Goal: Information Seeking & Learning: Learn about a topic

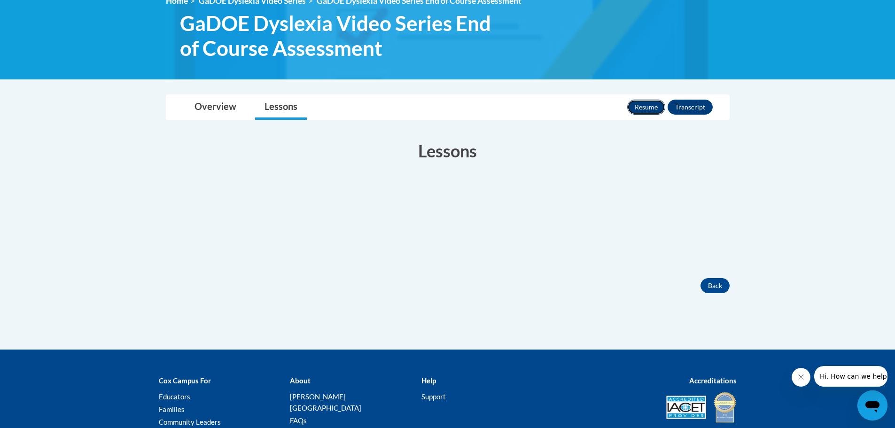
click at [648, 109] on button "Resume" at bounding box center [646, 107] width 38 height 15
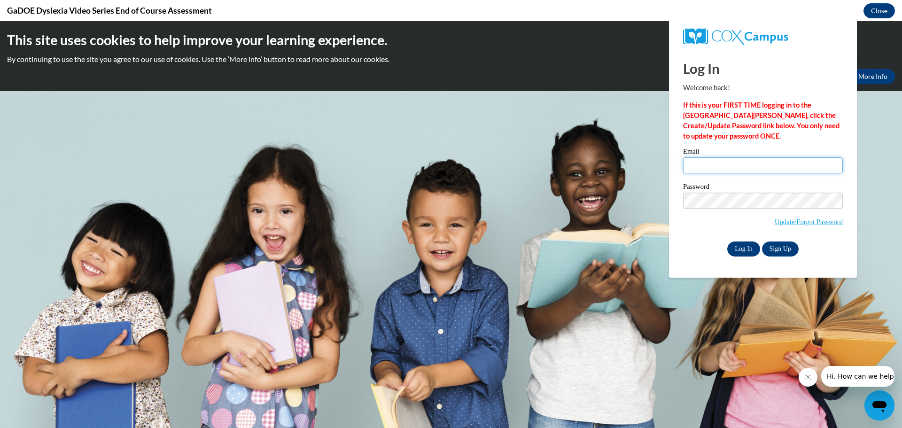
type input "[EMAIL_ADDRESS][DOMAIN_NAME]"
click at [752, 247] on input "Log In" at bounding box center [743, 248] width 33 height 15
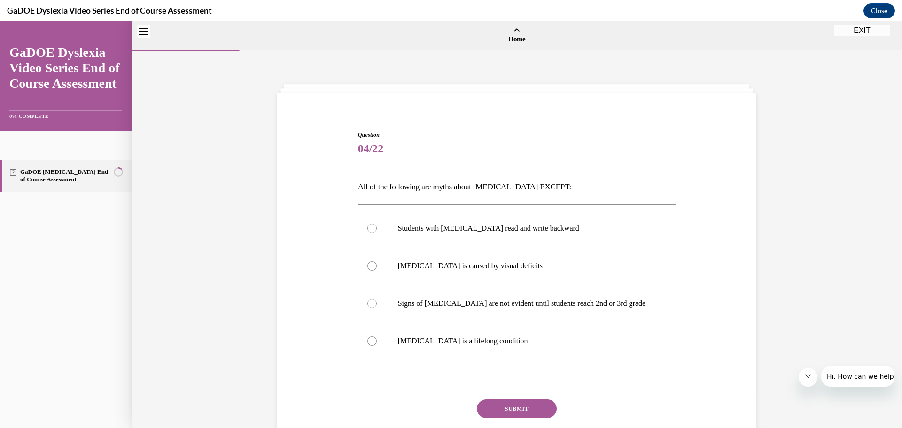
scroll to position [29, 0]
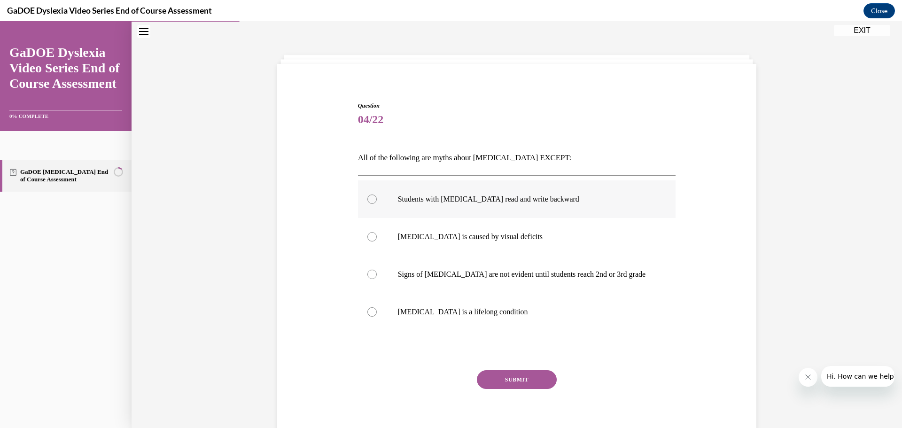
click at [369, 195] on div at bounding box center [371, 198] width 9 height 9
click at [369, 195] on input "Students with [MEDICAL_DATA] read and write backward" at bounding box center [371, 198] width 9 height 9
radio input "true"
click at [503, 376] on button "SUBMIT" at bounding box center [517, 379] width 80 height 19
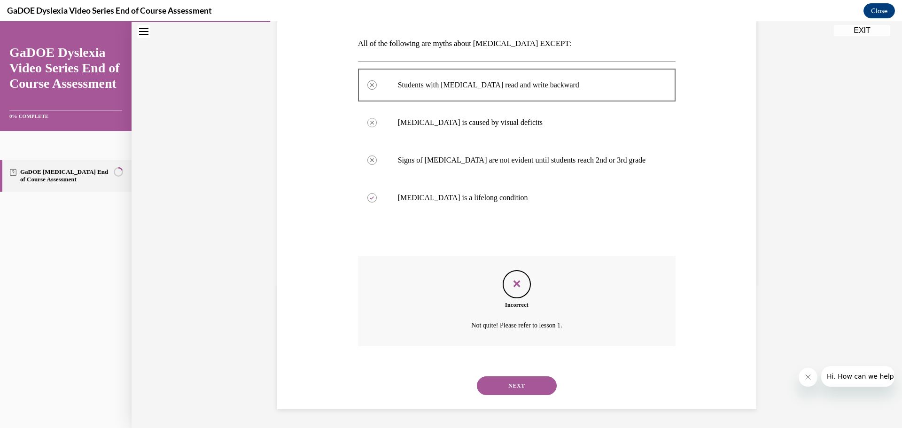
click at [515, 388] on button "NEXT" at bounding box center [517, 385] width 80 height 19
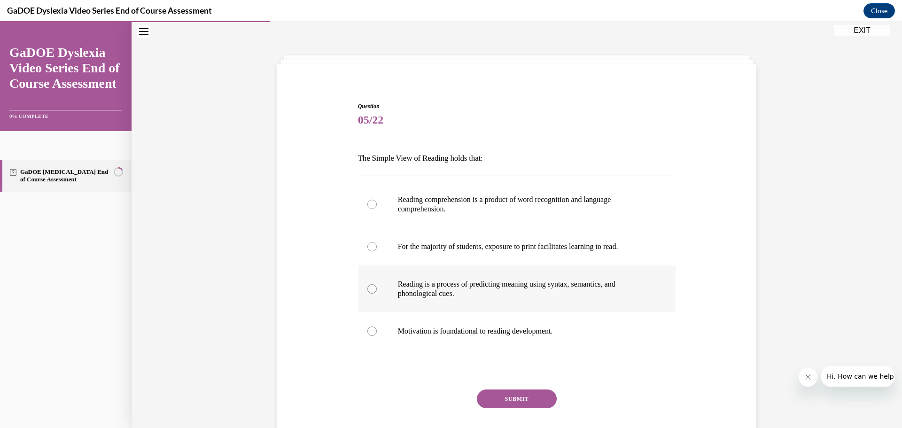
click at [525, 287] on p "Reading is a process of predicting meaning using syntax, semantics, and phonolo…" at bounding box center [525, 288] width 255 height 19
click at [377, 287] on input "Reading is a process of predicting meaning using syntax, semantics, and phonolo…" at bounding box center [371, 288] width 9 height 9
radio input "true"
click at [639, 195] on p "Reading comprehension is a product of word recognition and language comprehensi…" at bounding box center [525, 204] width 255 height 19
click at [377, 200] on input "Reading comprehension is a product of word recognition and language comprehensi…" at bounding box center [371, 204] width 9 height 9
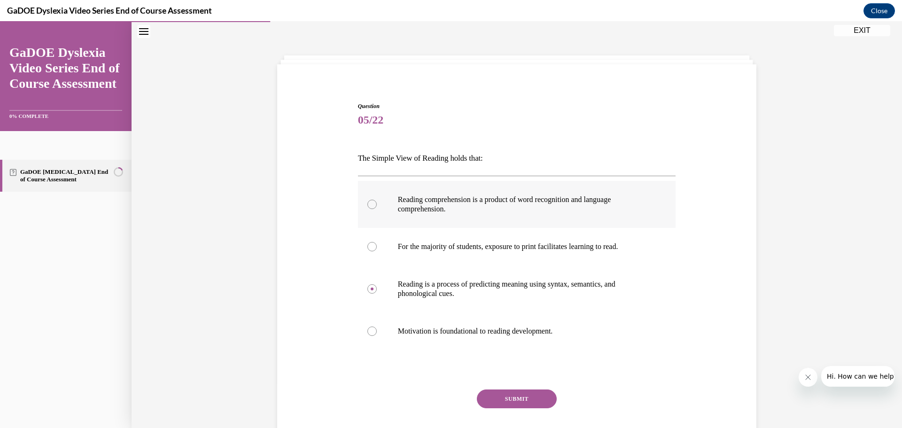
radio input "true"
click at [496, 392] on button "SUBMIT" at bounding box center [517, 398] width 80 height 19
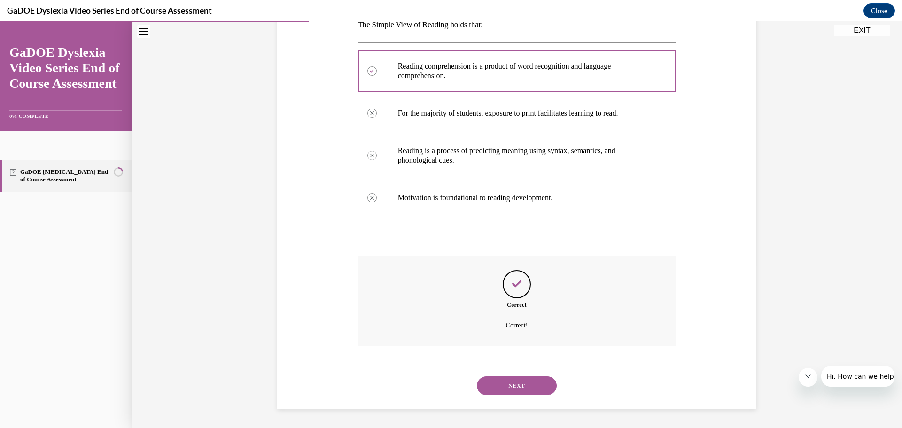
click at [503, 388] on button "NEXT" at bounding box center [517, 385] width 80 height 19
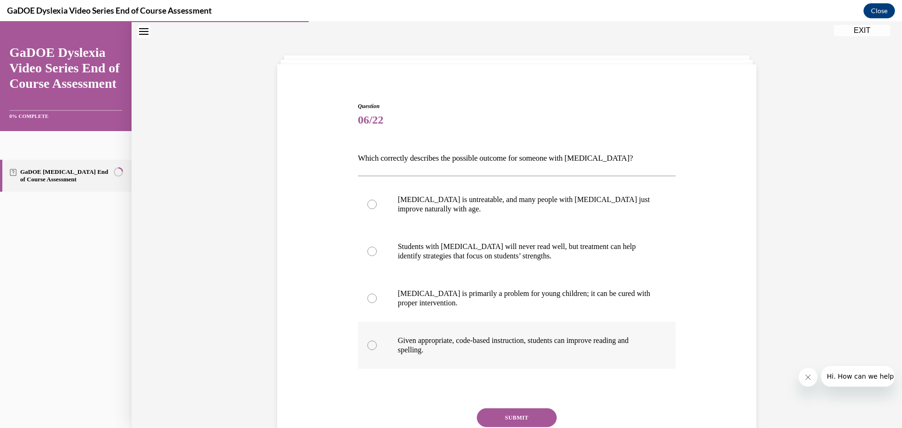
click at [639, 344] on p "Given appropriate, code-based instruction, students can improve reading and spe…" at bounding box center [525, 345] width 255 height 19
click at [377, 344] on input "Given appropriate, code-based instruction, students can improve reading and spe…" at bounding box center [371, 345] width 9 height 9
radio input "true"
click at [477, 417] on button "SUBMIT" at bounding box center [517, 417] width 80 height 19
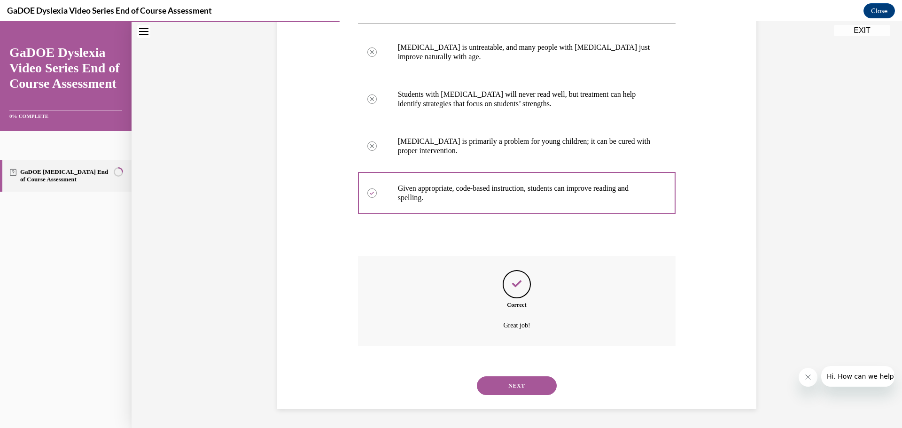
click at [502, 382] on button "NEXT" at bounding box center [517, 385] width 80 height 19
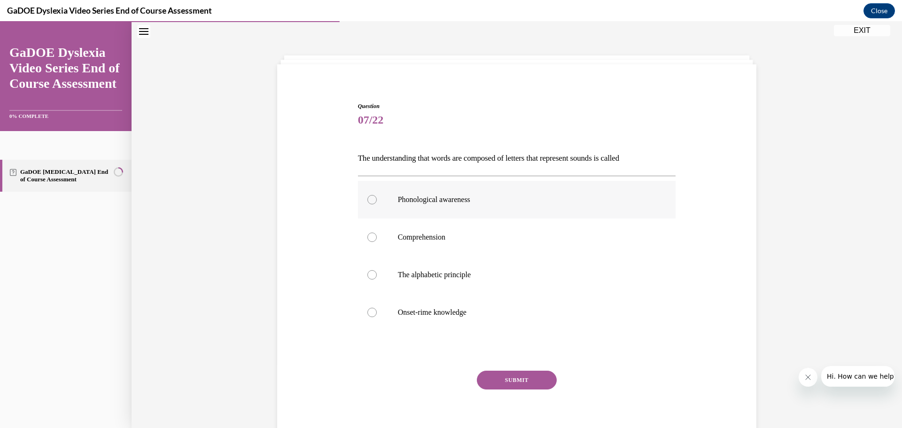
click at [546, 212] on label "Phonological awareness" at bounding box center [517, 200] width 318 height 38
click at [377, 204] on input "Phonological awareness" at bounding box center [371, 199] width 9 height 9
radio input "true"
click at [516, 376] on button "SUBMIT" at bounding box center [517, 380] width 80 height 19
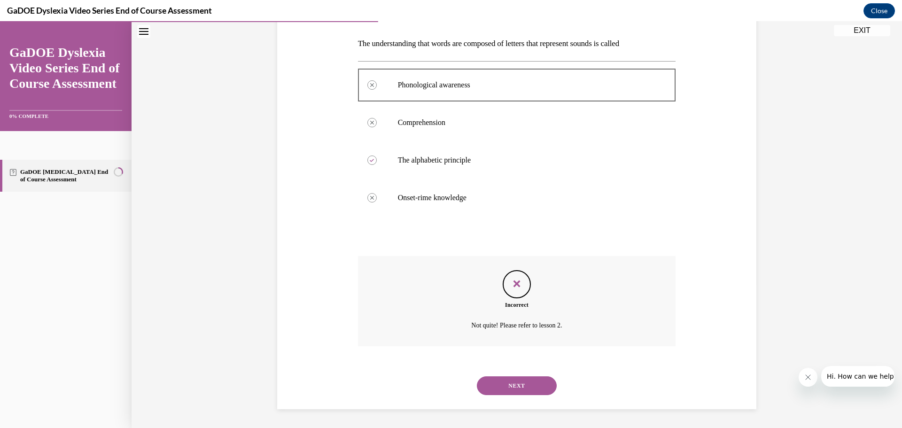
click at [506, 379] on button "NEXT" at bounding box center [517, 385] width 80 height 19
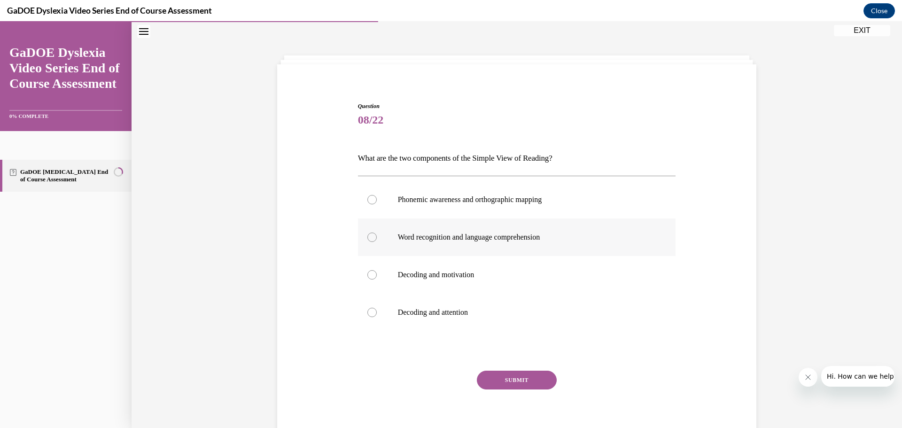
click at [579, 230] on label "Word recognition and language comprehension" at bounding box center [517, 237] width 318 height 38
click at [377, 232] on input "Word recognition and language comprehension" at bounding box center [371, 236] width 9 height 9
radio input "true"
click at [515, 378] on button "SUBMIT" at bounding box center [517, 380] width 80 height 19
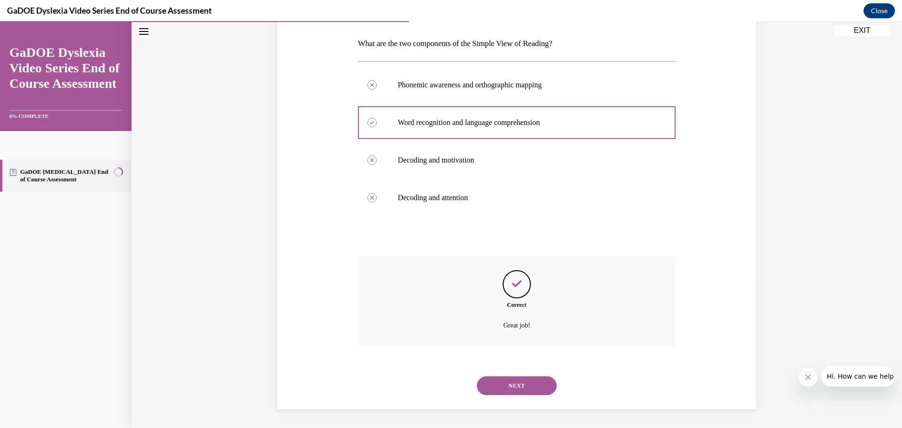
click at [502, 395] on div "NEXT" at bounding box center [517, 386] width 318 height 38
click at [488, 387] on button "NEXT" at bounding box center [517, 385] width 80 height 19
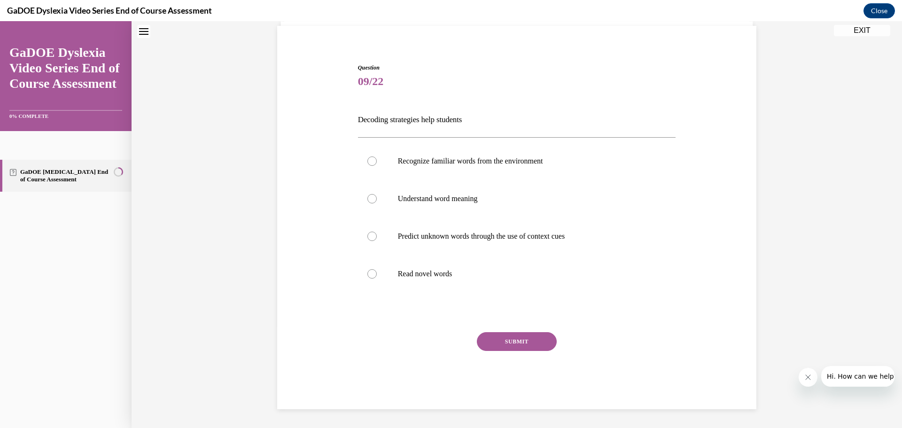
scroll to position [29, 0]
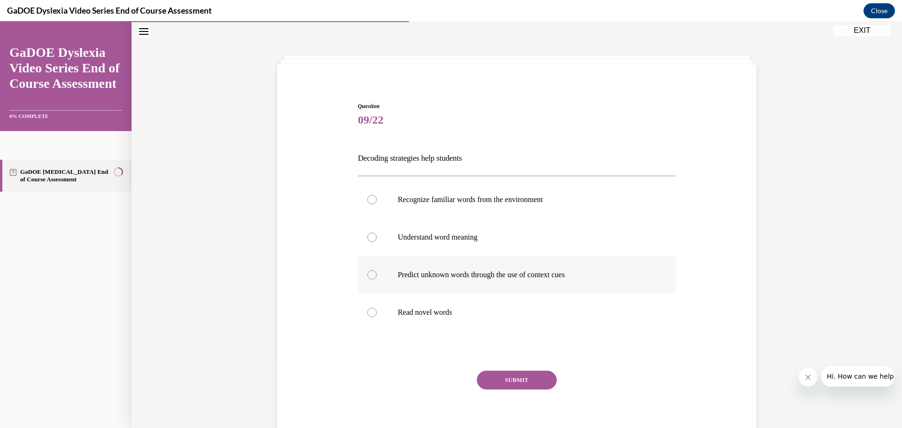
click at [521, 273] on p "Predict unknown words through the use of context cues" at bounding box center [525, 274] width 255 height 9
click at [377, 273] on input "Predict unknown words through the use of context cues" at bounding box center [371, 274] width 9 height 9
radio input "true"
click at [489, 377] on button "SUBMIT" at bounding box center [517, 380] width 80 height 19
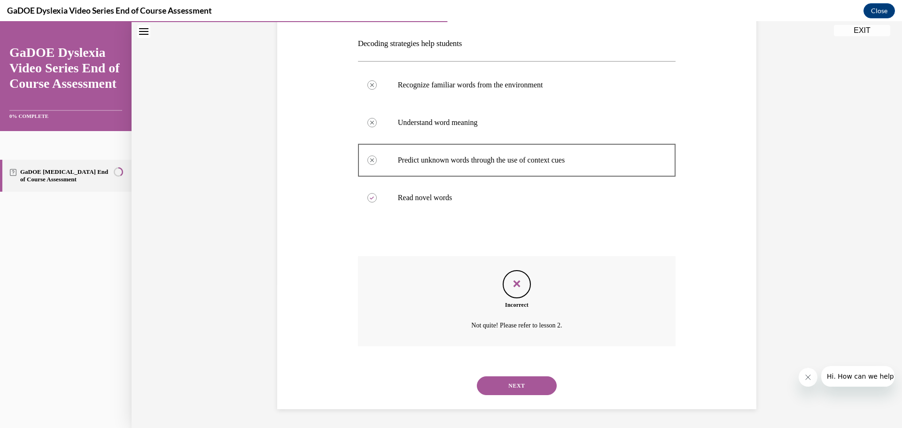
click at [490, 379] on button "NEXT" at bounding box center [517, 385] width 80 height 19
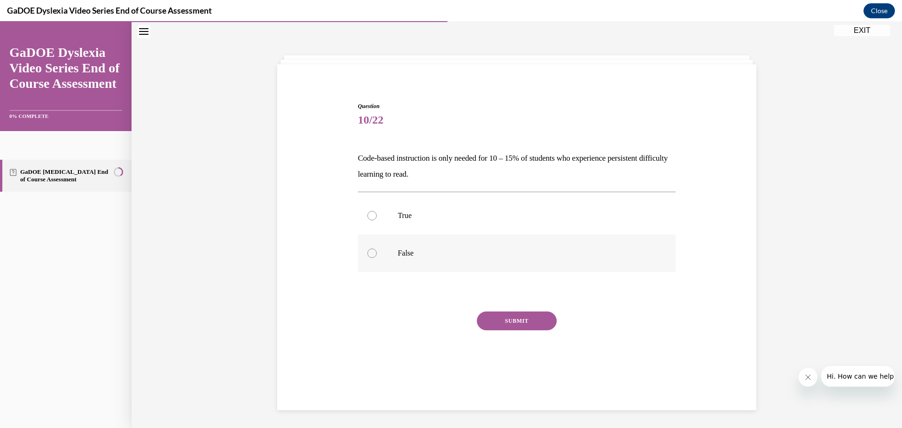
click at [414, 249] on p "False" at bounding box center [525, 252] width 255 height 9
click at [377, 249] on input "False" at bounding box center [371, 252] width 9 height 9
radio input "true"
click at [494, 314] on button "SUBMIT" at bounding box center [517, 320] width 80 height 19
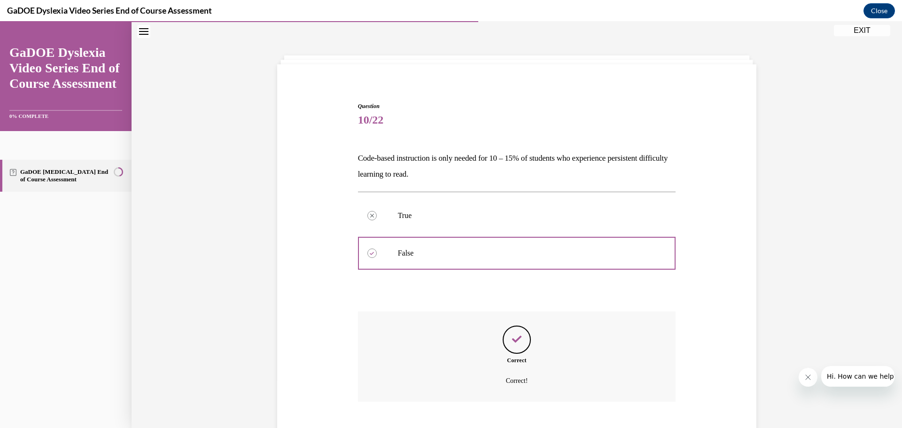
scroll to position [84, 0]
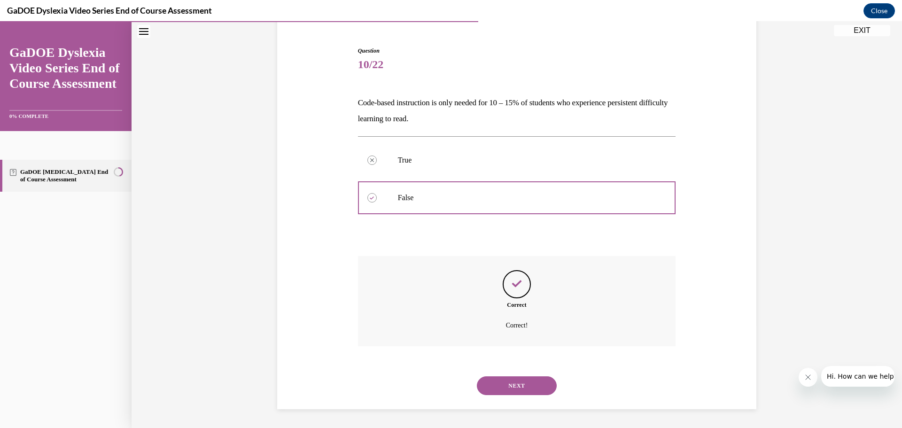
click at [501, 381] on button "NEXT" at bounding box center [517, 385] width 80 height 19
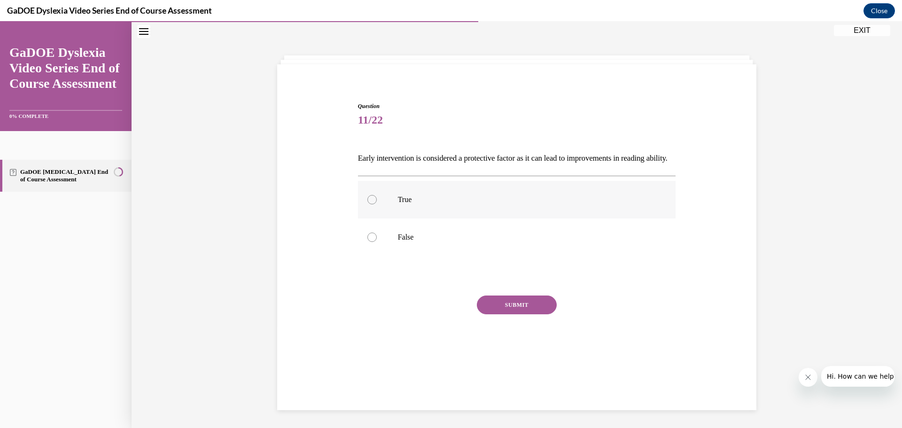
click at [448, 218] on label "True" at bounding box center [517, 200] width 318 height 38
click at [377, 204] on input "True" at bounding box center [371, 199] width 9 height 9
radio input "true"
click at [520, 314] on button "SUBMIT" at bounding box center [517, 304] width 80 height 19
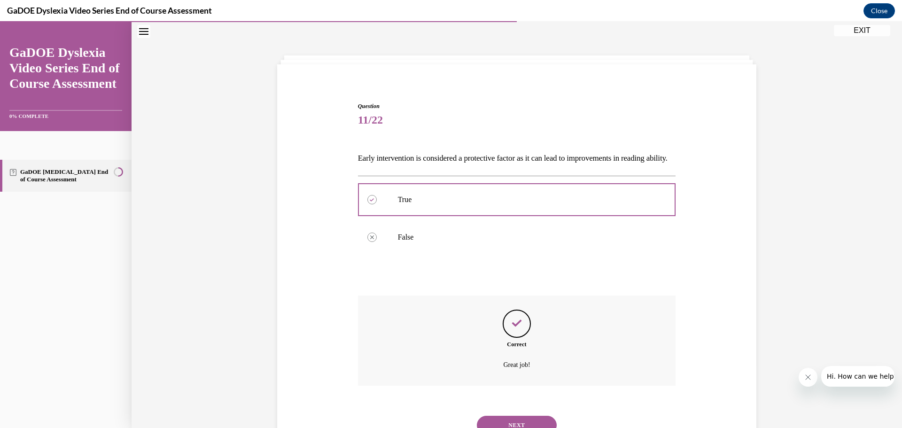
scroll to position [84, 0]
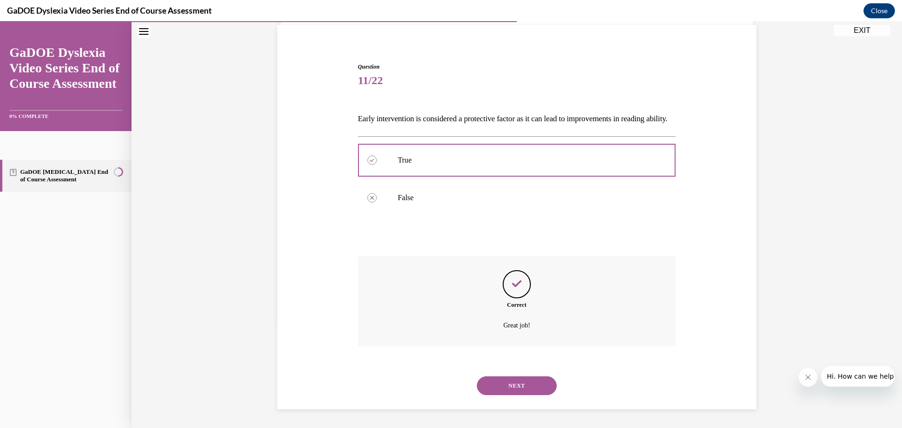
click at [504, 383] on button "NEXT" at bounding box center [517, 385] width 80 height 19
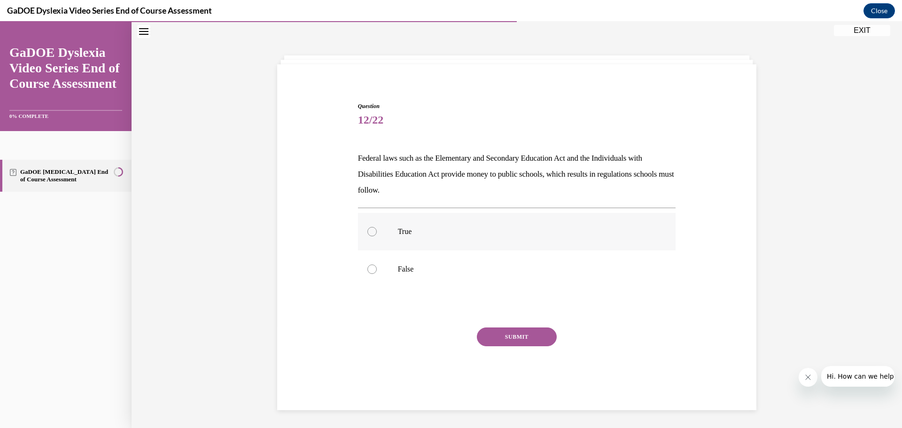
click at [423, 237] on label "True" at bounding box center [517, 232] width 318 height 38
click at [377, 236] on input "True" at bounding box center [371, 231] width 9 height 9
radio input "true"
click at [507, 333] on button "SUBMIT" at bounding box center [517, 336] width 80 height 19
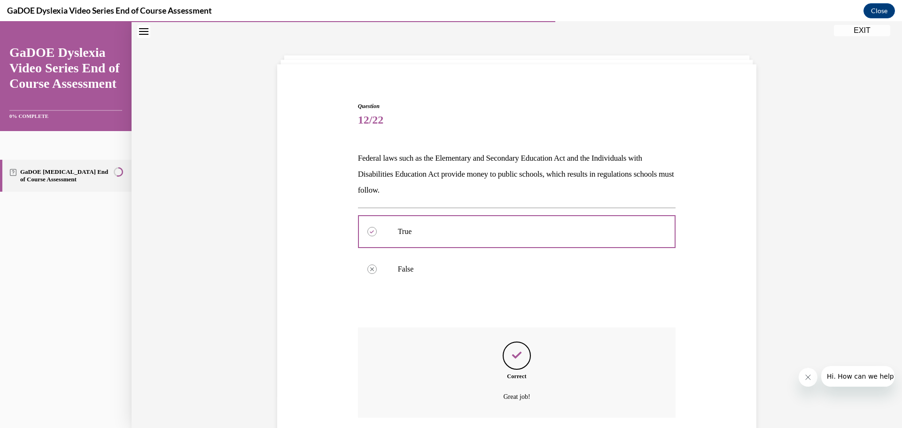
scroll to position [100, 0]
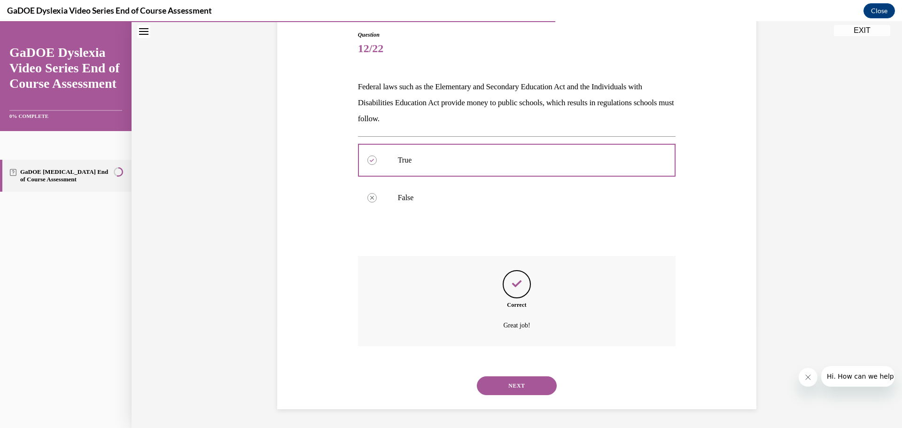
click at [506, 387] on button "NEXT" at bounding box center [517, 385] width 80 height 19
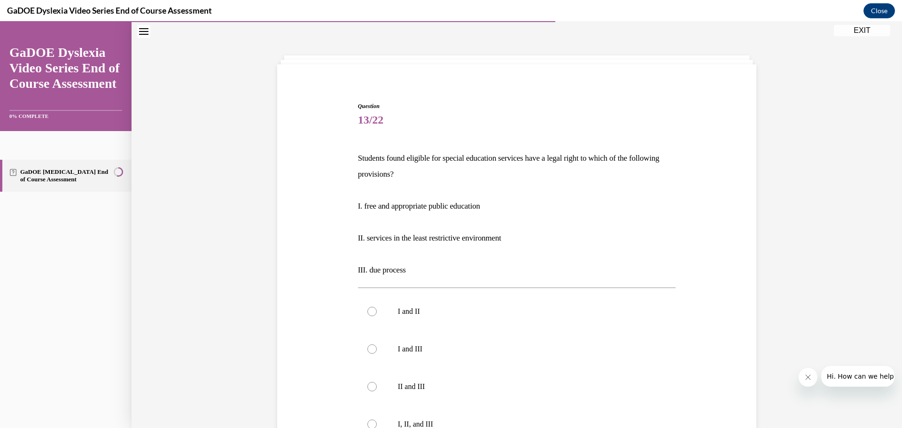
scroll to position [76, 0]
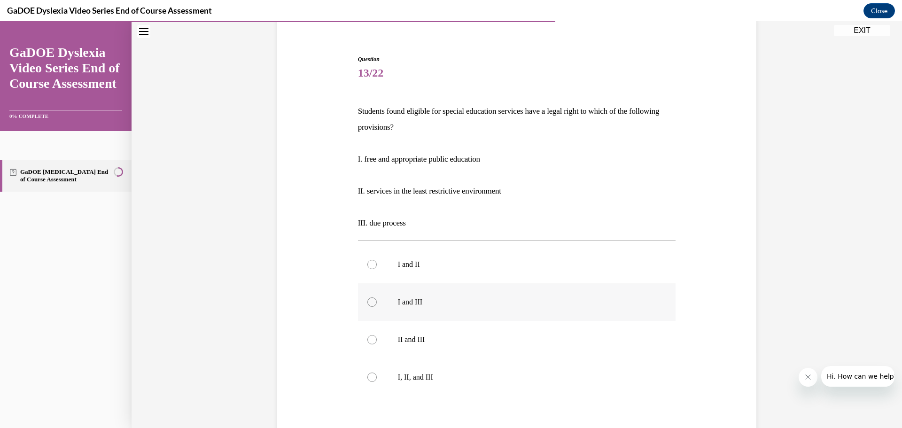
click at [416, 301] on p "I and III" at bounding box center [525, 301] width 255 height 9
click at [377, 301] on input "I and III" at bounding box center [371, 301] width 9 height 9
radio input "true"
click at [428, 264] on p "I and II" at bounding box center [525, 264] width 255 height 9
click at [377, 264] on input "I and II" at bounding box center [371, 264] width 9 height 9
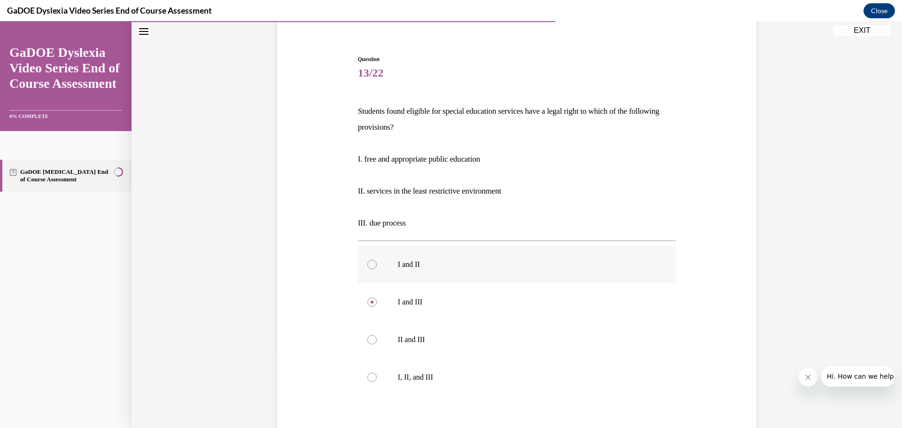
radio input "true"
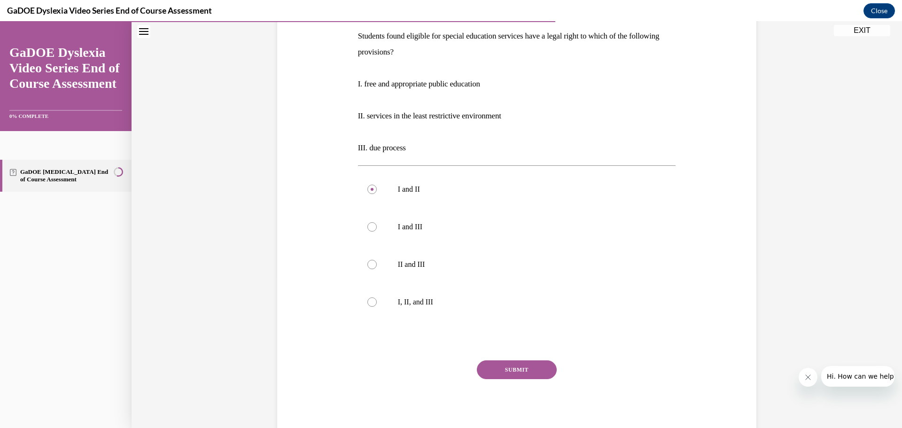
click at [488, 361] on button "SUBMIT" at bounding box center [517, 369] width 80 height 19
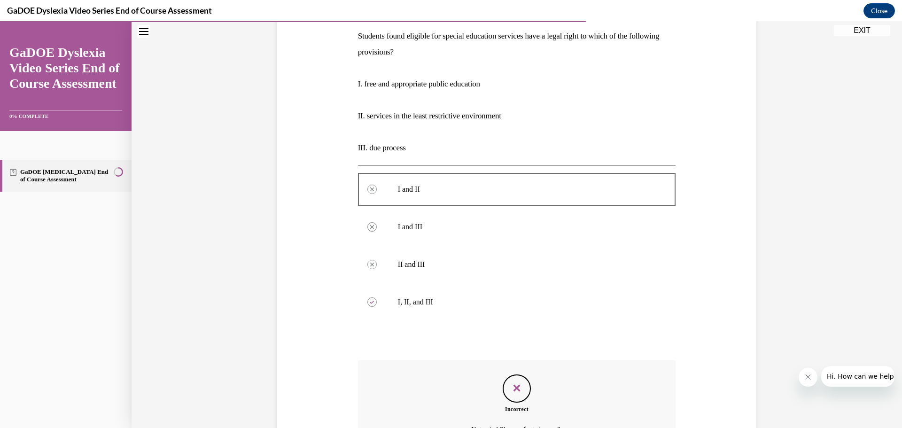
scroll to position [255, 0]
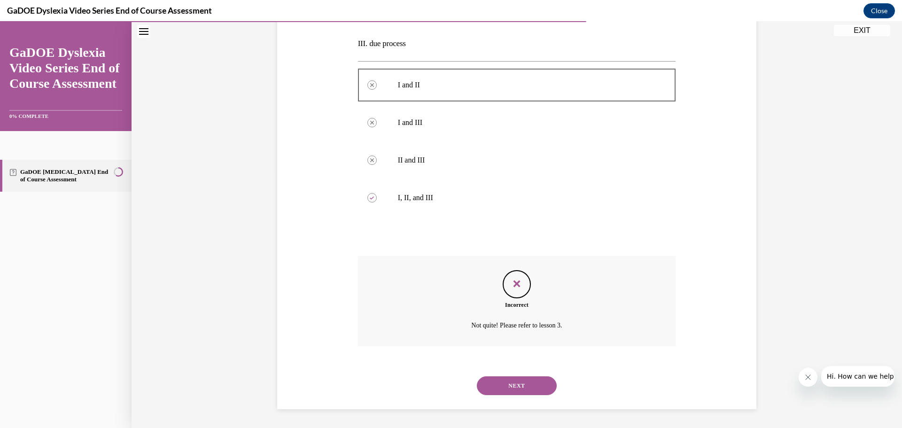
click at [503, 388] on button "NEXT" at bounding box center [517, 385] width 80 height 19
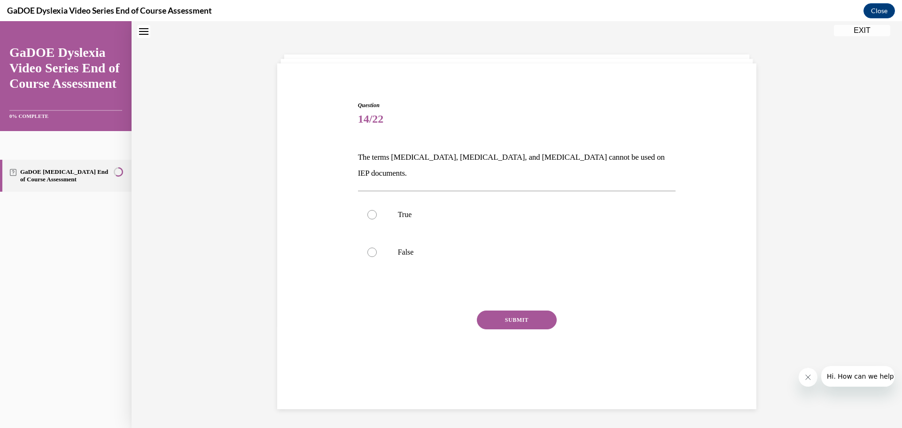
scroll to position [29, 0]
click at [437, 248] on p "False" at bounding box center [525, 252] width 255 height 9
click at [377, 248] on input "False" at bounding box center [371, 252] width 9 height 9
radio input "true"
click at [521, 311] on button "SUBMIT" at bounding box center [517, 320] width 80 height 19
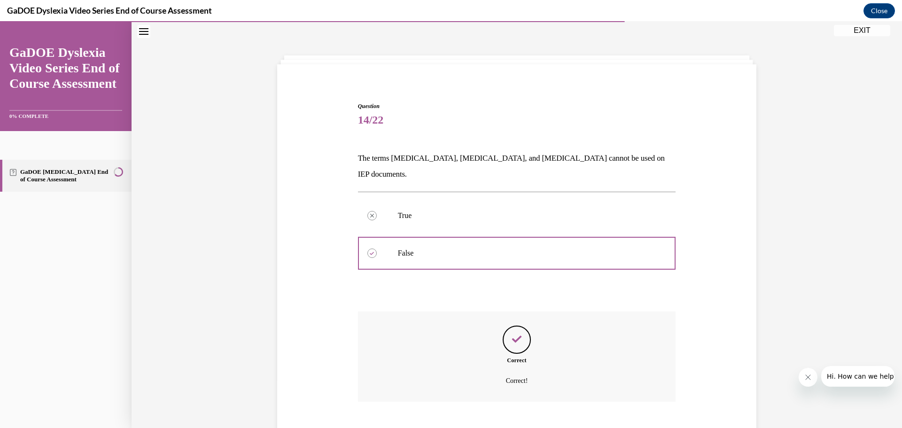
scroll to position [68, 0]
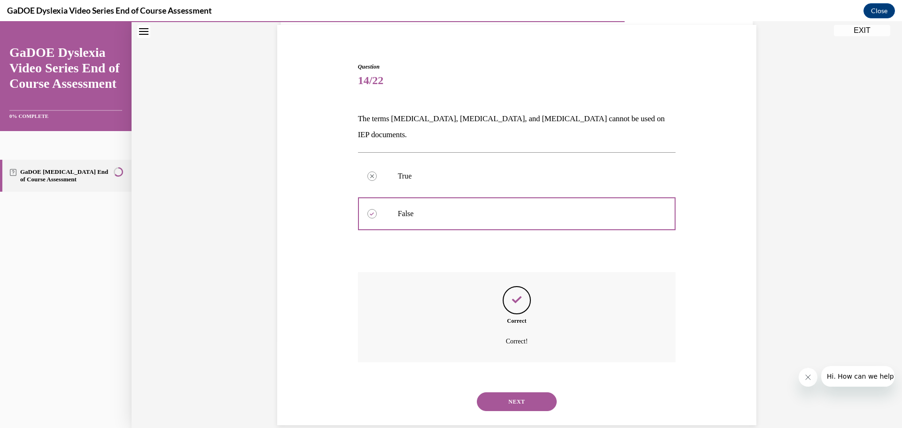
click at [512, 392] on button "NEXT" at bounding box center [517, 401] width 80 height 19
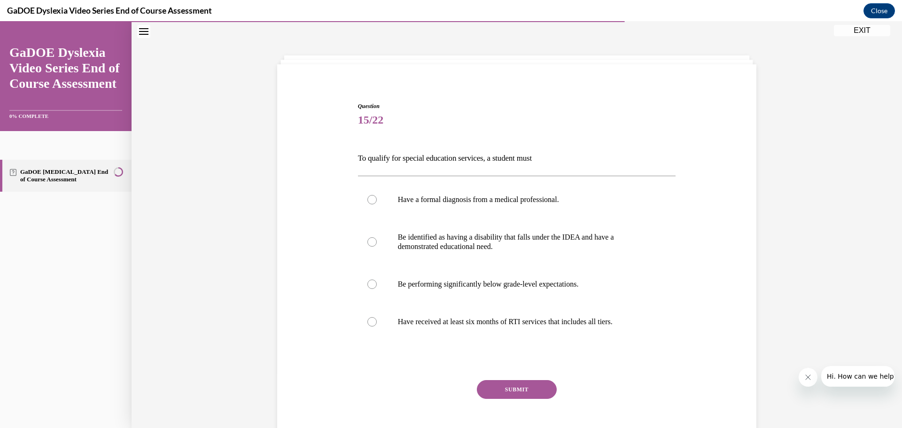
click at [868, 48] on div "Question 15/22 To qualify for special education services, a student must Have a…" at bounding box center [517, 249] width 770 height 454
click at [627, 239] on p "Be identified as having a disability that falls under the IDEA and have a demon…" at bounding box center [525, 241] width 255 height 19
click at [377, 239] on input "Be identified as having a disability that falls under the IDEA and have a demon…" at bounding box center [371, 241] width 9 height 9
radio input "true"
click at [503, 384] on button "SUBMIT" at bounding box center [517, 389] width 80 height 19
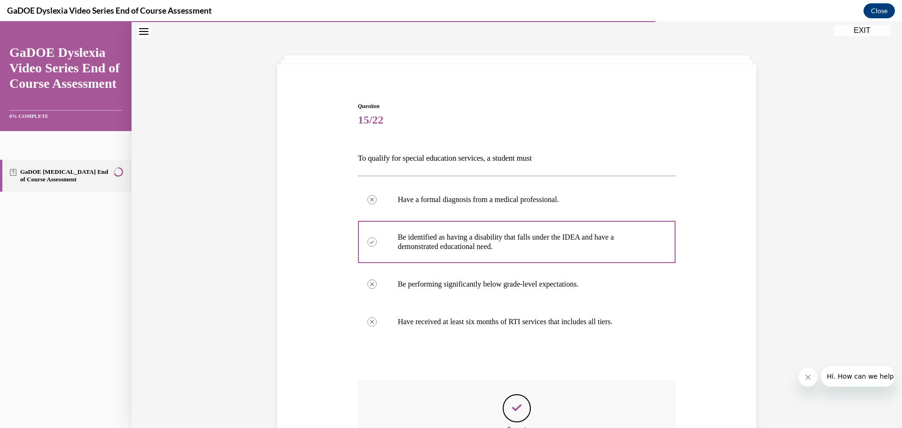
scroll to position [153, 0]
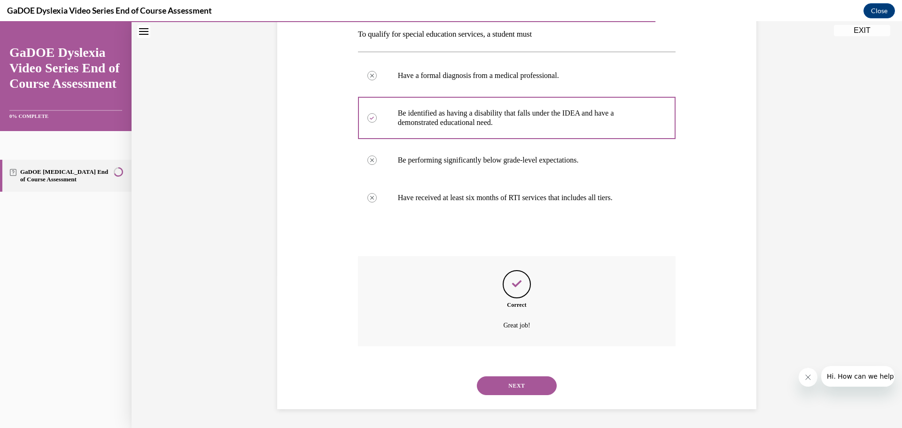
click at [511, 373] on div "NEXT" at bounding box center [517, 386] width 318 height 38
click at [481, 378] on button "NEXT" at bounding box center [517, 385] width 80 height 19
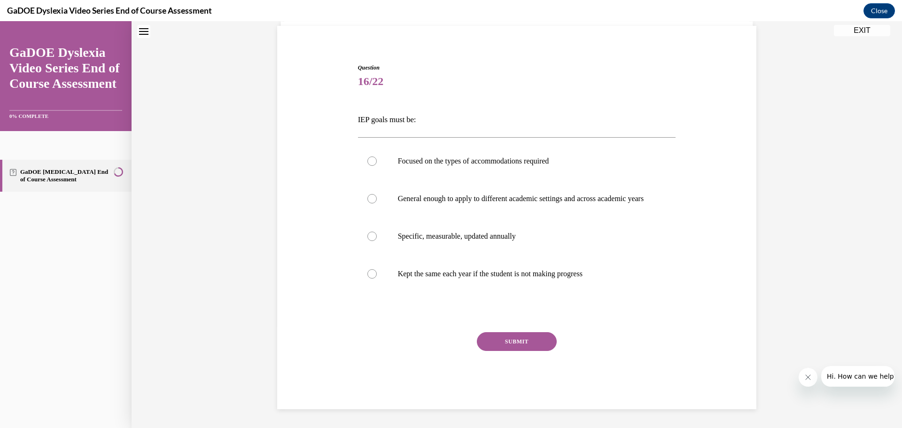
scroll to position [29, 0]
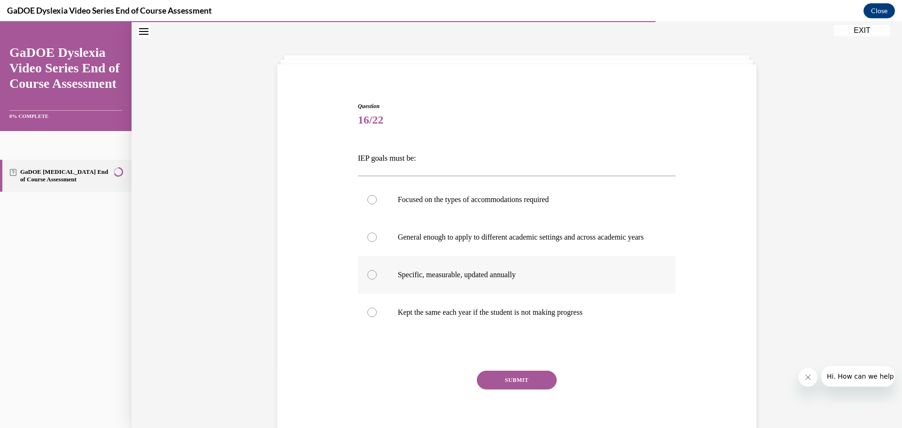
click at [595, 293] on label "Specific, measurable, updated annually" at bounding box center [517, 275] width 318 height 38
click at [377, 279] on input "Specific, measurable, updated annually" at bounding box center [371, 274] width 9 height 9
radio input "true"
click at [530, 379] on div "Question 16/22 IEP goals must be: Focused on the types of accommodations requir…" at bounding box center [517, 275] width 318 height 346
click at [489, 387] on button "SUBMIT" at bounding box center [517, 380] width 80 height 19
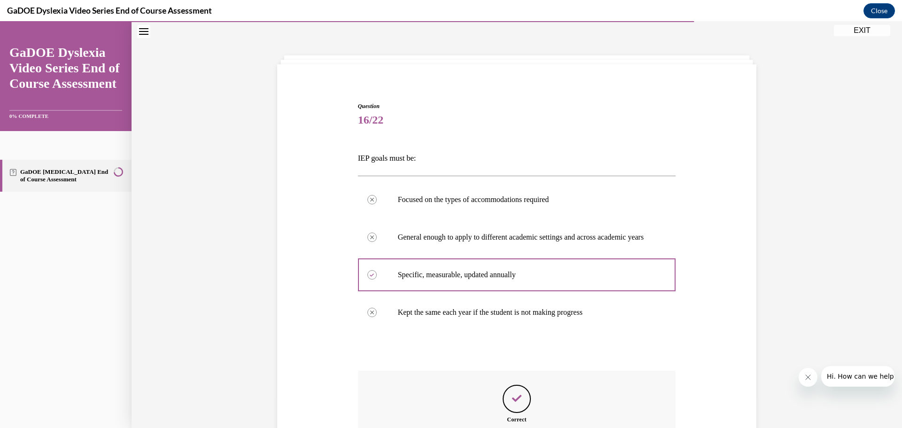
scroll to position [153, 0]
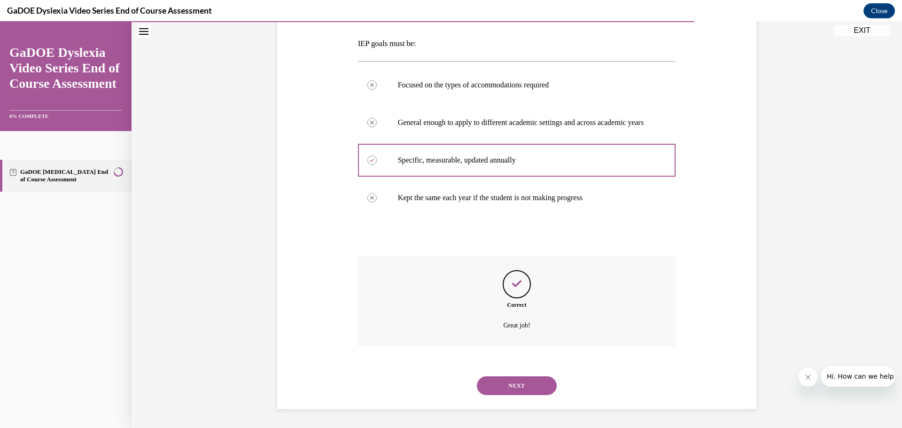
click at [493, 375] on div "NEXT" at bounding box center [517, 386] width 318 height 38
click at [497, 387] on button "NEXT" at bounding box center [517, 385] width 80 height 19
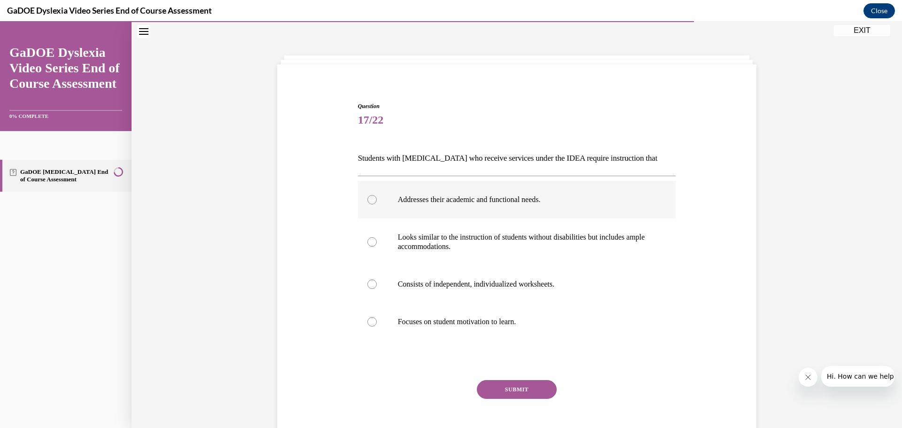
click at [640, 209] on label "Addresses their academic and functional needs." at bounding box center [517, 200] width 318 height 38
click at [377, 204] on input "Addresses their academic and functional needs." at bounding box center [371, 199] width 9 height 9
radio input "true"
click at [501, 382] on button "SUBMIT" at bounding box center [517, 389] width 80 height 19
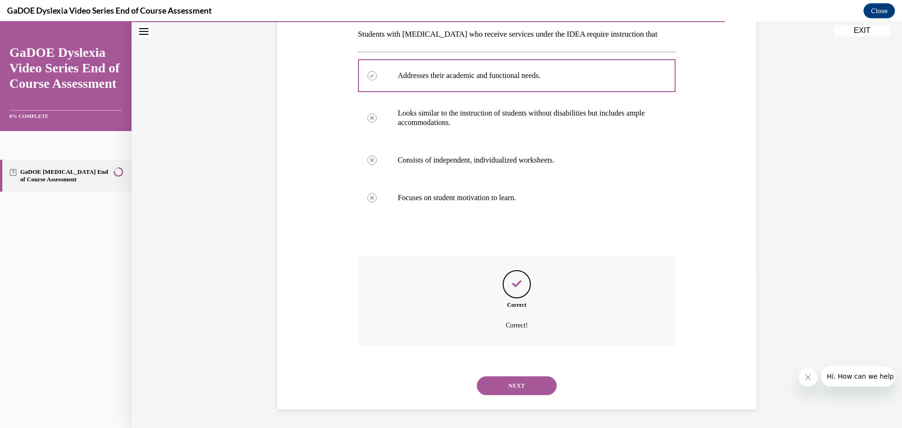
click at [484, 393] on button "NEXT" at bounding box center [517, 385] width 80 height 19
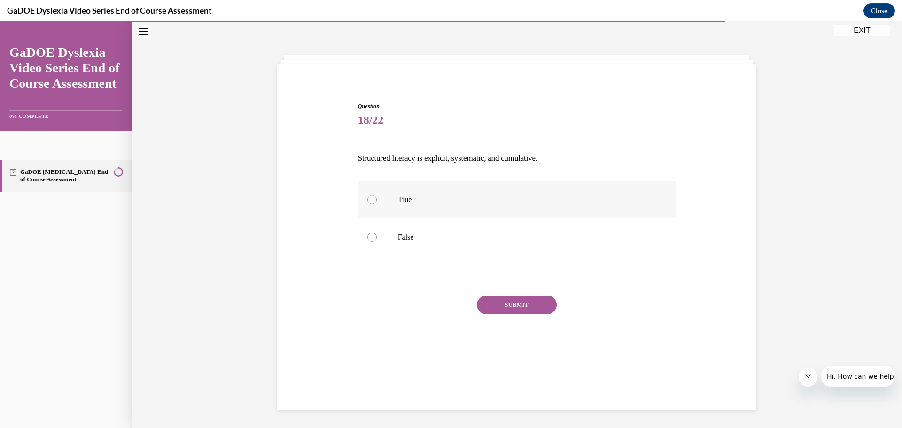
click at [495, 203] on p "True" at bounding box center [525, 199] width 255 height 9
click at [377, 203] on input "True" at bounding box center [371, 199] width 9 height 9
radio input "true"
click at [497, 303] on button "SUBMIT" at bounding box center [517, 304] width 80 height 19
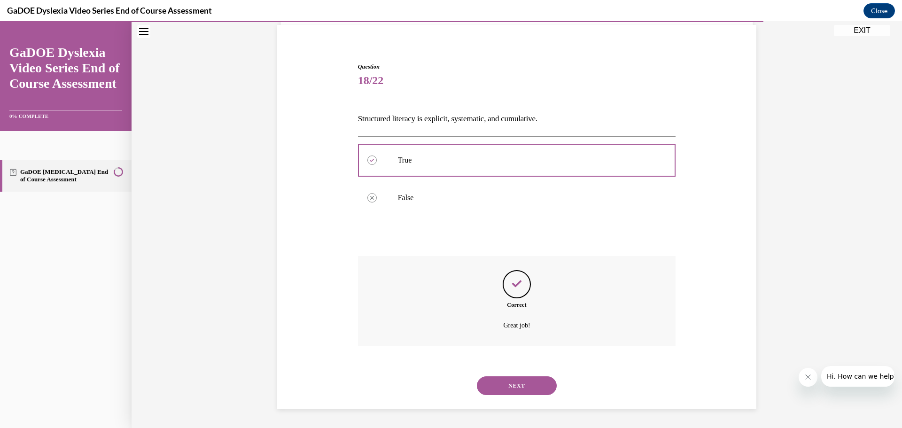
click at [494, 385] on button "NEXT" at bounding box center [517, 385] width 80 height 19
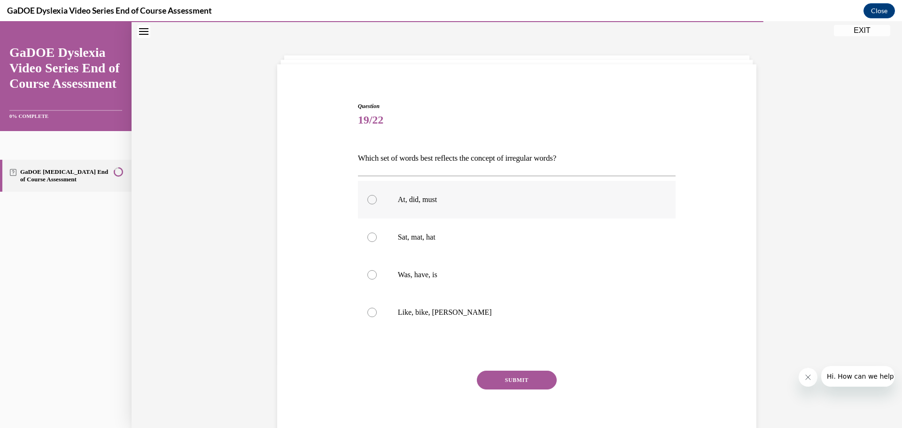
click at [516, 203] on p "At, did, must" at bounding box center [525, 199] width 255 height 9
click at [377, 203] on input "At, did, must" at bounding box center [371, 199] width 9 height 9
radio input "true"
click at [492, 378] on button "SUBMIT" at bounding box center [517, 380] width 80 height 19
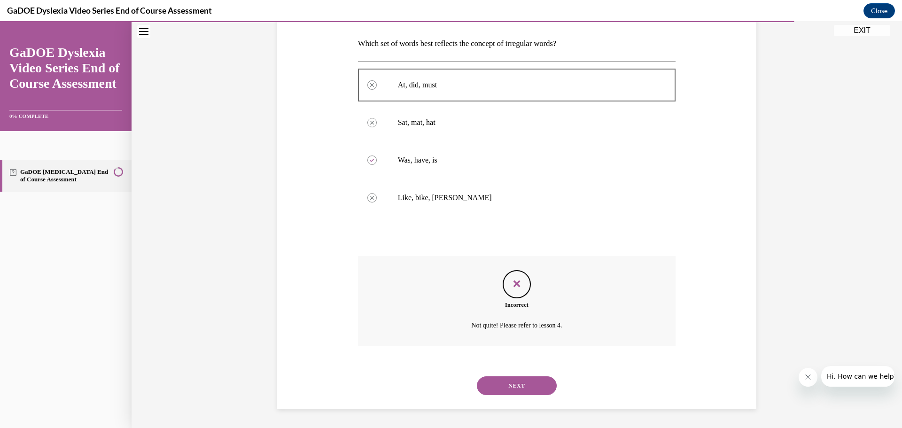
drag, startPoint x: 479, startPoint y: 388, endPoint x: 482, endPoint y: 384, distance: 5.4
click at [480, 387] on button "NEXT" at bounding box center [517, 385] width 80 height 19
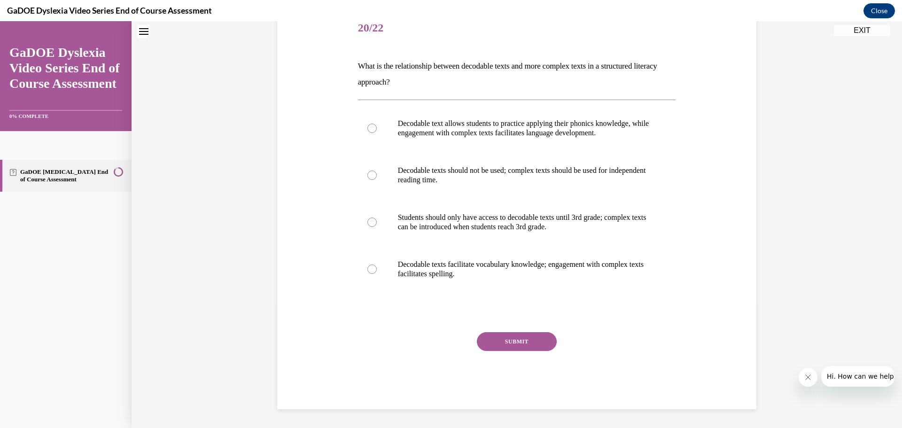
scroll to position [29, 0]
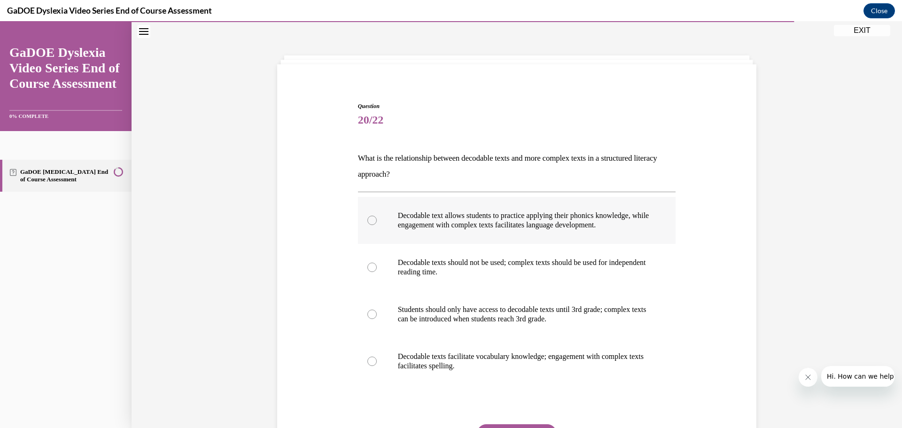
click at [656, 223] on label "Decodable text allows students to practice applying their phonics knowledge, wh…" at bounding box center [517, 220] width 318 height 47
click at [377, 223] on input "Decodable text allows students to practice applying their phonics knowledge, wh…" at bounding box center [371, 220] width 9 height 9
radio input "true"
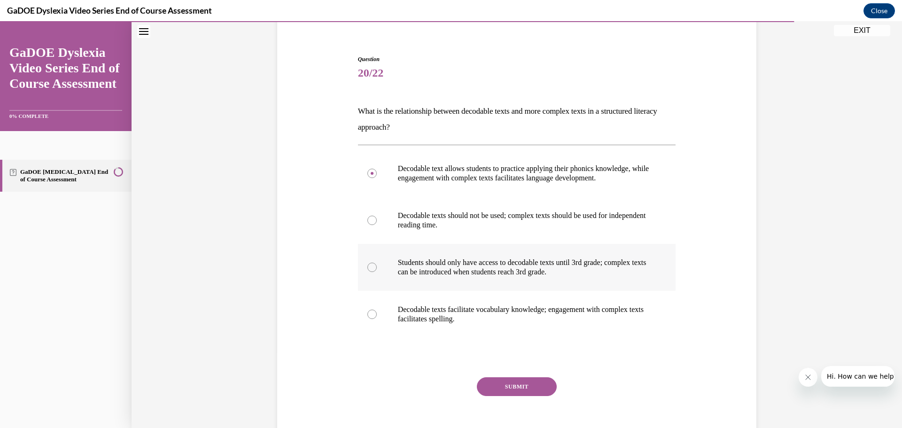
scroll to position [93, 0]
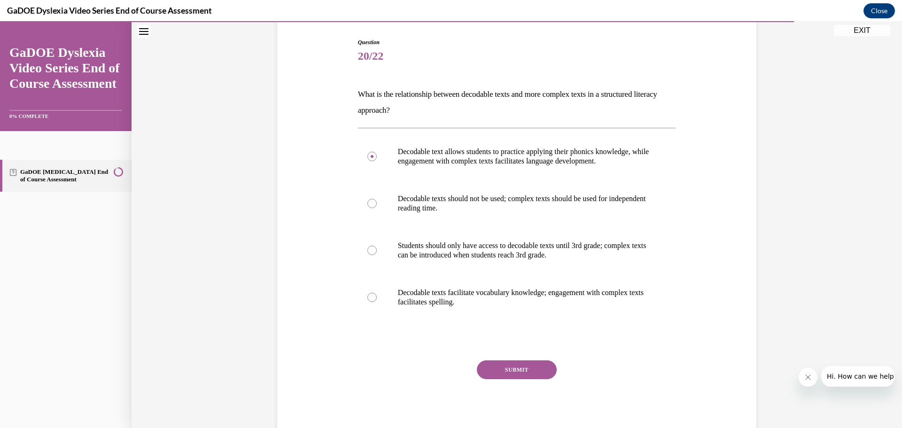
click at [507, 367] on button "SUBMIT" at bounding box center [517, 369] width 80 height 19
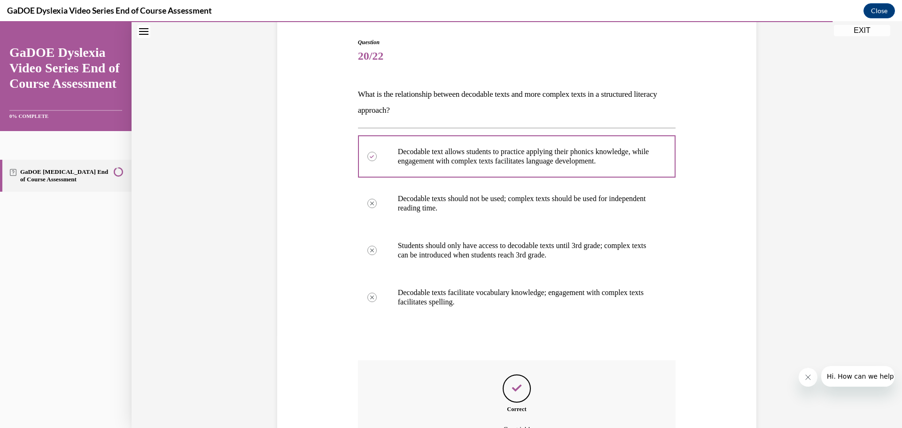
scroll to position [197, 0]
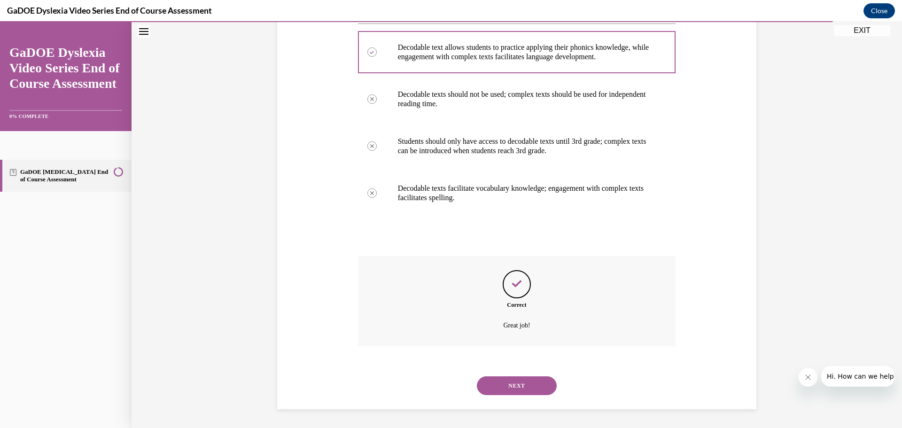
click at [499, 385] on button "NEXT" at bounding box center [517, 385] width 80 height 19
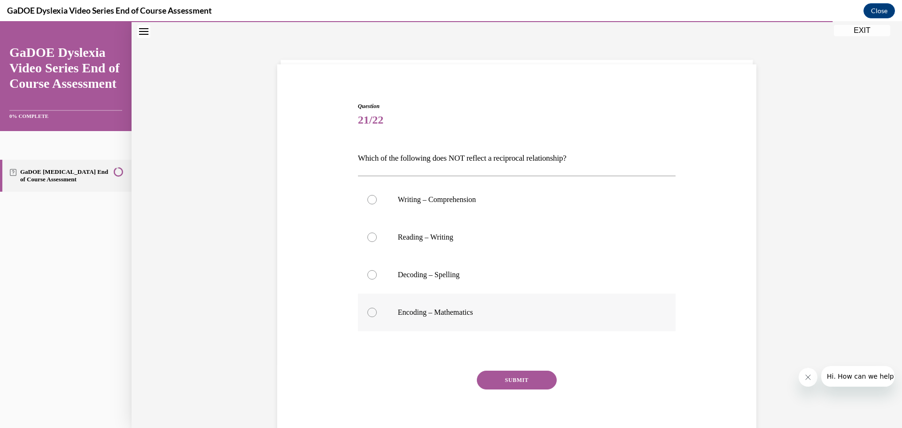
click at [519, 310] on p "Encoding – Mathematics" at bounding box center [525, 312] width 255 height 9
click at [377, 310] on input "Encoding – Mathematics" at bounding box center [371, 312] width 9 height 9
radio input "true"
click at [489, 383] on button "SUBMIT" at bounding box center [517, 380] width 80 height 19
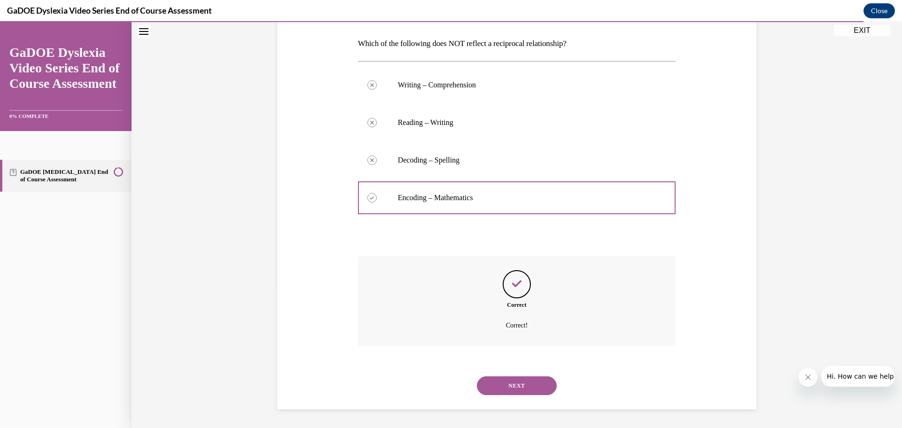
click at [484, 380] on button "NEXT" at bounding box center [517, 385] width 80 height 19
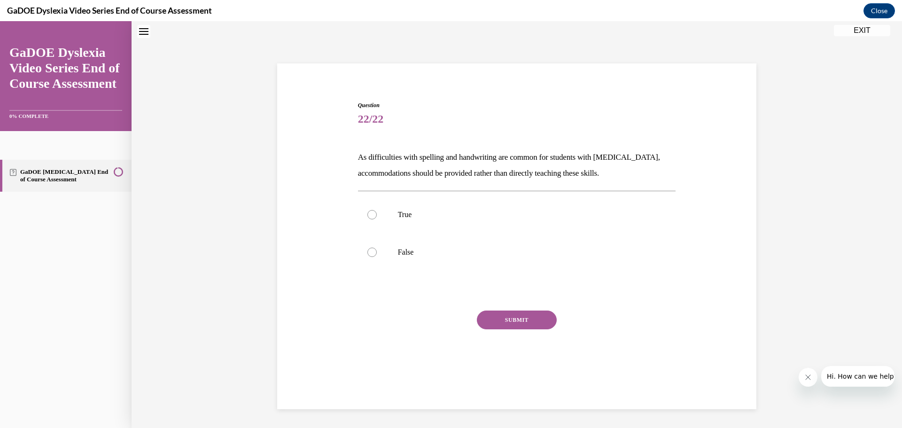
scroll to position [29, 0]
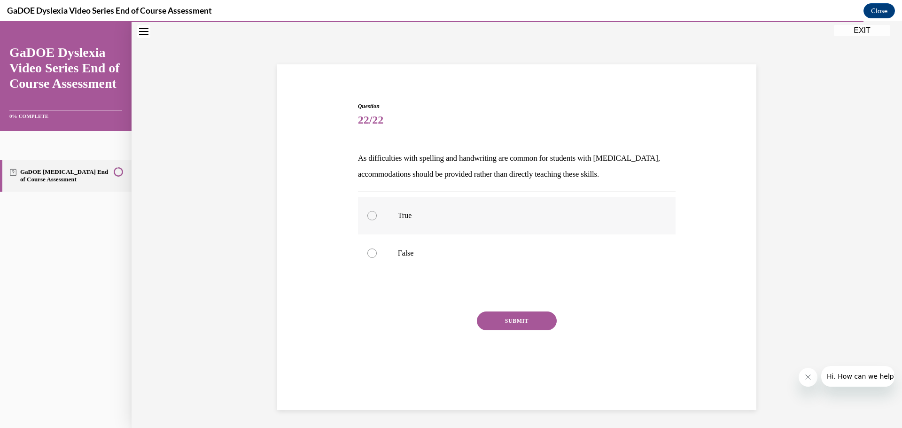
click at [496, 226] on label "True" at bounding box center [517, 216] width 318 height 38
click at [377, 220] on input "True" at bounding box center [371, 215] width 9 height 9
radio input "true"
click at [494, 312] on button "SUBMIT" at bounding box center [517, 320] width 80 height 19
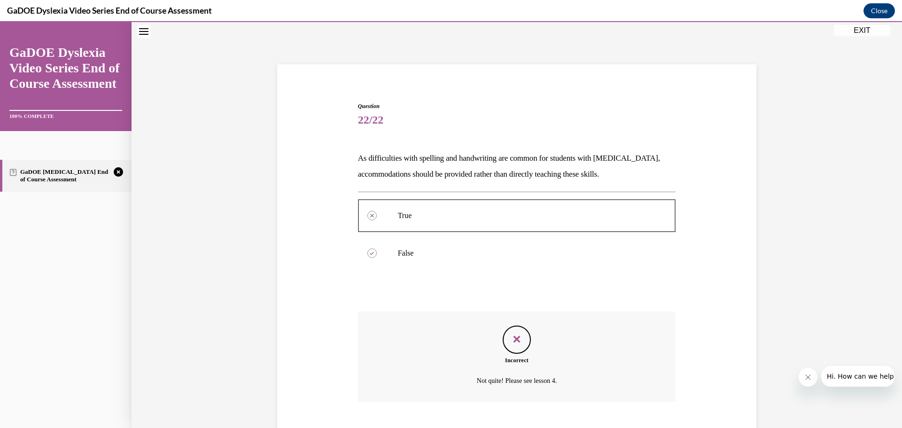
scroll to position [84, 0]
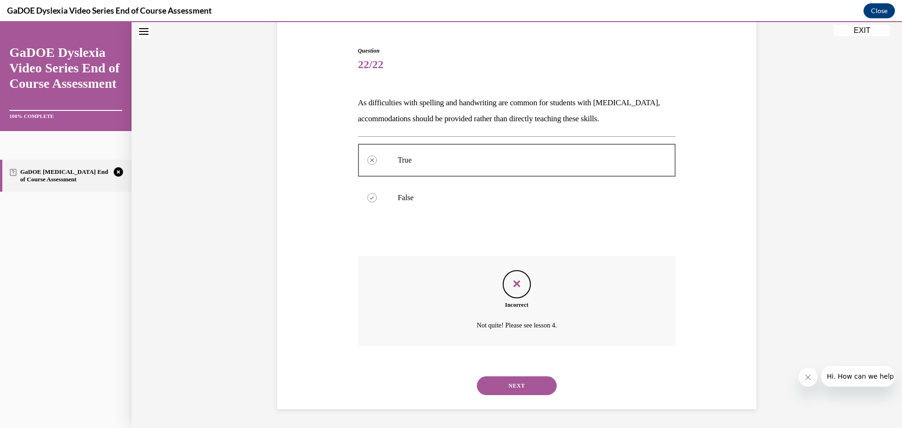
click at [482, 384] on button "NEXT" at bounding box center [517, 385] width 80 height 19
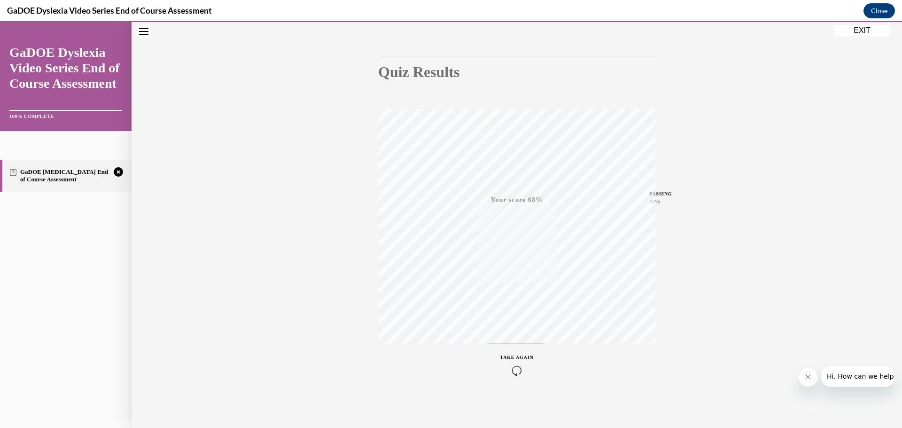
click at [515, 372] on icon "button" at bounding box center [516, 370] width 33 height 10
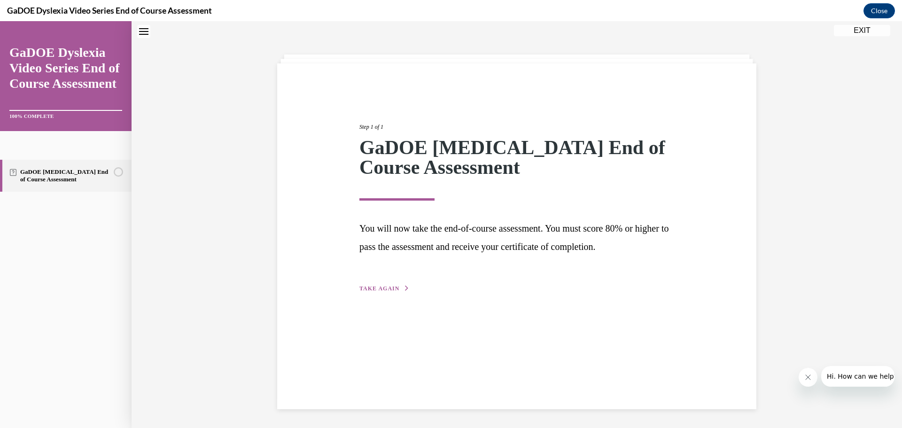
scroll to position [30, 0]
click at [370, 291] on button "TAKE AGAIN" at bounding box center [384, 288] width 50 height 8
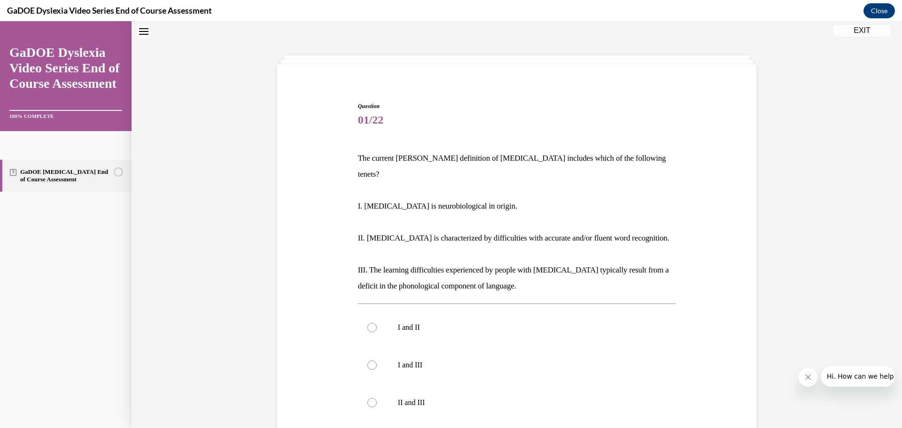
scroll to position [76, 0]
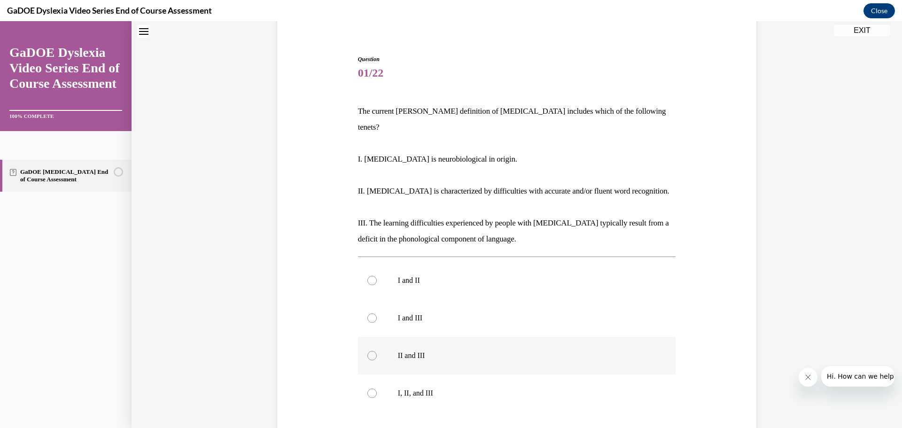
click at [455, 351] on p "II and III" at bounding box center [525, 355] width 255 height 9
click at [377, 351] on input "II and III" at bounding box center [371, 355] width 9 height 9
radio input "true"
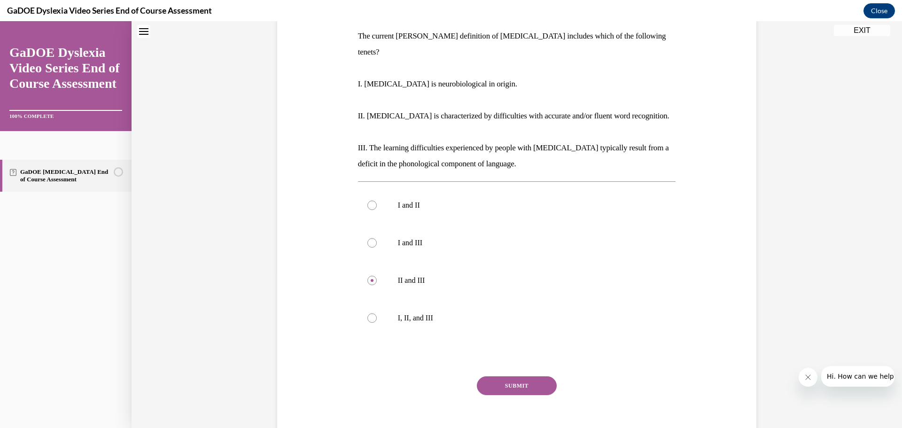
click at [489, 376] on button "SUBMIT" at bounding box center [517, 385] width 80 height 19
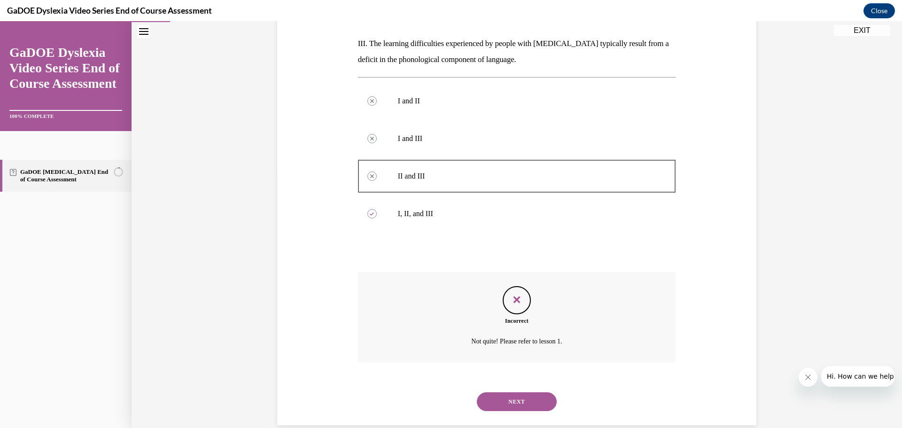
click at [514, 392] on button "NEXT" at bounding box center [517, 401] width 80 height 19
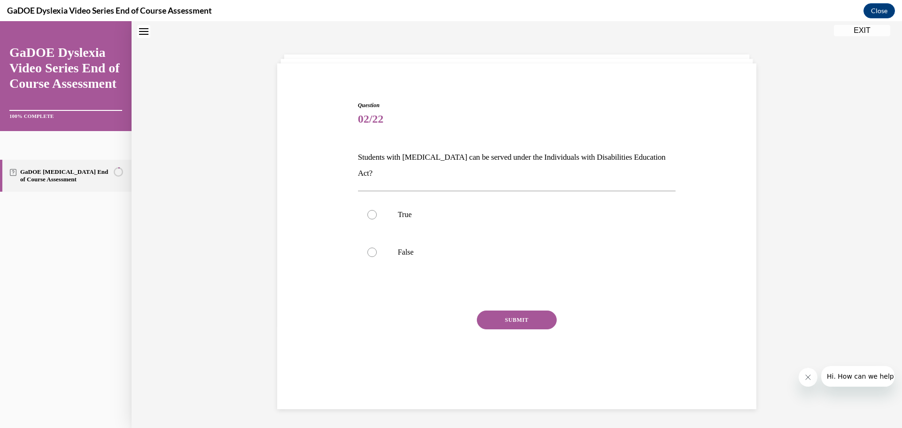
scroll to position [29, 0]
click at [482, 217] on label "True" at bounding box center [517, 216] width 318 height 38
click at [377, 217] on input "True" at bounding box center [371, 215] width 9 height 9
radio input "true"
click at [511, 311] on button "SUBMIT" at bounding box center [517, 320] width 80 height 19
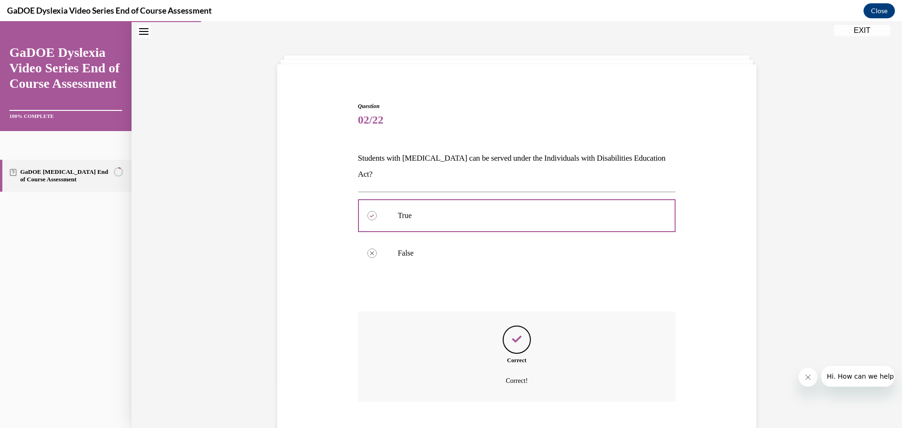
scroll to position [68, 0]
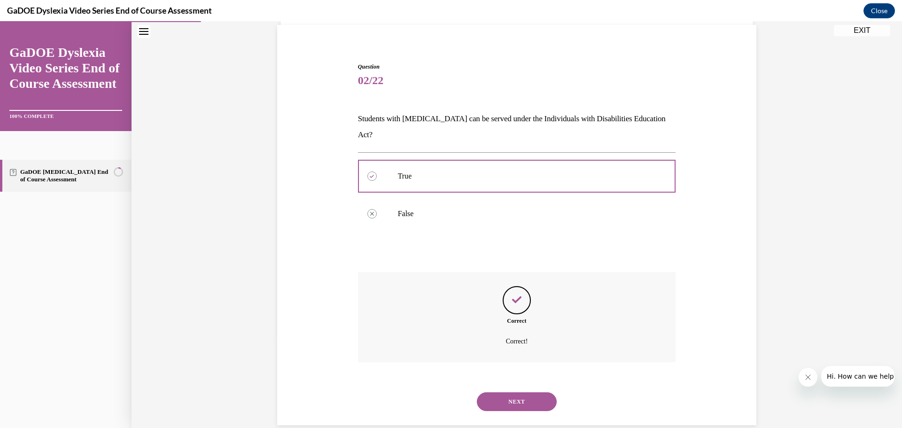
click at [489, 392] on button "NEXT" at bounding box center [517, 401] width 80 height 19
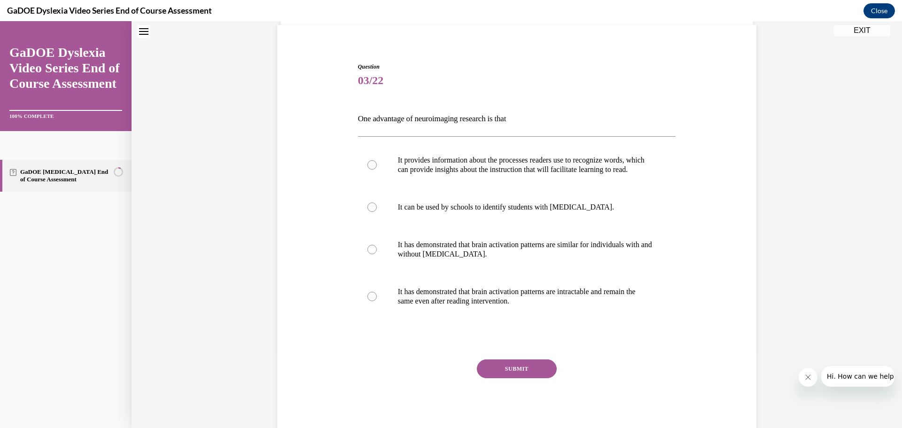
scroll to position [29, 0]
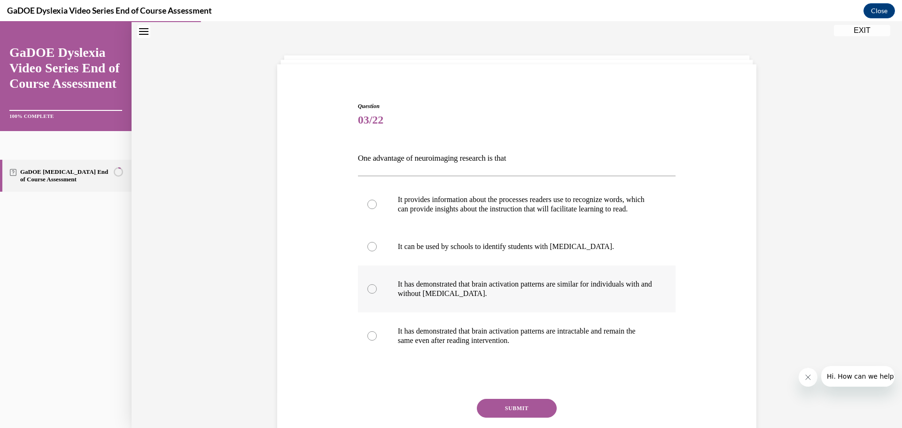
click at [611, 298] on p "It has demonstrated that brain activation patterns are similar for individuals …" at bounding box center [525, 288] width 255 height 19
click at [377, 294] on input "It has demonstrated that brain activation patterns are similar for individuals …" at bounding box center [371, 288] width 9 height 9
radio input "true"
click at [486, 417] on button "SUBMIT" at bounding box center [517, 408] width 80 height 19
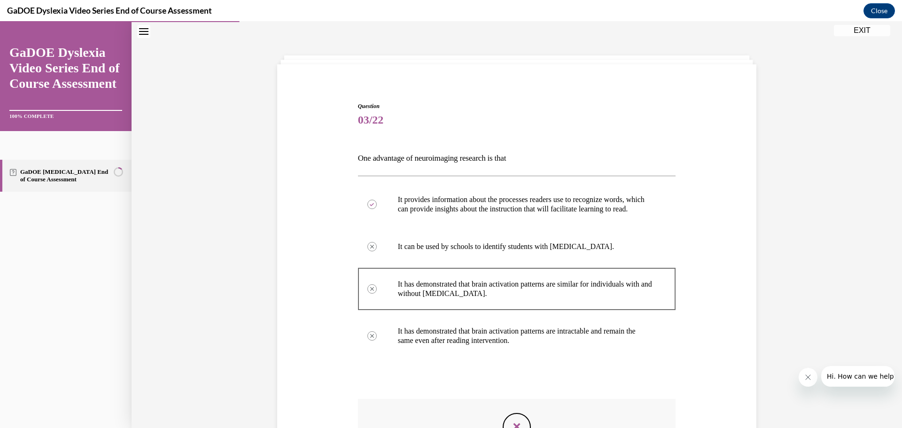
scroll to position [181, 0]
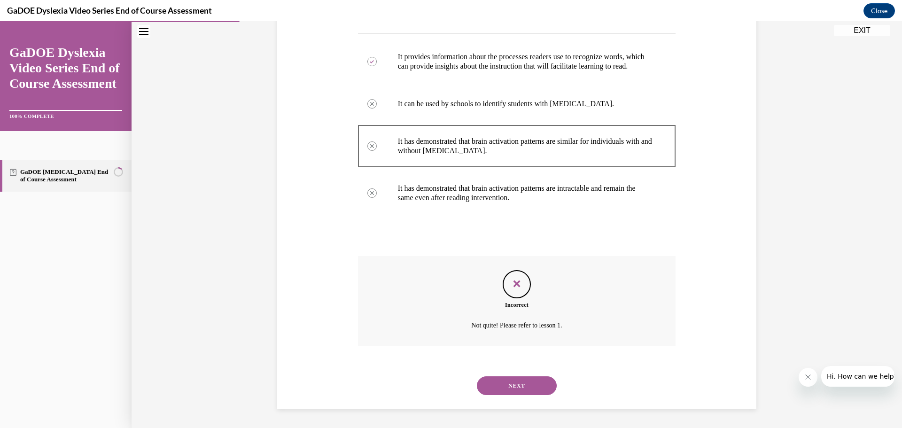
click at [508, 380] on button "NEXT" at bounding box center [517, 385] width 80 height 19
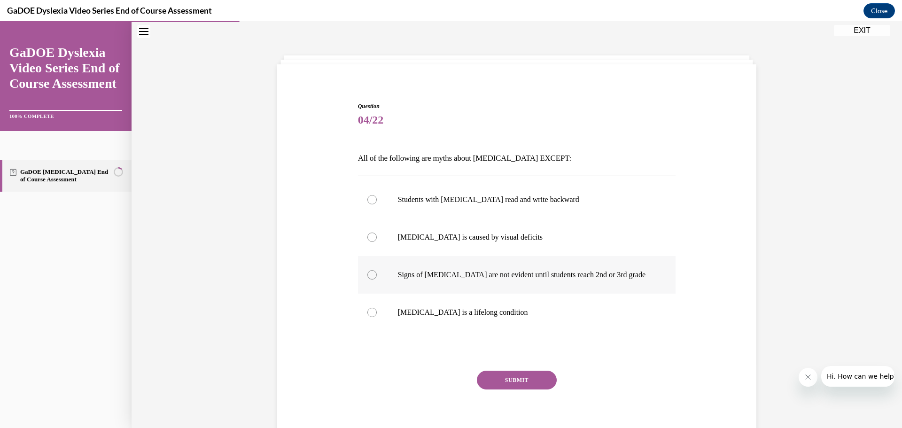
click at [531, 273] on p "Signs of [MEDICAL_DATA] are not evident until students reach 2nd or 3rd grade" at bounding box center [525, 274] width 255 height 9
click at [377, 273] on input "Signs of [MEDICAL_DATA] are not evident until students reach 2nd or 3rd grade" at bounding box center [371, 274] width 9 height 9
radio input "true"
click at [499, 378] on button "SUBMIT" at bounding box center [517, 380] width 80 height 19
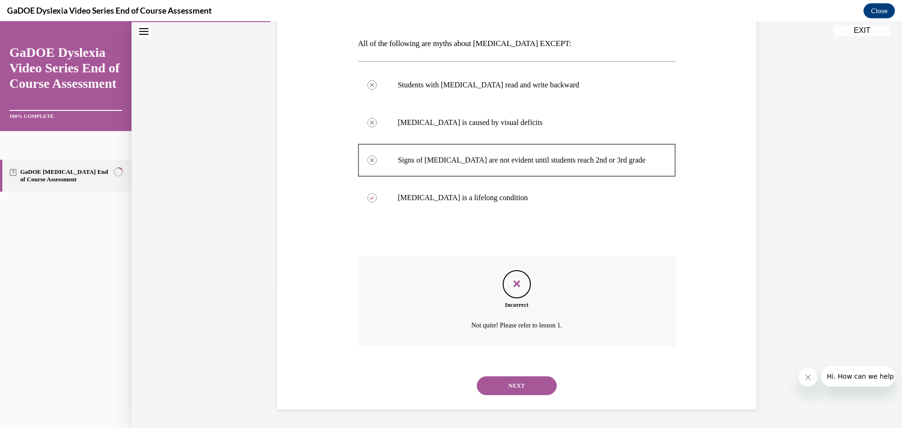
click at [503, 384] on button "NEXT" at bounding box center [517, 385] width 80 height 19
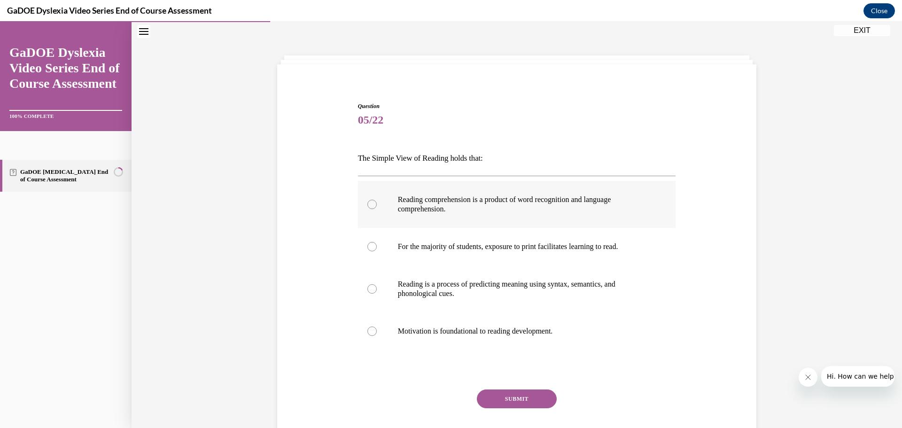
click at [633, 217] on label "Reading comprehension is a product of word recognition and language comprehensi…" at bounding box center [517, 204] width 318 height 47
click at [377, 209] on input "Reading comprehension is a product of word recognition and language comprehensi…" at bounding box center [371, 204] width 9 height 9
radio input "true"
click at [504, 387] on div "Question 05/22 The Simple View of Reading holds that: Reading comprehension is …" at bounding box center [517, 284] width 318 height 364
click at [486, 397] on button "SUBMIT" at bounding box center [517, 398] width 80 height 19
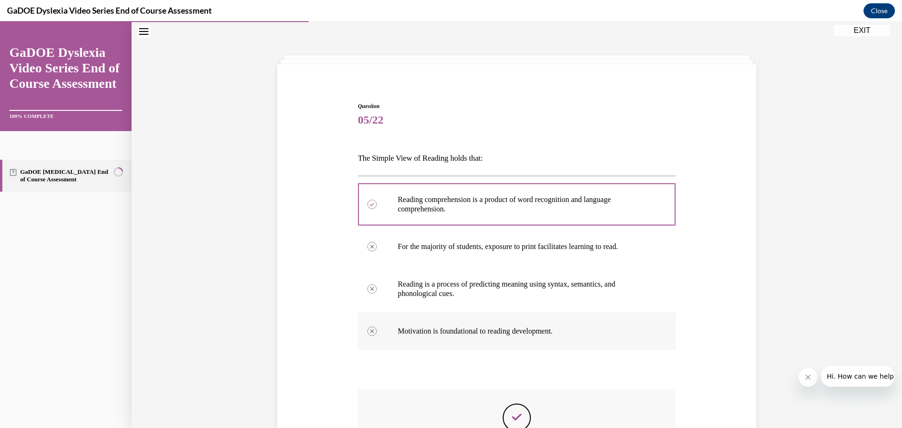
scroll to position [162, 0]
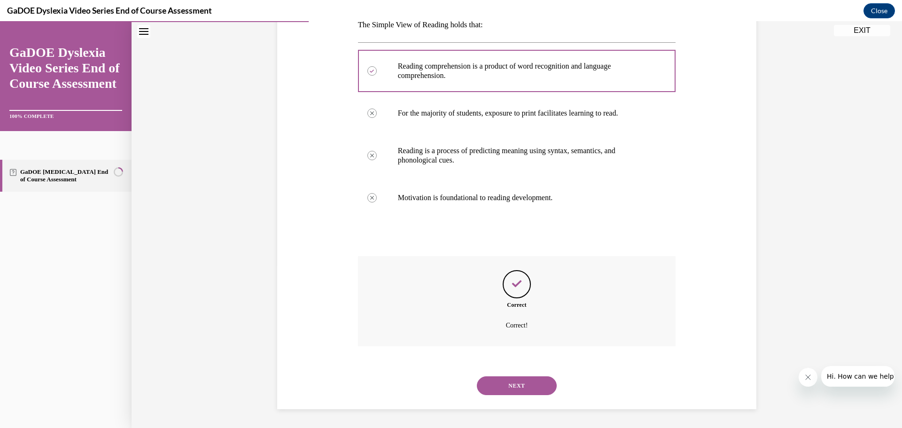
click at [504, 389] on button "NEXT" at bounding box center [517, 385] width 80 height 19
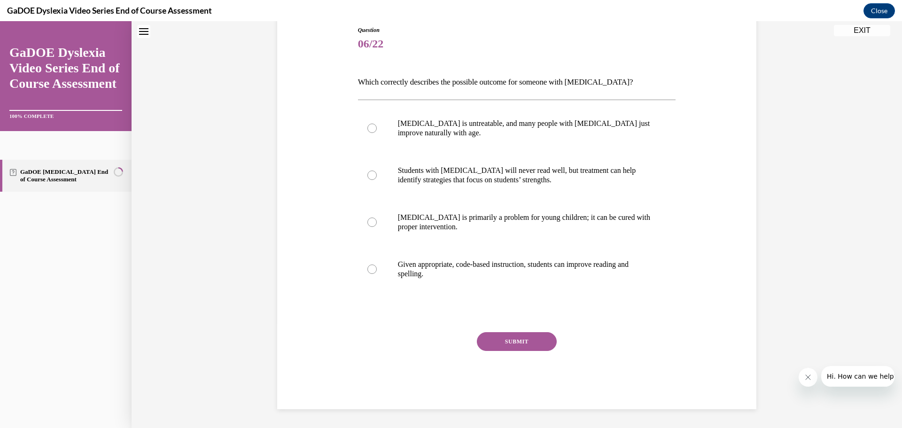
scroll to position [29, 0]
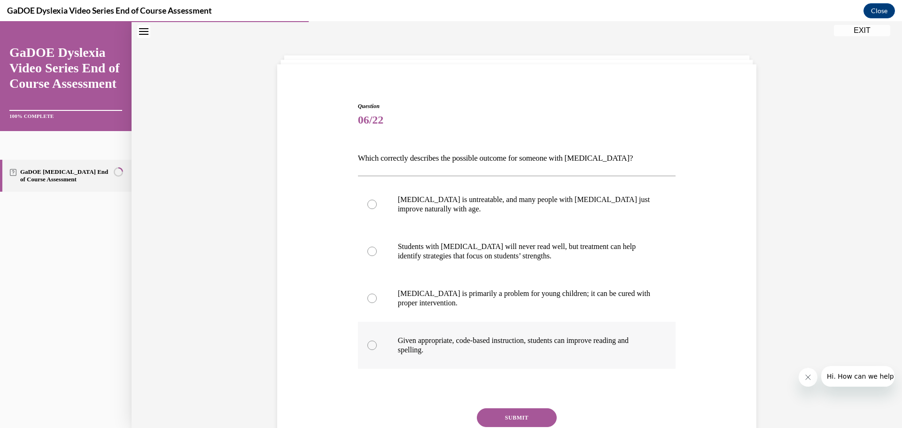
click at [511, 348] on p "Given appropriate, code-based instruction, students can improve reading and spe…" at bounding box center [525, 345] width 255 height 19
click at [377, 348] on input "Given appropriate, code-based instruction, students can improve reading and spe…" at bounding box center [371, 345] width 9 height 9
radio input "true"
click at [491, 415] on button "SUBMIT" at bounding box center [517, 417] width 80 height 19
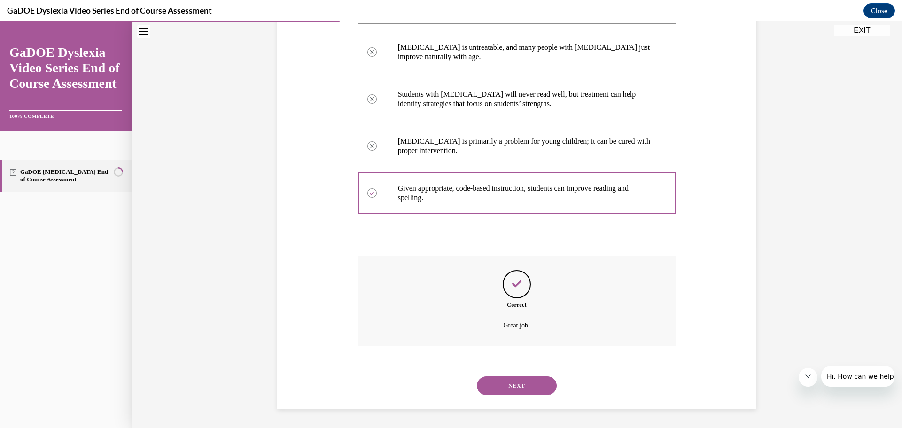
click at [492, 387] on button "NEXT" at bounding box center [517, 385] width 80 height 19
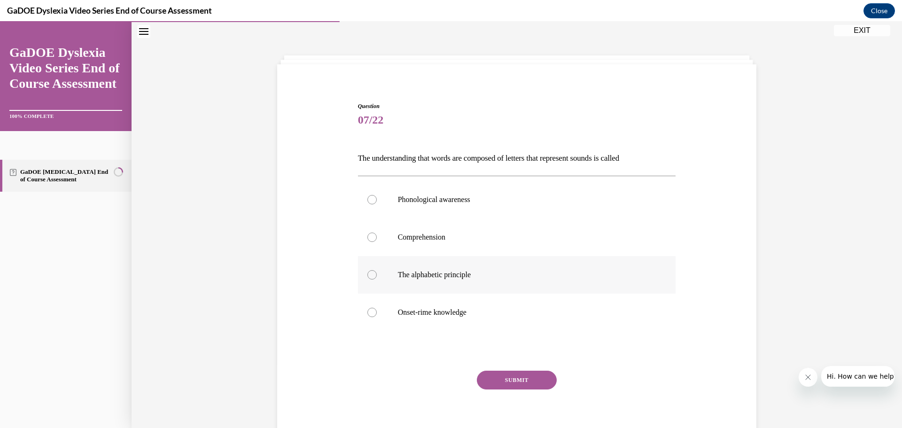
click at [491, 279] on p "The alphabetic principle" at bounding box center [525, 274] width 255 height 9
click at [377, 279] on input "The alphabetic principle" at bounding box center [371, 274] width 9 height 9
radio input "true"
click at [488, 377] on button "SUBMIT" at bounding box center [517, 380] width 80 height 19
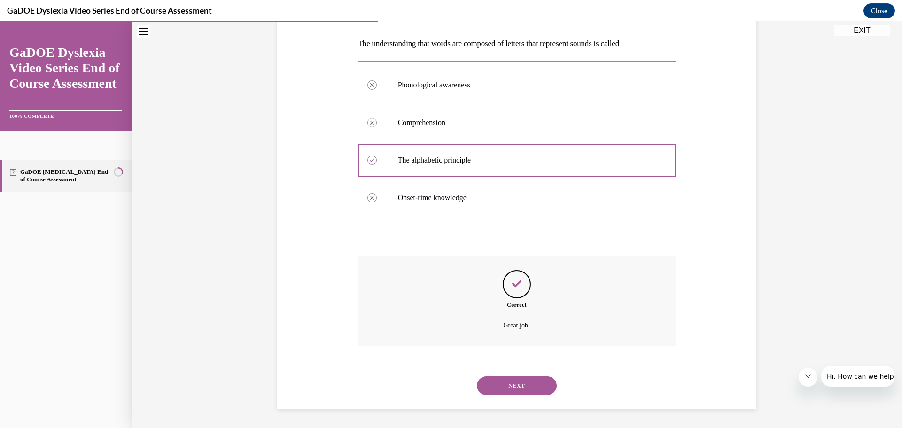
click at [482, 386] on button "NEXT" at bounding box center [517, 385] width 80 height 19
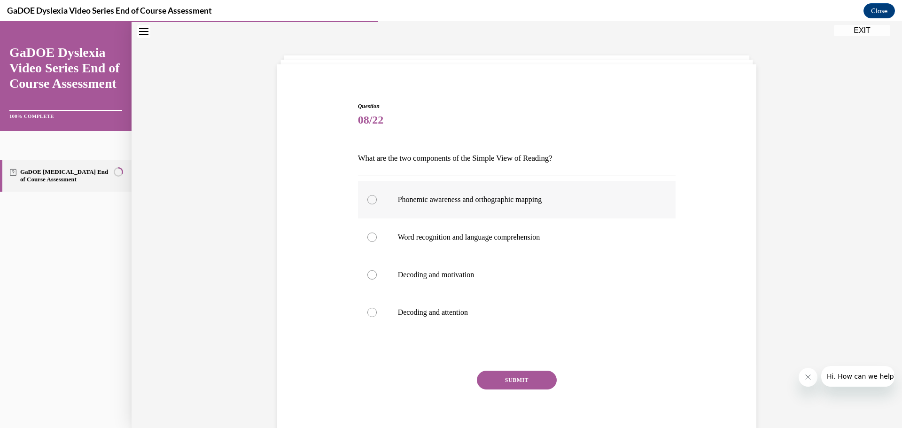
click at [582, 198] on p "Phonemic awareness and orthographic mapping" at bounding box center [525, 199] width 255 height 9
click at [377, 198] on input "Phonemic awareness and orthographic mapping" at bounding box center [371, 199] width 9 height 9
radio input "true"
click at [495, 376] on button "SUBMIT" at bounding box center [517, 380] width 80 height 19
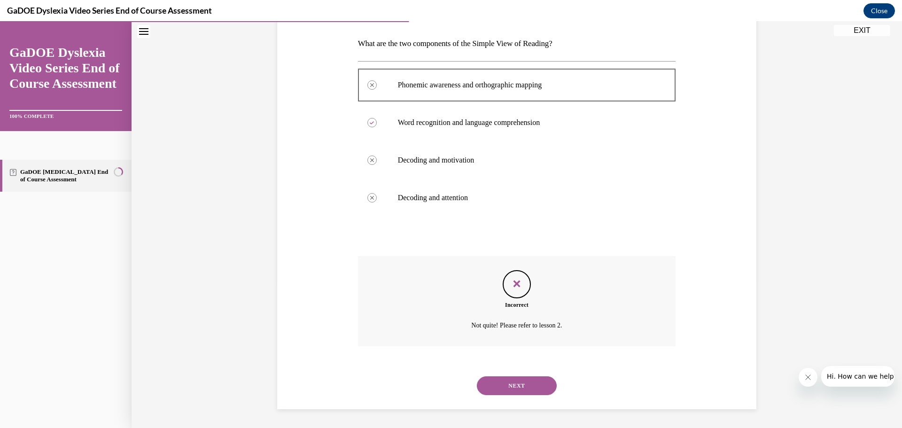
click at [470, 392] on div "NEXT" at bounding box center [517, 386] width 318 height 38
click at [488, 387] on button "NEXT" at bounding box center [517, 385] width 80 height 19
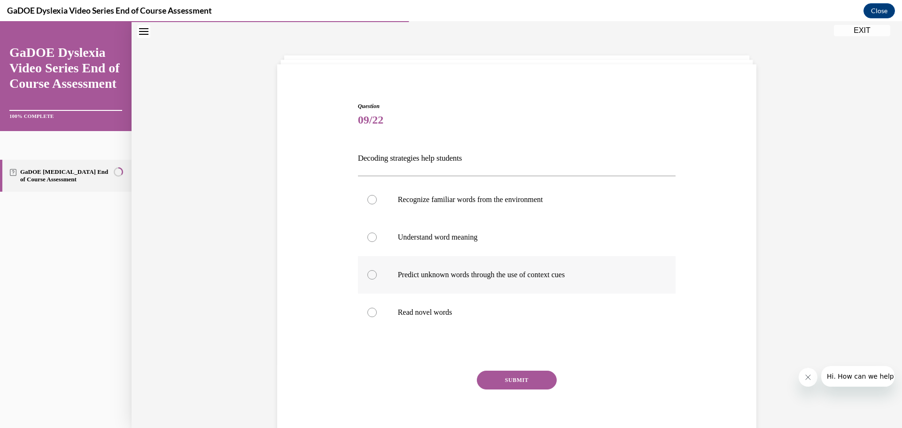
click at [583, 279] on p "Predict unknown words through the use of context cues" at bounding box center [525, 274] width 255 height 9
click at [377, 279] on input "Predict unknown words through the use of context cues" at bounding box center [371, 274] width 9 height 9
radio input "true"
click at [533, 379] on button "SUBMIT" at bounding box center [517, 380] width 80 height 19
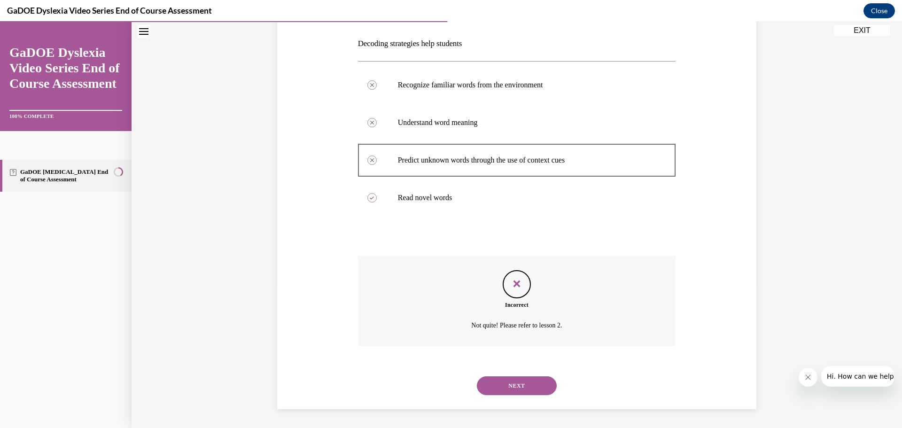
click at [489, 389] on button "NEXT" at bounding box center [517, 385] width 80 height 19
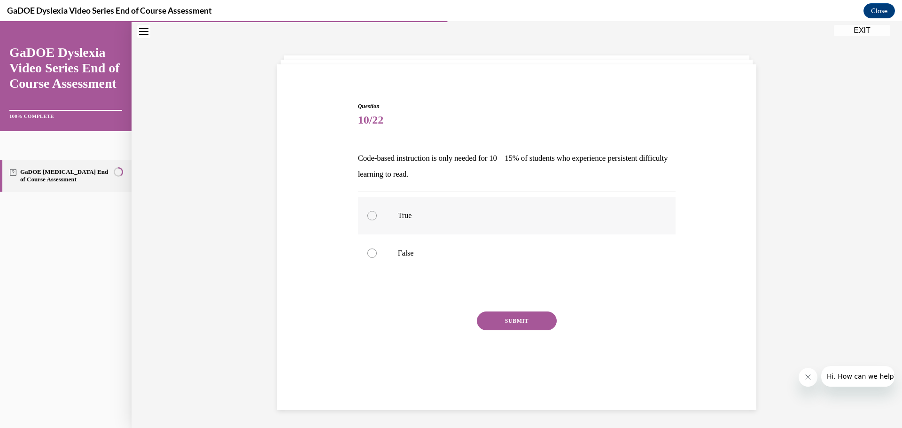
click at [498, 215] on p "True" at bounding box center [525, 215] width 255 height 9
click at [377, 215] on input "True" at bounding box center [371, 215] width 9 height 9
radio input "true"
click at [501, 320] on button "SUBMIT" at bounding box center [517, 320] width 80 height 19
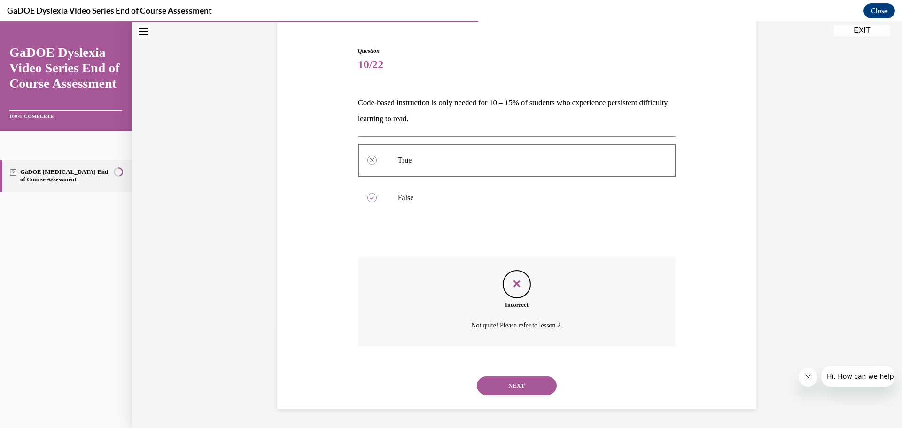
click at [511, 388] on button "NEXT" at bounding box center [517, 385] width 80 height 19
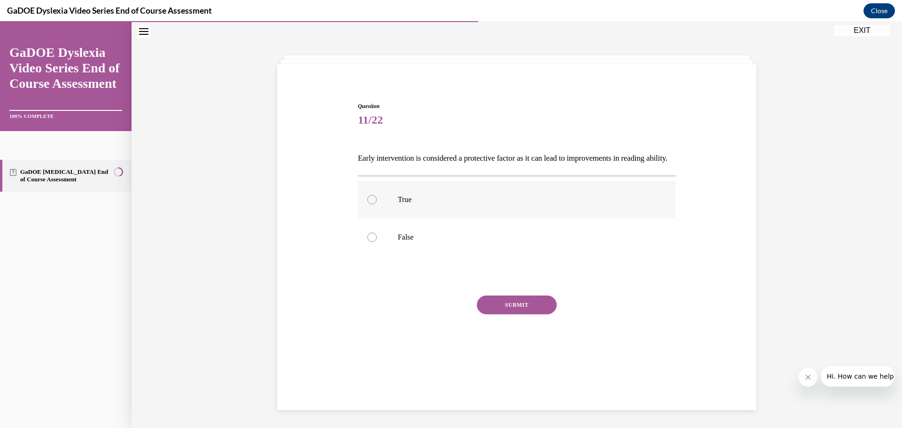
click at [483, 218] on label "True" at bounding box center [517, 200] width 318 height 38
click at [377, 204] on input "True" at bounding box center [371, 199] width 9 height 9
radio input "true"
click at [485, 314] on button "SUBMIT" at bounding box center [517, 304] width 80 height 19
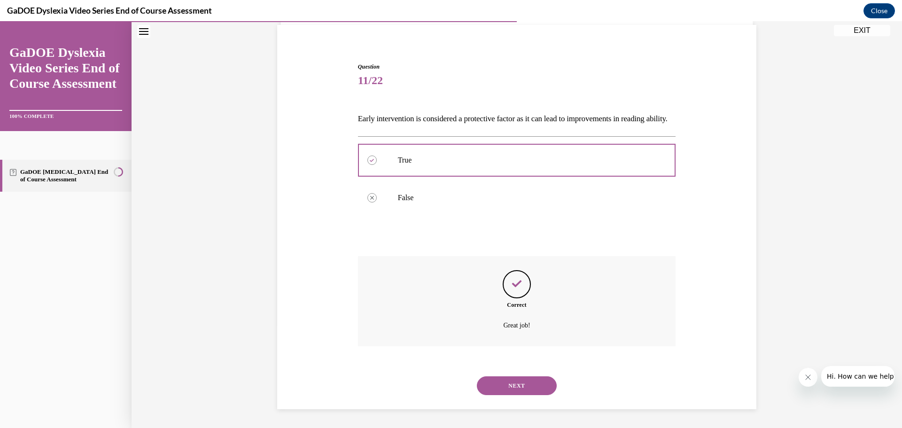
click at [493, 380] on button "NEXT" at bounding box center [517, 385] width 80 height 19
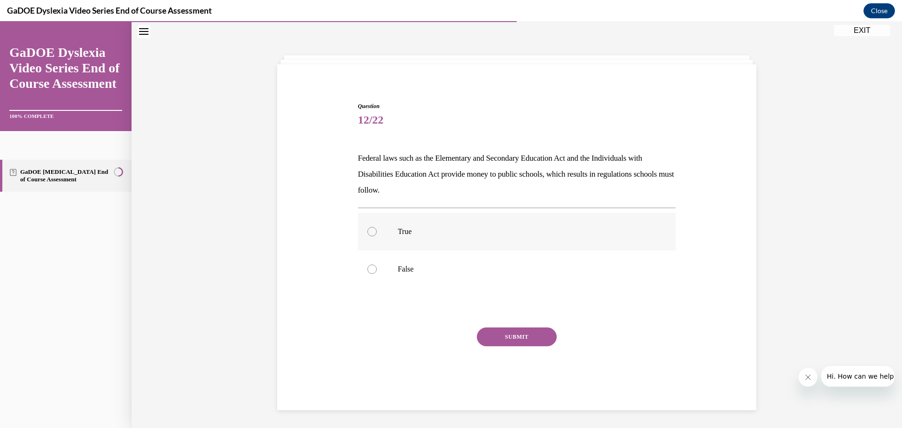
click at [492, 232] on p "True" at bounding box center [525, 231] width 255 height 9
click at [377, 232] on input "True" at bounding box center [371, 231] width 9 height 9
radio input "true"
click at [496, 333] on button "SUBMIT" at bounding box center [517, 336] width 80 height 19
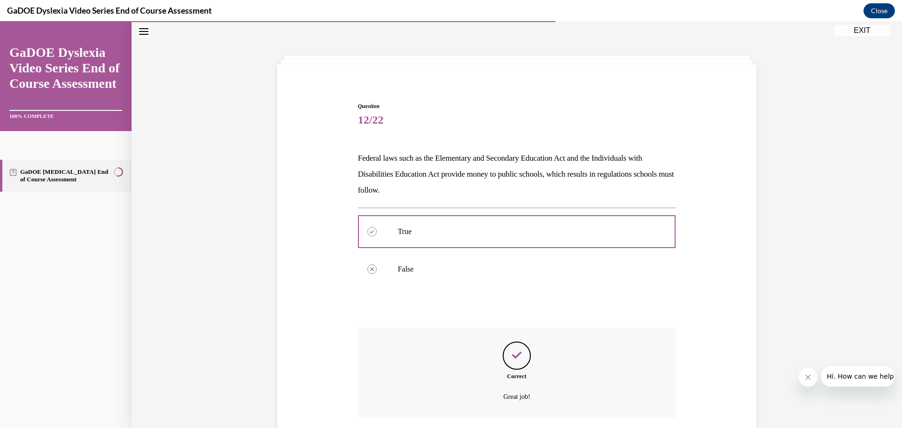
scroll to position [100, 0]
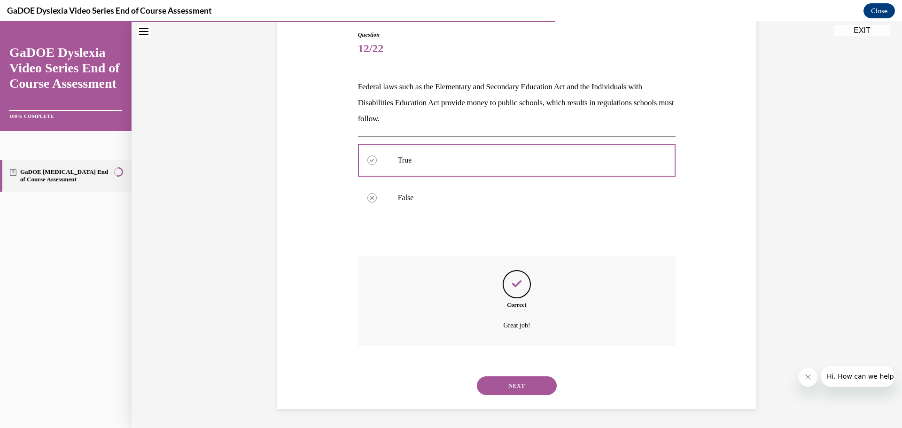
click at [499, 379] on button "NEXT" at bounding box center [517, 385] width 80 height 19
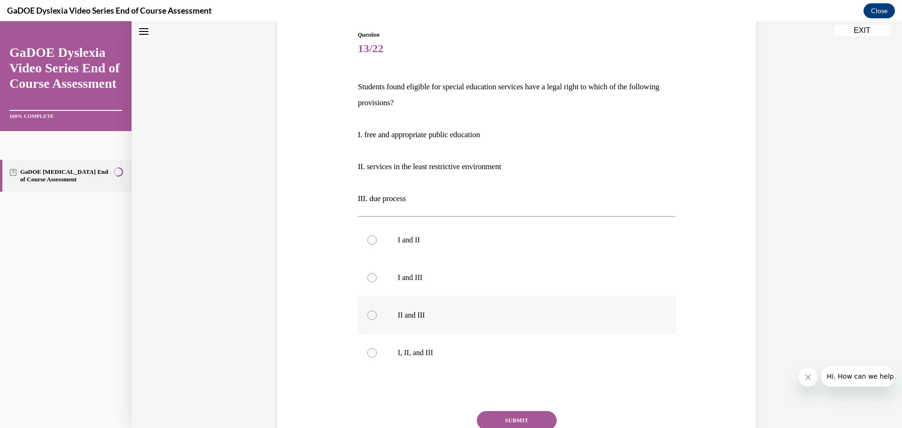
scroll to position [29, 0]
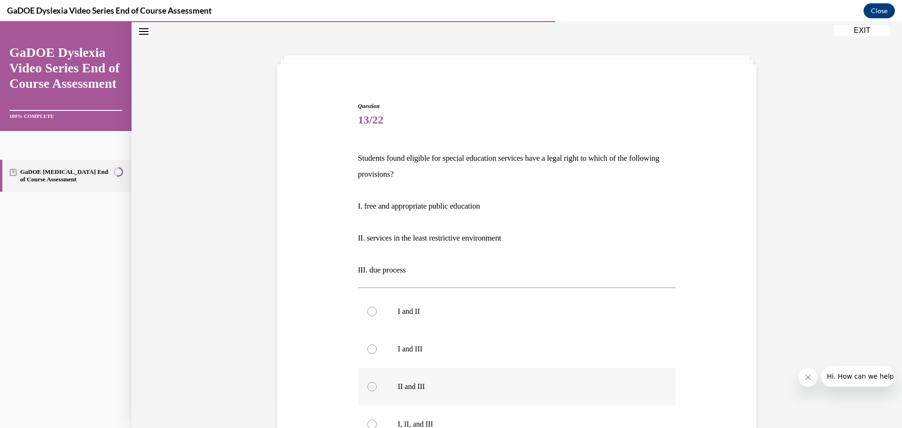
click at [499, 379] on label "II and III" at bounding box center [517, 387] width 318 height 38
click at [377, 382] on input "II and III" at bounding box center [371, 386] width 9 height 9
radio input "true"
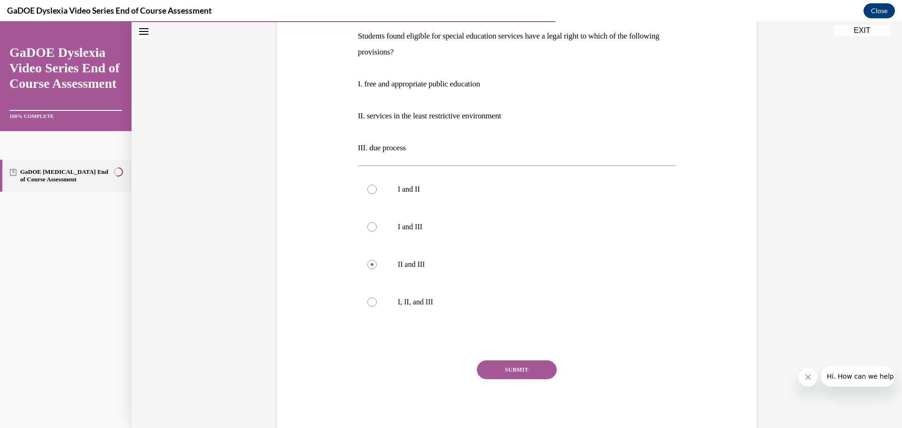
click at [485, 364] on button "SUBMIT" at bounding box center [517, 369] width 80 height 19
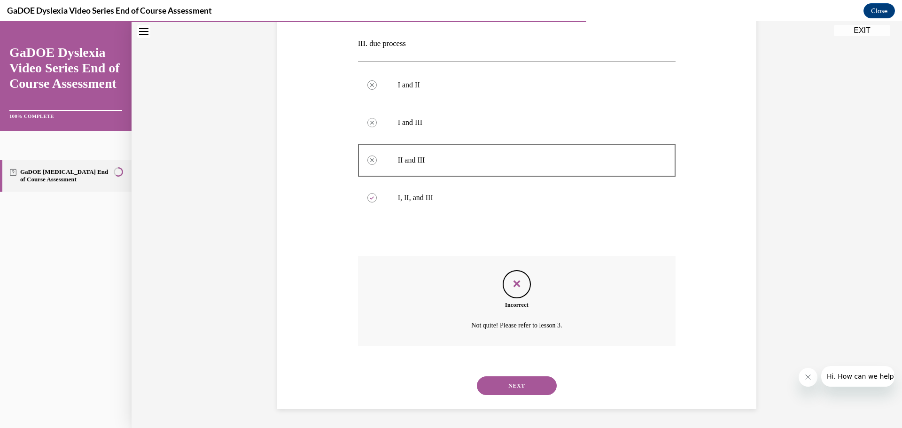
click at [493, 382] on button "NEXT" at bounding box center [517, 385] width 80 height 19
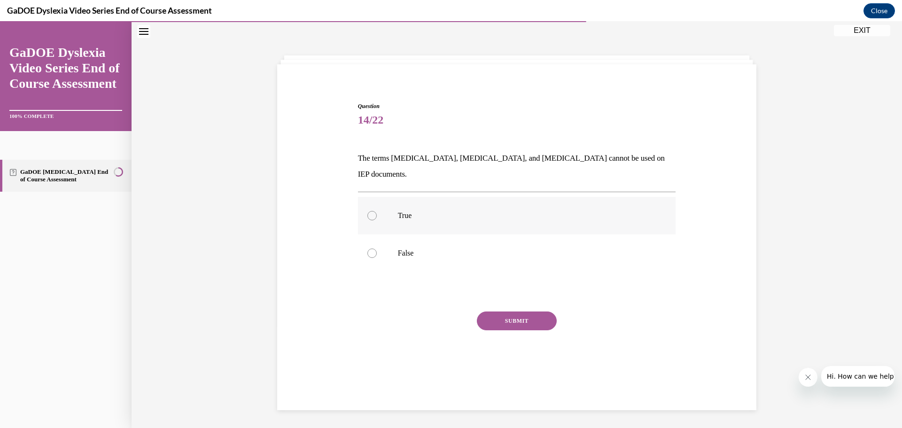
click at [553, 208] on label "True" at bounding box center [517, 216] width 318 height 38
click at [377, 211] on input "True" at bounding box center [371, 215] width 9 height 9
radio input "true"
click at [530, 248] on p "False" at bounding box center [525, 252] width 255 height 9
click at [377, 248] on input "False" at bounding box center [371, 252] width 9 height 9
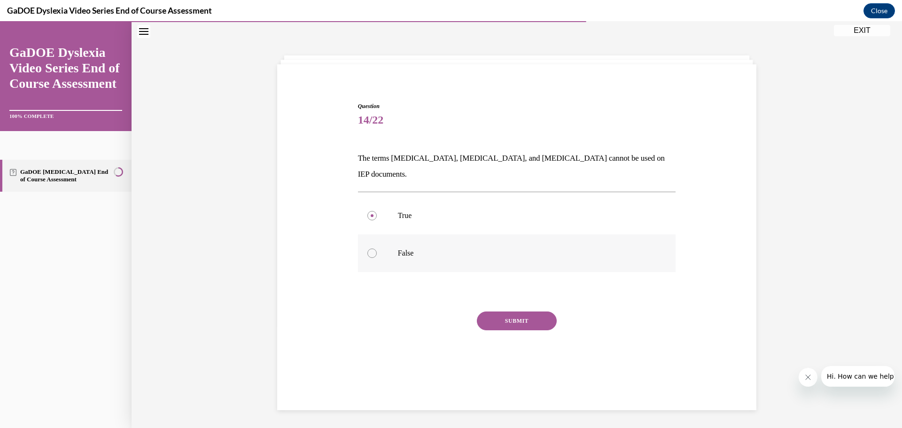
radio input "true"
click at [522, 311] on button "SUBMIT" at bounding box center [517, 320] width 80 height 19
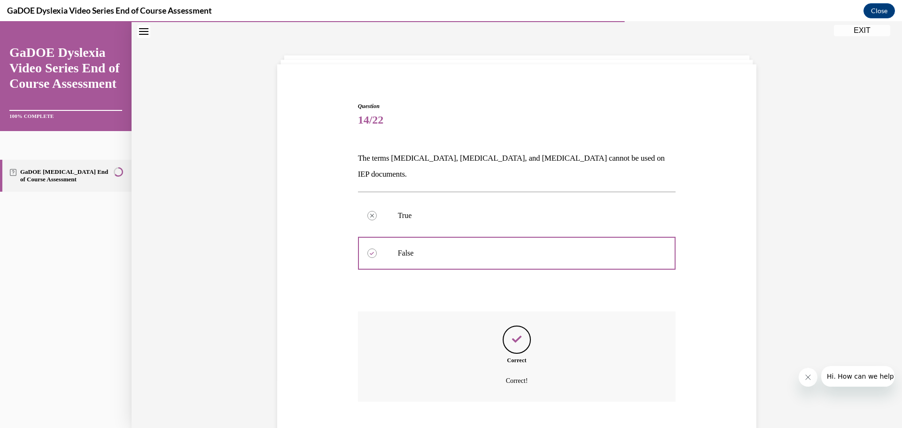
scroll to position [68, 0]
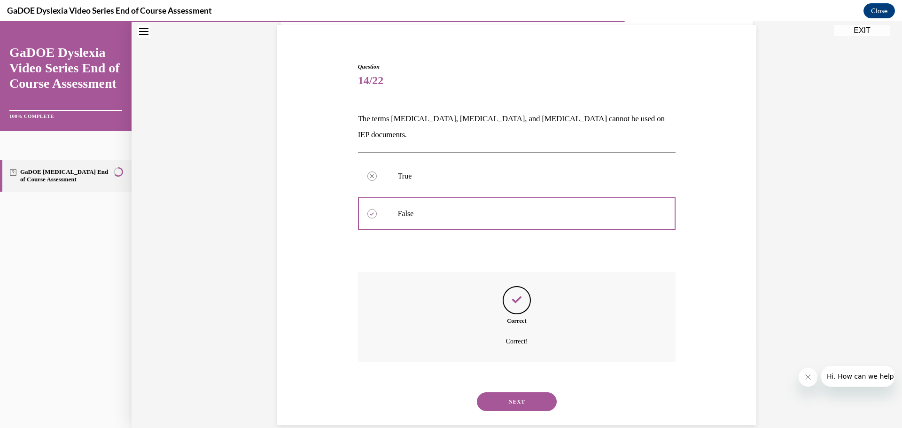
click at [480, 392] on button "NEXT" at bounding box center [517, 401] width 80 height 19
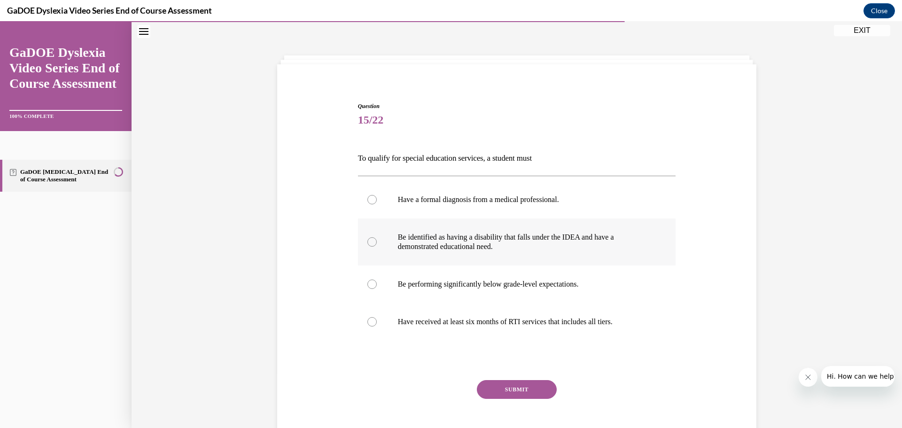
click at [611, 234] on p "Be identified as having a disability that falls under the IDEA and have a demon…" at bounding box center [525, 241] width 255 height 19
click at [377, 237] on input "Be identified as having a disability that falls under the IDEA and have a demon…" at bounding box center [371, 241] width 9 height 9
radio input "true"
click at [488, 382] on button "SUBMIT" at bounding box center [517, 389] width 80 height 19
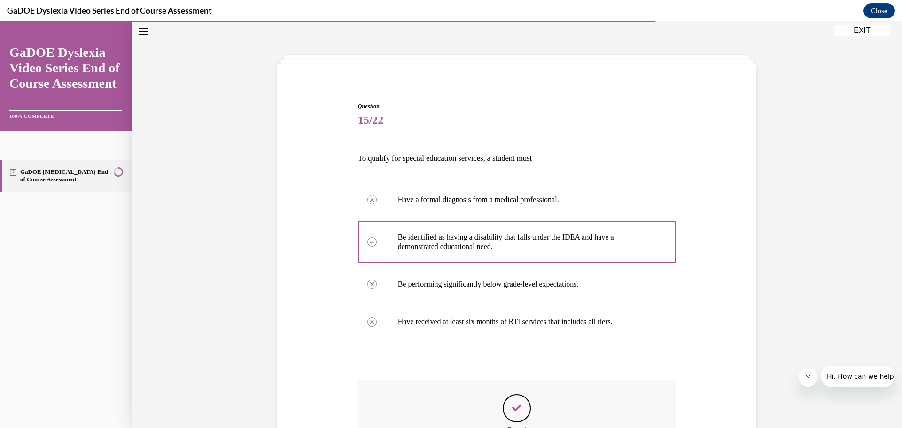
scroll to position [153, 0]
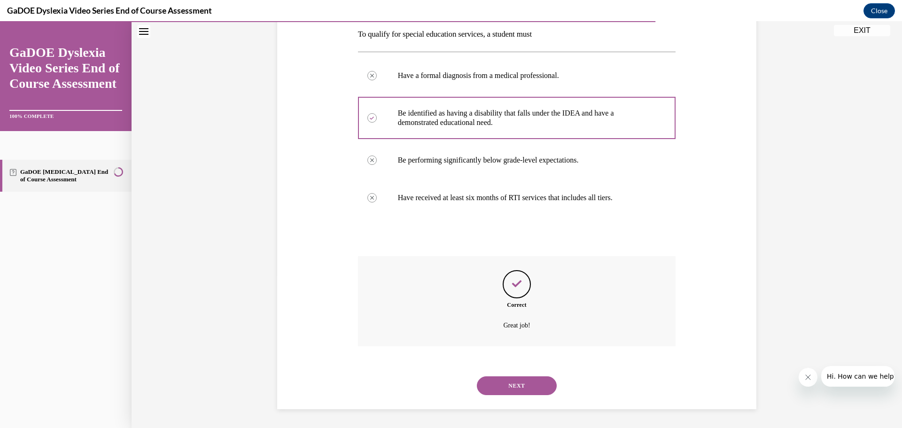
click at [487, 380] on button "NEXT" at bounding box center [517, 385] width 80 height 19
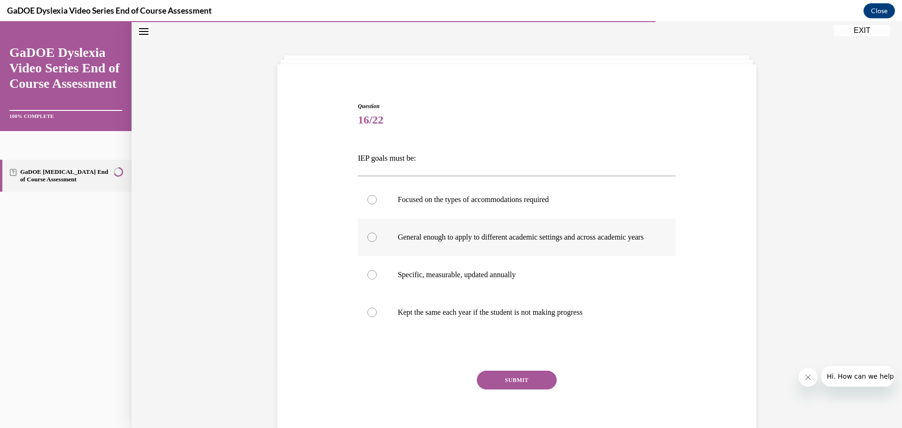
click at [562, 242] on p "General enough to apply to different academic settings and across academic years" at bounding box center [525, 236] width 255 height 9
click at [377, 242] on input "General enough to apply to different academic settings and across academic years" at bounding box center [371, 236] width 9 height 9
radio input "true"
click at [524, 279] on p "Specific, measurable, updated annually" at bounding box center [525, 274] width 255 height 9
click at [377, 279] on input "Specific, measurable, updated annually" at bounding box center [371, 274] width 9 height 9
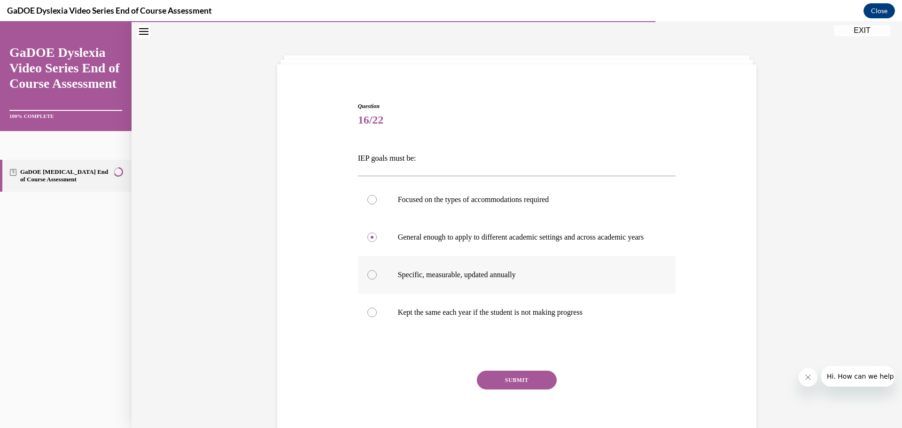
radio input "true"
click at [481, 386] on button "SUBMIT" at bounding box center [517, 380] width 80 height 19
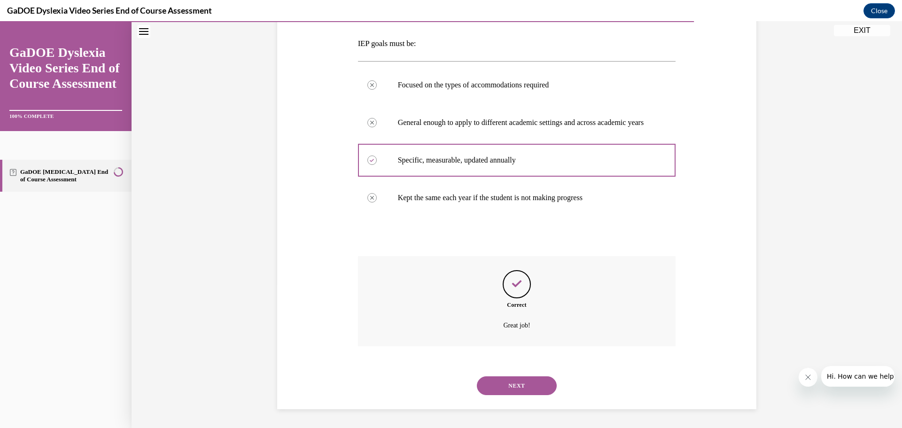
click at [484, 384] on button "NEXT" at bounding box center [517, 385] width 80 height 19
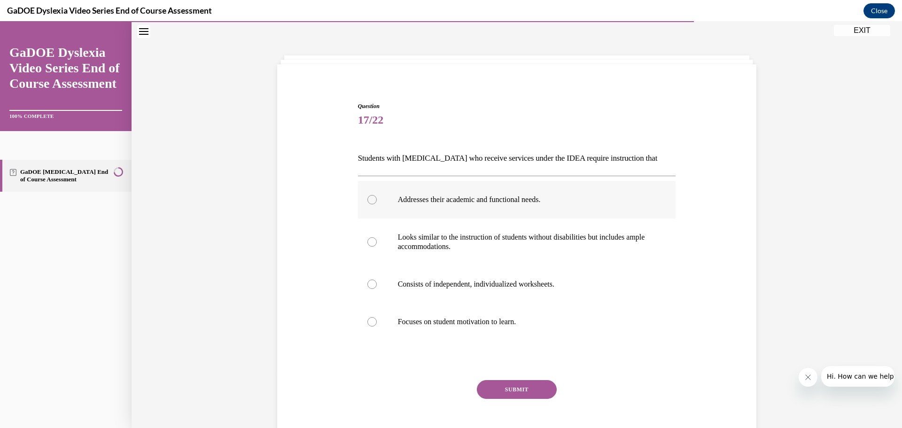
click at [558, 199] on p "Addresses their academic and functional needs." at bounding box center [525, 199] width 255 height 9
click at [377, 199] on input "Addresses their academic and functional needs." at bounding box center [371, 199] width 9 height 9
radio input "true"
click at [481, 382] on button "SUBMIT" at bounding box center [517, 389] width 80 height 19
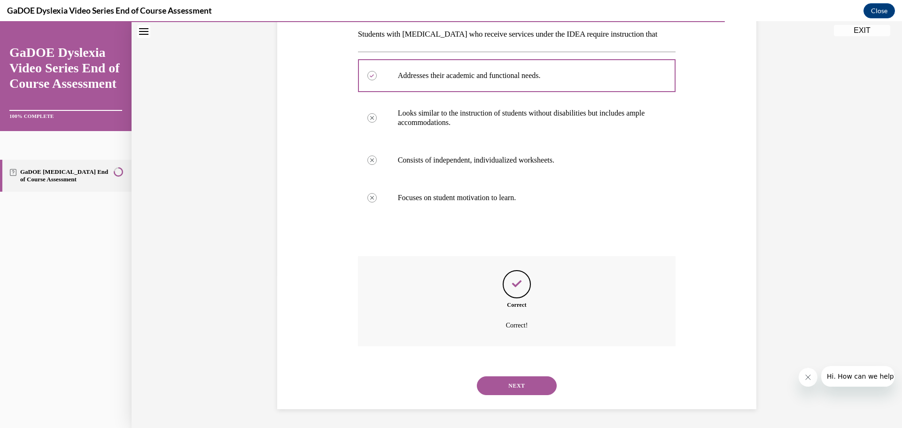
click at [480, 381] on button "NEXT" at bounding box center [517, 385] width 80 height 19
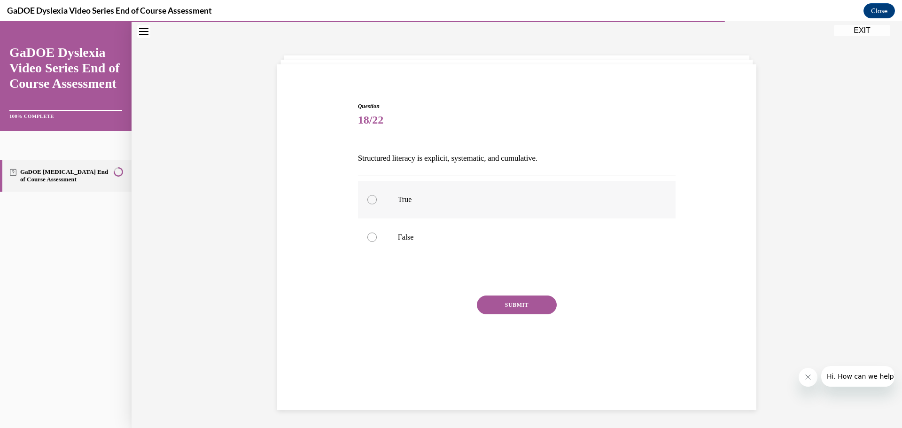
click at [510, 208] on label "True" at bounding box center [517, 200] width 318 height 38
click at [377, 204] on input "True" at bounding box center [371, 199] width 9 height 9
radio input "true"
click at [516, 308] on button "SUBMIT" at bounding box center [517, 304] width 80 height 19
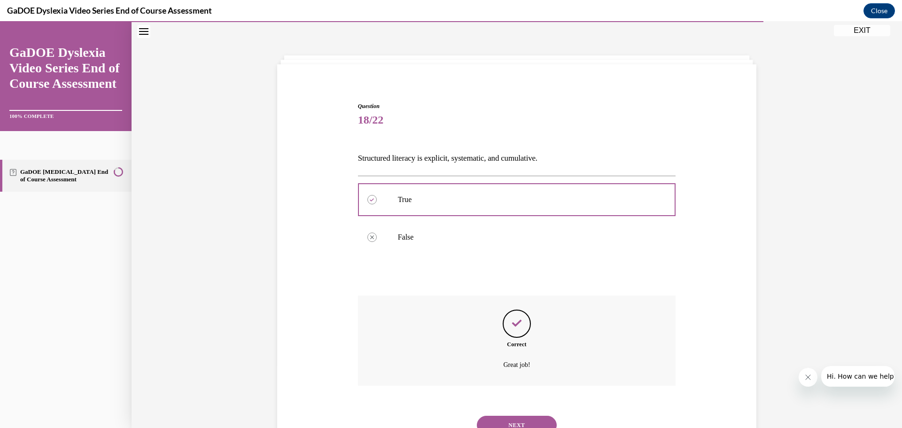
scroll to position [68, 0]
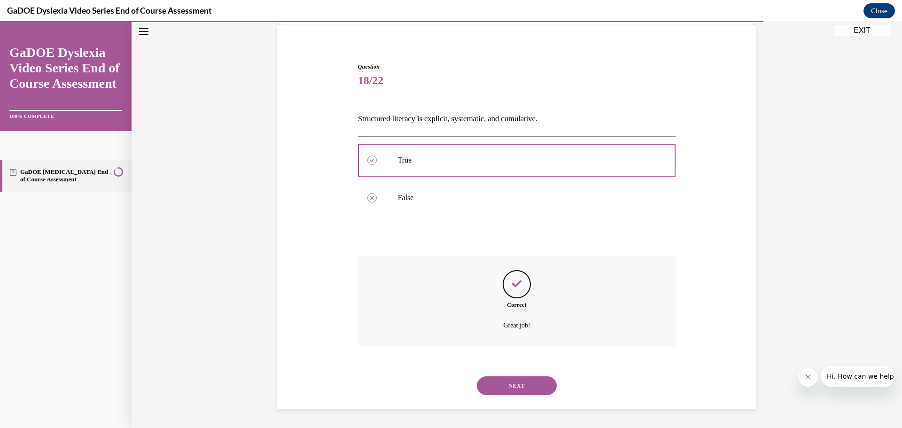
click at [493, 390] on button "NEXT" at bounding box center [517, 385] width 80 height 19
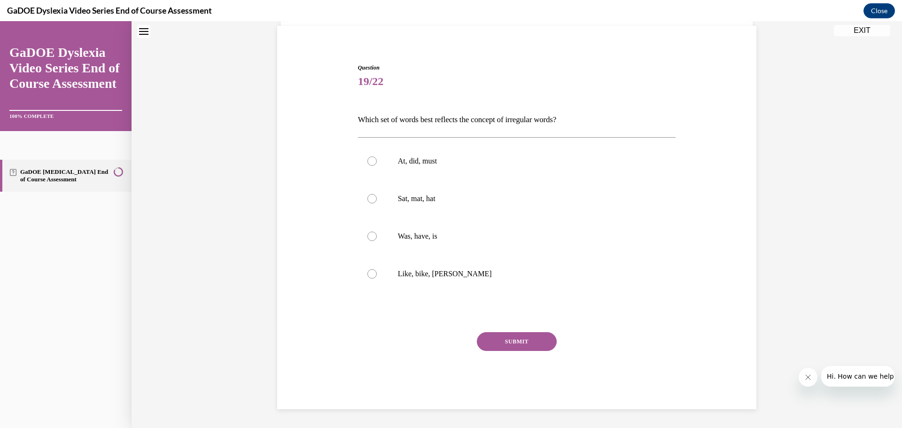
scroll to position [29, 0]
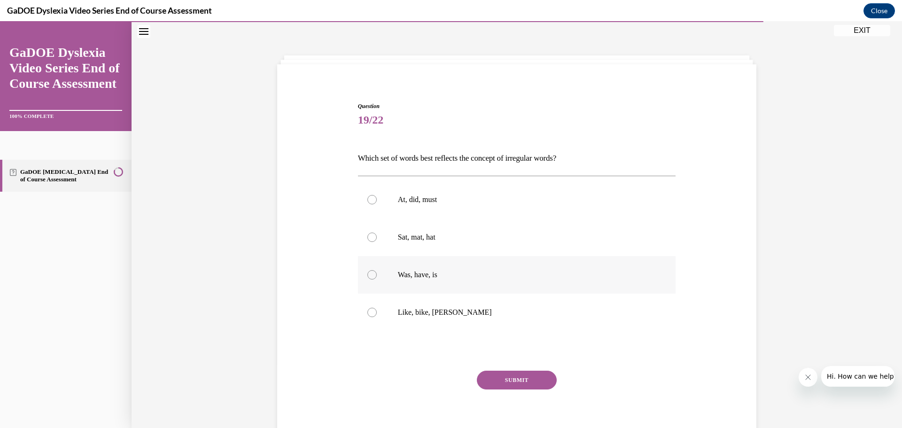
click at [513, 270] on label "Was, have, is" at bounding box center [517, 275] width 318 height 38
click at [377, 270] on input "Was, have, is" at bounding box center [371, 274] width 9 height 9
radio input "true"
click at [493, 377] on button "SUBMIT" at bounding box center [517, 380] width 80 height 19
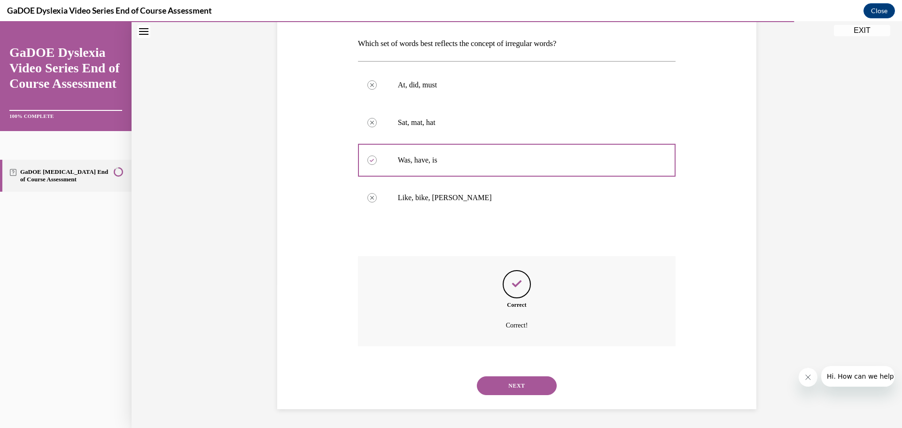
click at [488, 381] on button "NEXT" at bounding box center [517, 385] width 80 height 19
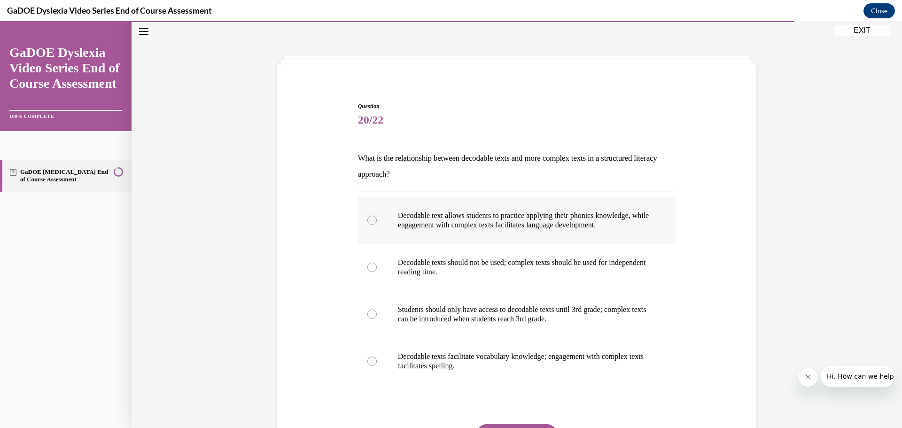
click at [637, 221] on p "Decodable text allows students to practice applying their phonics knowledge, wh…" at bounding box center [525, 220] width 255 height 19
click at [377, 221] on input "Decodable text allows students to practice applying their phonics knowledge, wh…" at bounding box center [371, 220] width 9 height 9
radio input "true"
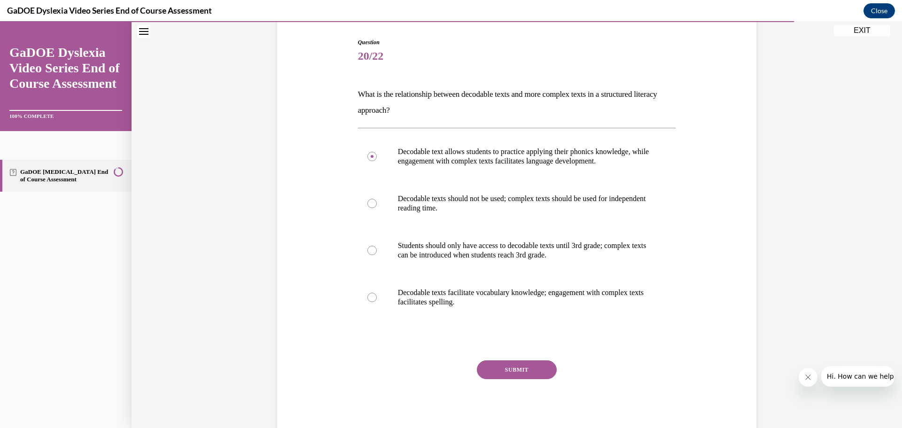
click at [532, 369] on button "SUBMIT" at bounding box center [517, 369] width 80 height 19
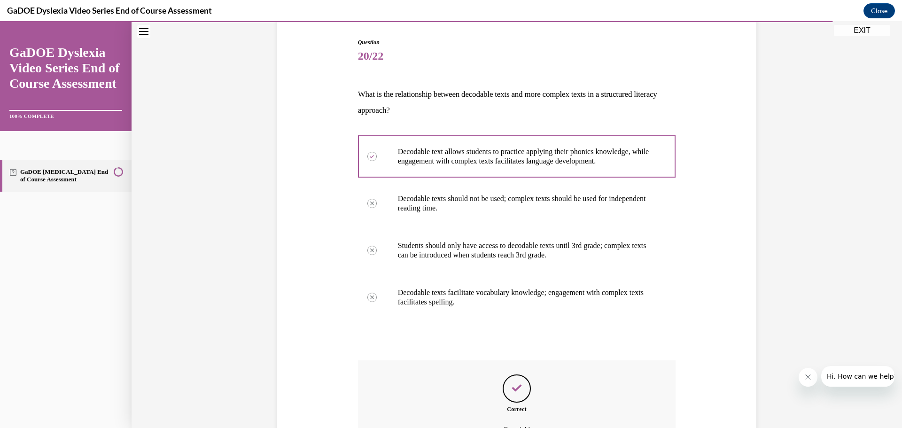
scroll to position [197, 0]
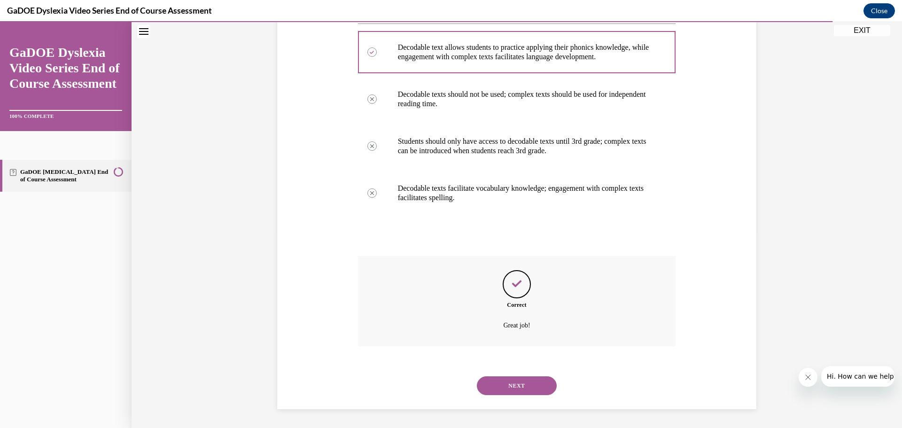
click at [508, 395] on button "NEXT" at bounding box center [517, 385] width 80 height 19
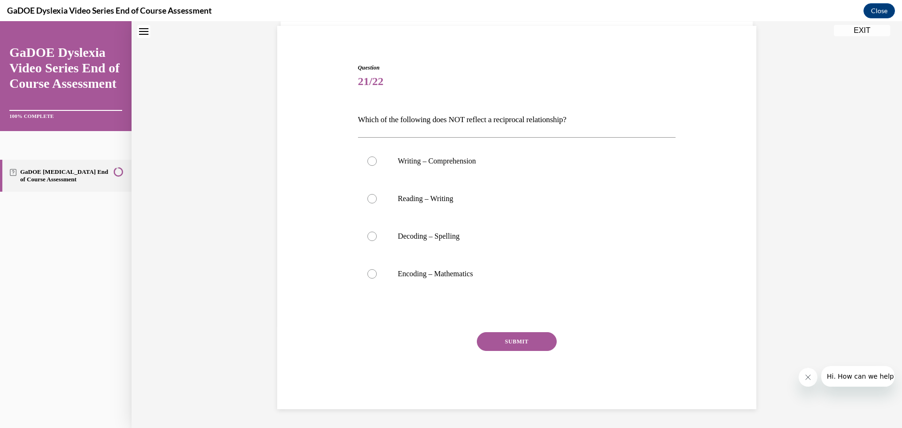
scroll to position [29, 0]
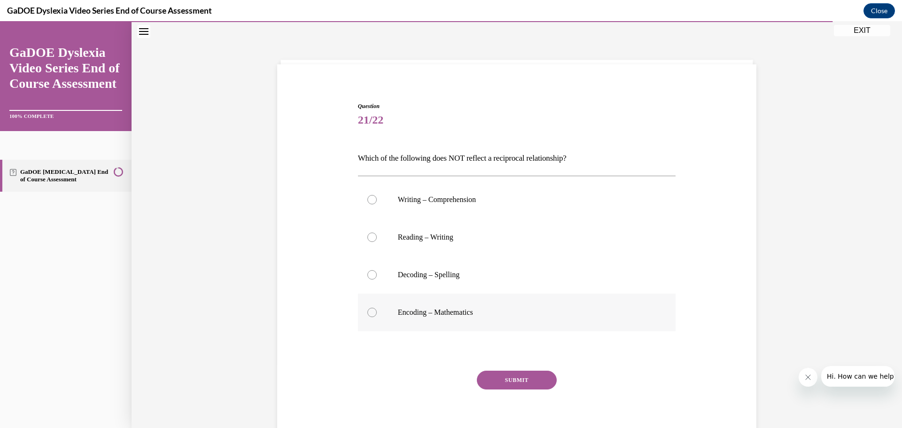
click at [519, 314] on p "Encoding – Mathematics" at bounding box center [525, 312] width 255 height 9
click at [377, 314] on input "Encoding – Mathematics" at bounding box center [371, 312] width 9 height 9
radio input "true"
click at [504, 377] on button "SUBMIT" at bounding box center [517, 380] width 80 height 19
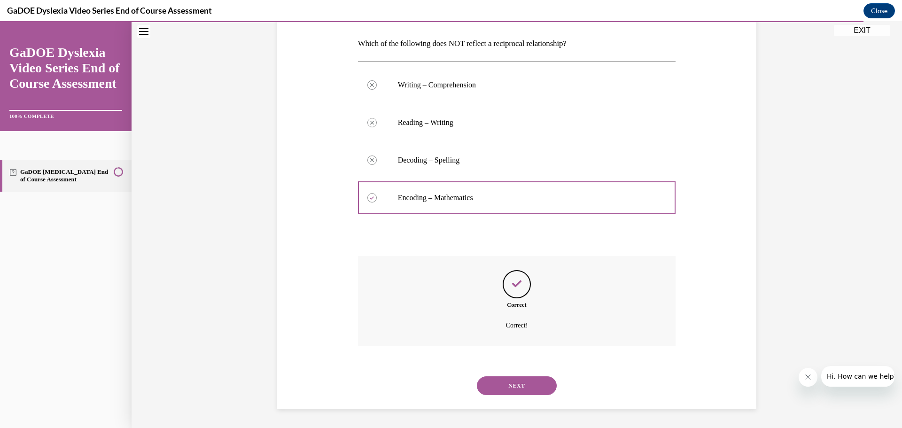
click at [495, 384] on button "NEXT" at bounding box center [517, 385] width 80 height 19
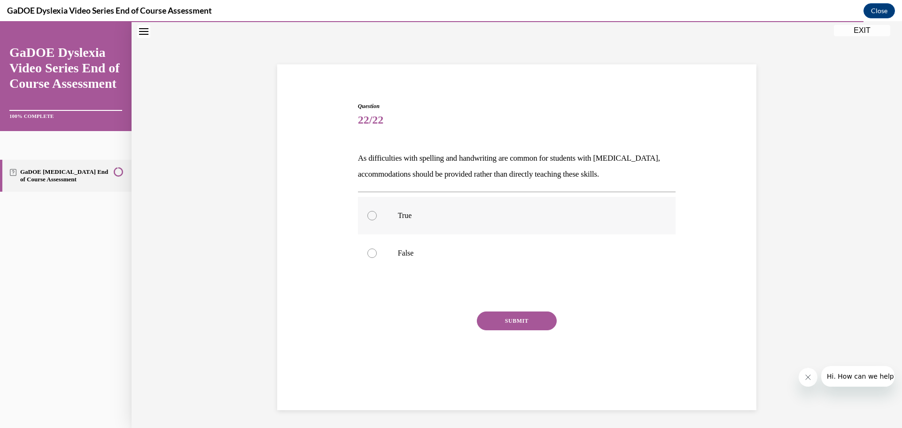
click at [501, 220] on p "True" at bounding box center [525, 215] width 255 height 9
click at [377, 220] on input "True" at bounding box center [371, 215] width 9 height 9
radio input "true"
click at [507, 312] on button "SUBMIT" at bounding box center [517, 320] width 80 height 19
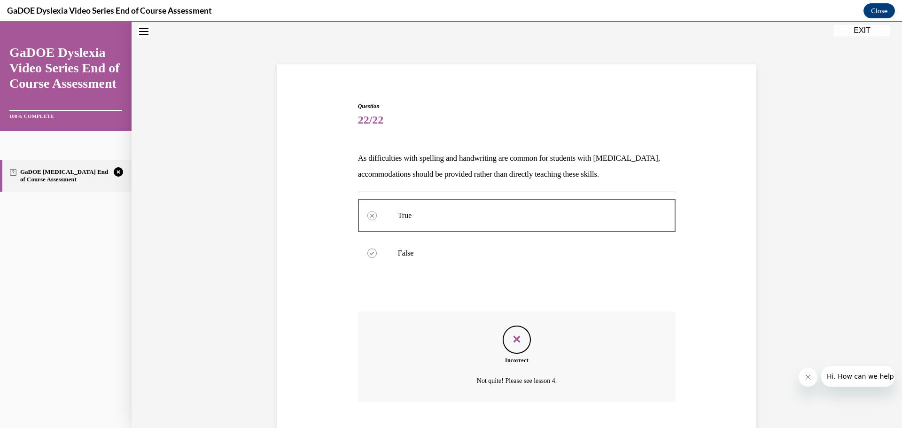
scroll to position [84, 0]
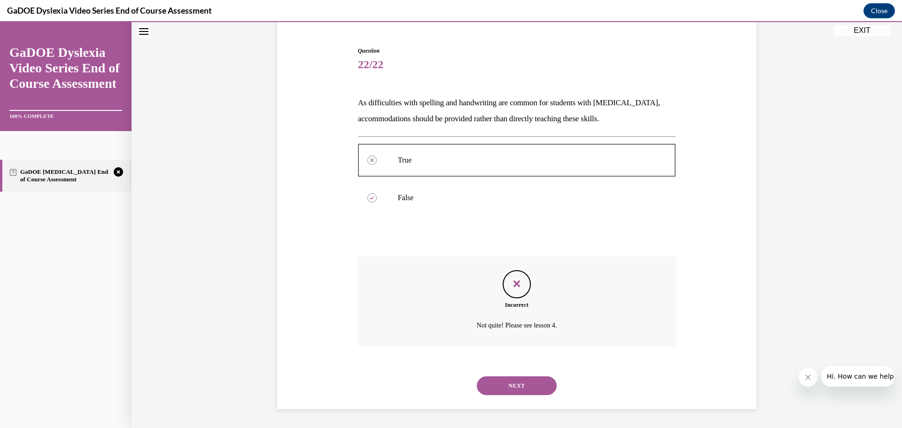
click at [500, 378] on button "NEXT" at bounding box center [517, 385] width 80 height 19
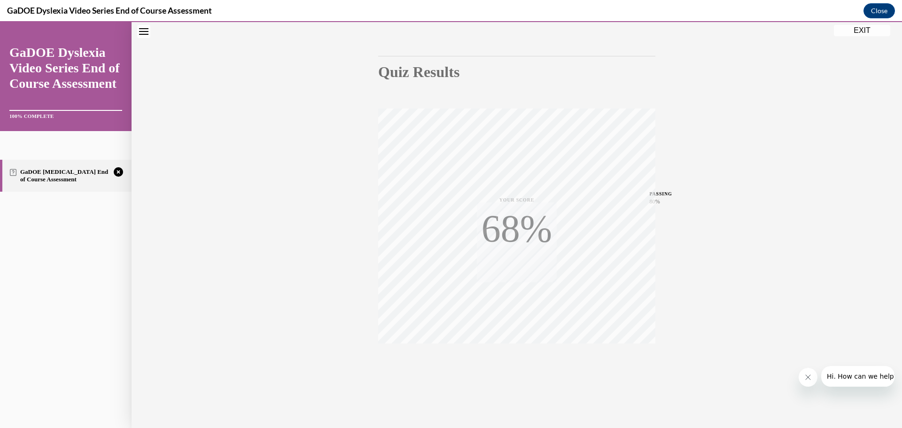
scroll to position [75, 0]
click at [515, 370] on icon "button" at bounding box center [516, 370] width 33 height 10
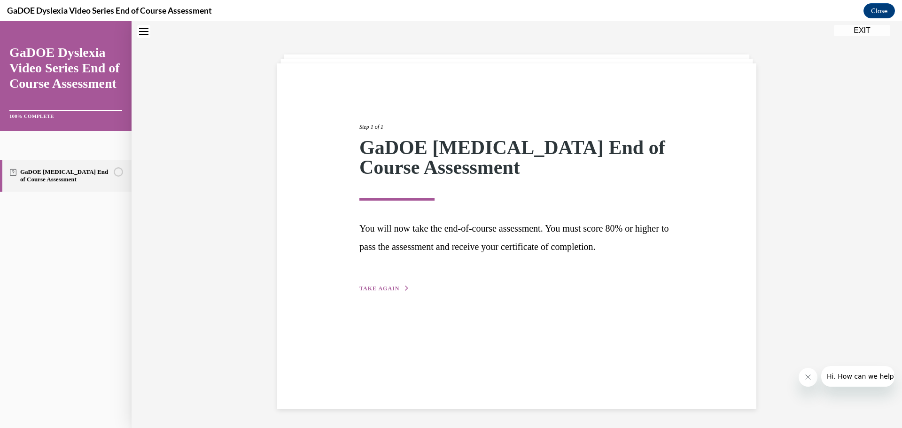
scroll to position [30, 0]
click at [391, 288] on span "TAKE AGAIN" at bounding box center [379, 288] width 40 height 7
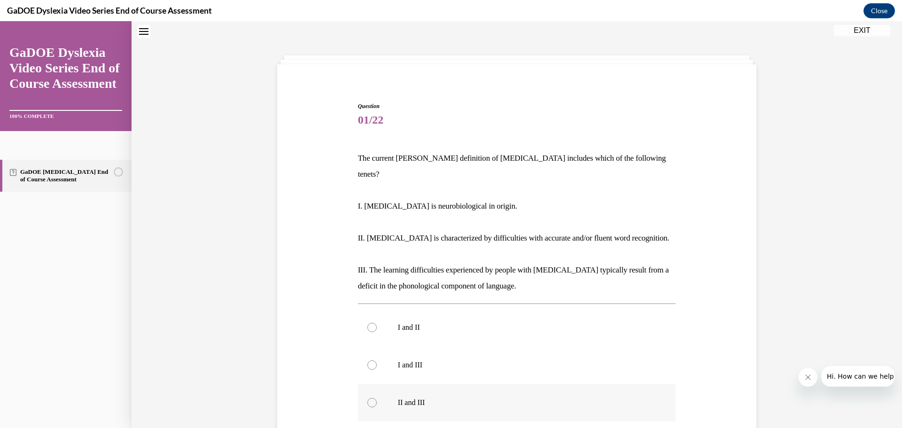
scroll to position [151, 0]
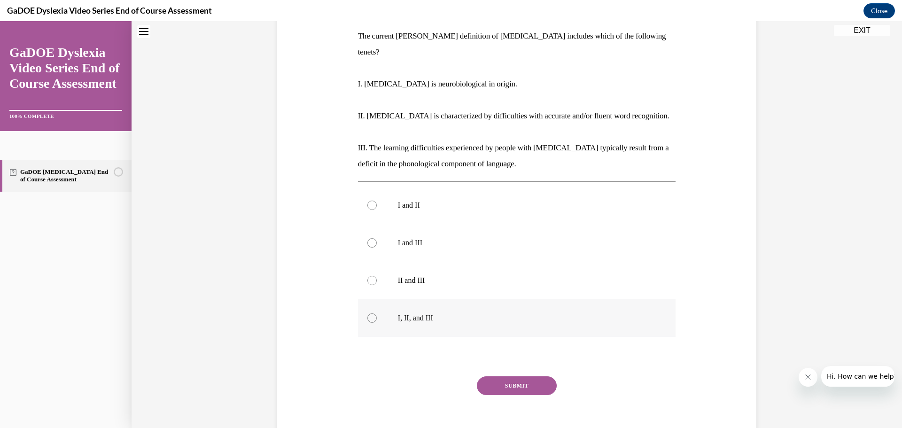
click at [422, 313] on p "I, II, and III" at bounding box center [525, 317] width 255 height 9
click at [377, 313] on input "I, II, and III" at bounding box center [371, 317] width 9 height 9
radio input "true"
click at [534, 376] on button "SUBMIT" at bounding box center [517, 385] width 80 height 19
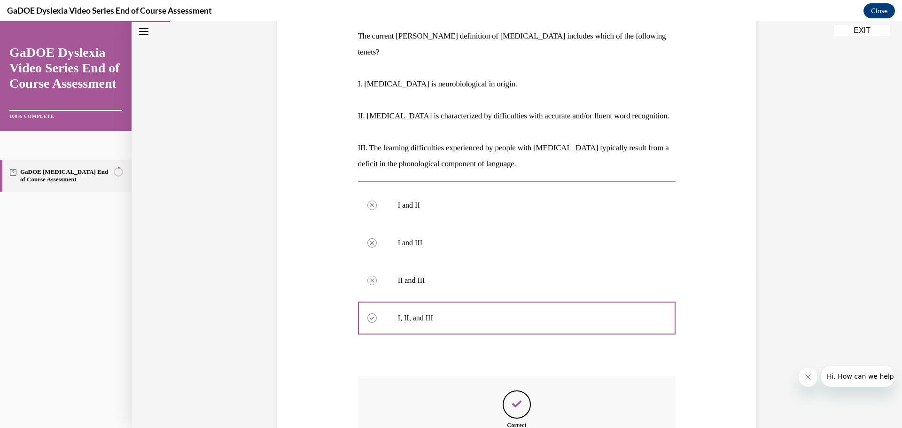
scroll to position [255, 0]
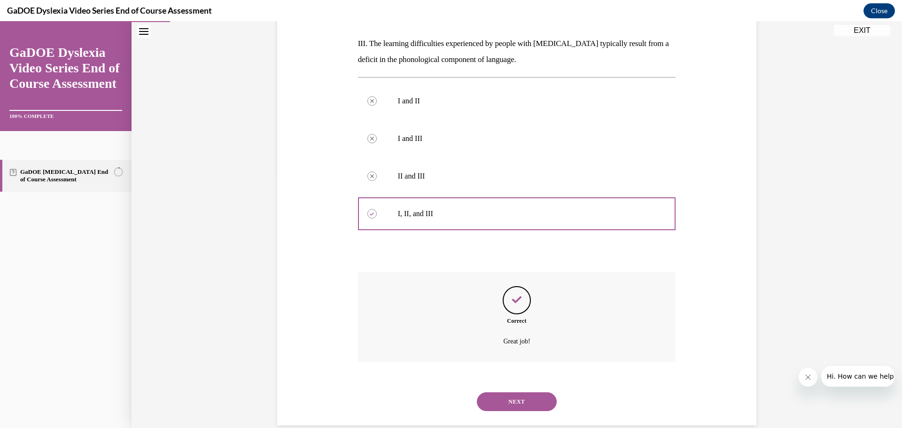
click at [485, 392] on button "NEXT" at bounding box center [517, 401] width 80 height 19
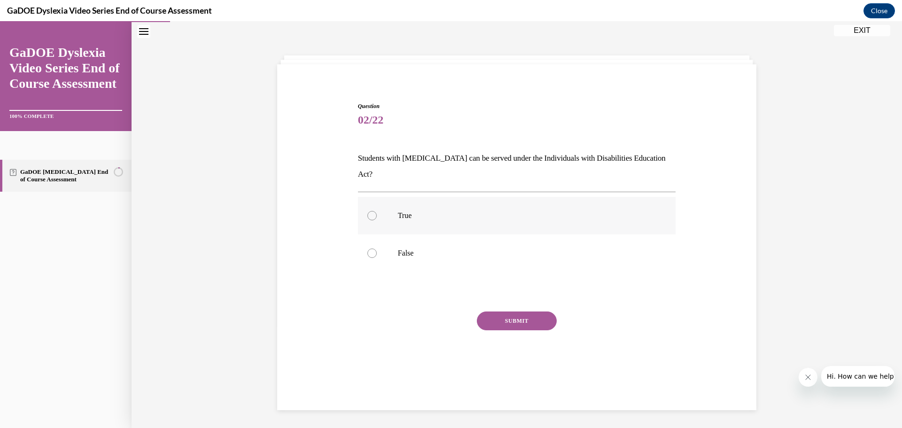
click at [489, 211] on label "True" at bounding box center [517, 216] width 318 height 38
click at [377, 211] on input "True" at bounding box center [371, 215] width 9 height 9
radio input "true"
click at [489, 311] on button "SUBMIT" at bounding box center [517, 320] width 80 height 19
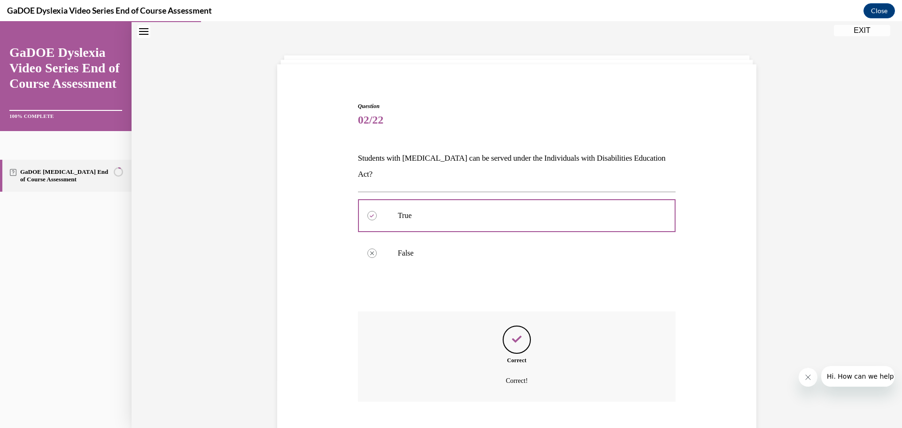
scroll to position [68, 0]
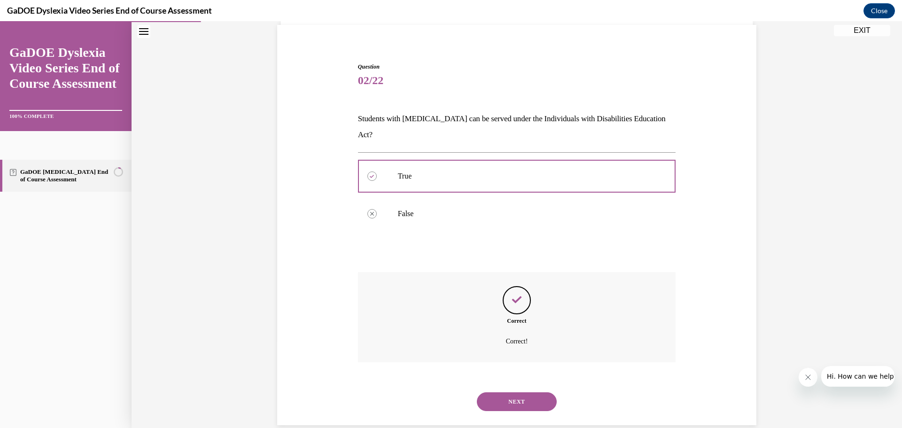
click at [488, 392] on button "NEXT" at bounding box center [517, 401] width 80 height 19
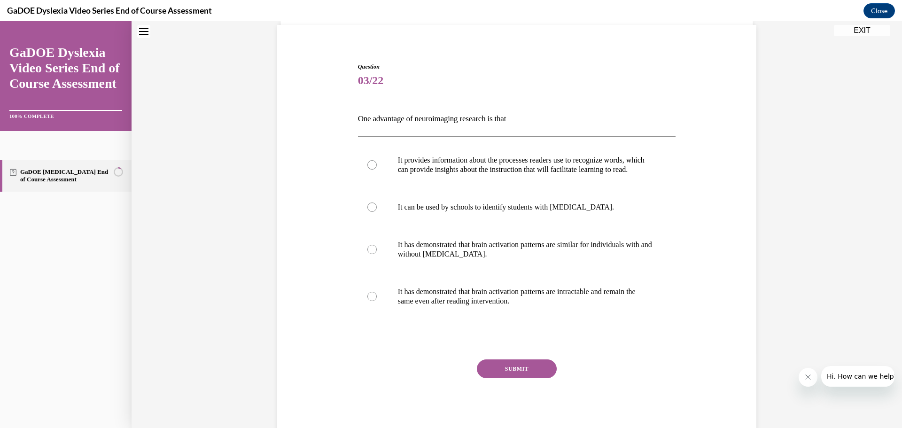
scroll to position [29, 0]
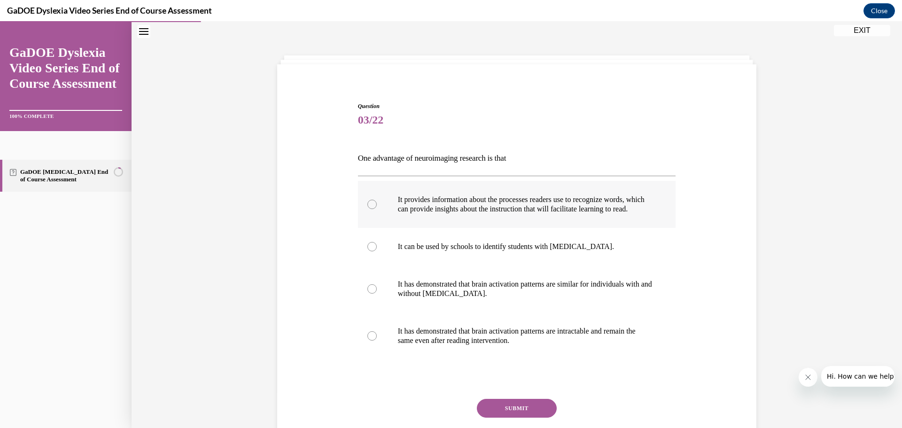
click at [609, 214] on p "It provides information about the processes readers use to recognize words, whi…" at bounding box center [525, 204] width 255 height 19
click at [377, 209] on input "It provides information about the processes readers use to recognize words, whi…" at bounding box center [371, 204] width 9 height 9
radio input "true"
click at [482, 417] on button "SUBMIT" at bounding box center [517, 408] width 80 height 19
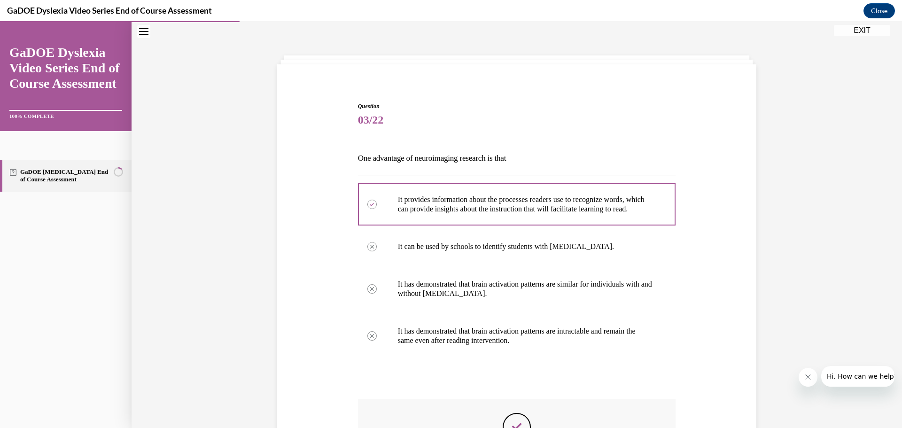
scroll to position [181, 0]
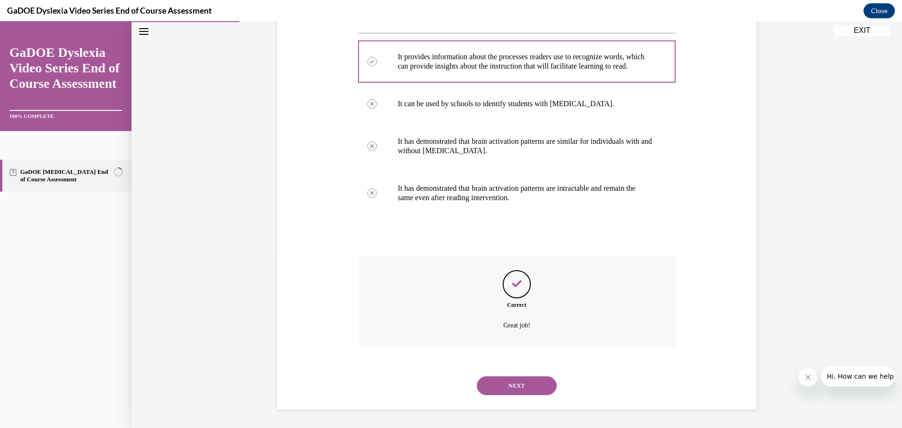
click at [494, 382] on button "NEXT" at bounding box center [517, 385] width 80 height 19
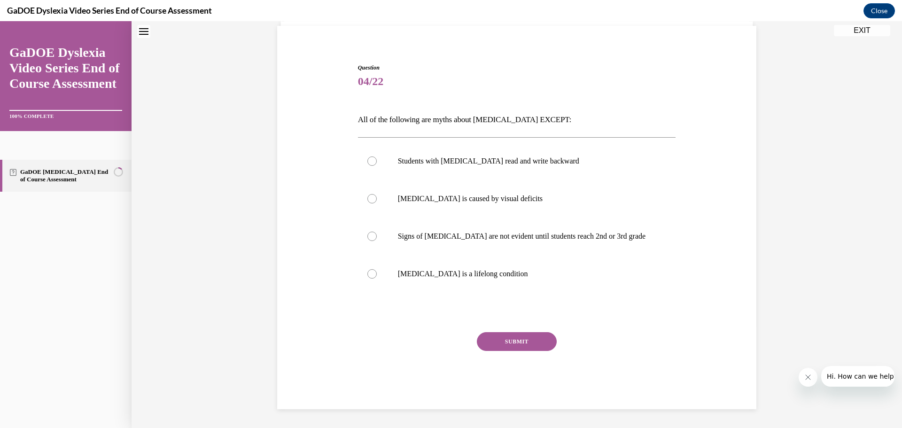
scroll to position [29, 0]
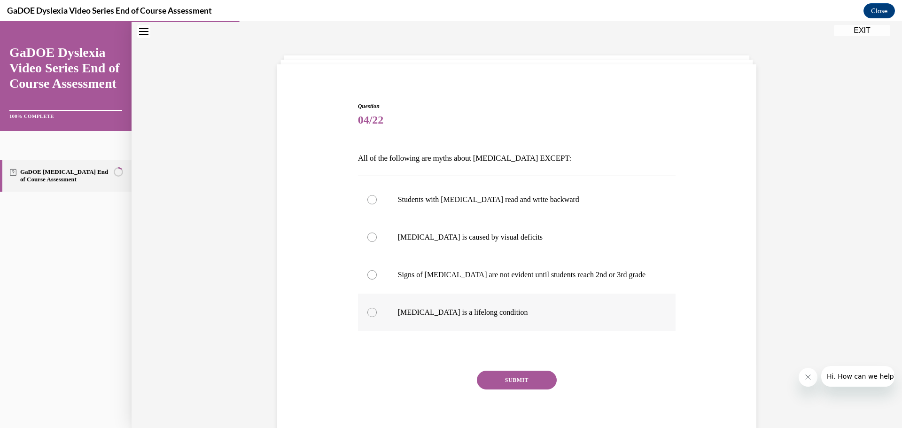
click at [520, 310] on p "[MEDICAL_DATA] is a lifelong condition" at bounding box center [525, 312] width 255 height 9
click at [377, 310] on input "[MEDICAL_DATA] is a lifelong condition" at bounding box center [371, 312] width 9 height 9
radio input "true"
click at [493, 376] on button "SUBMIT" at bounding box center [517, 380] width 80 height 19
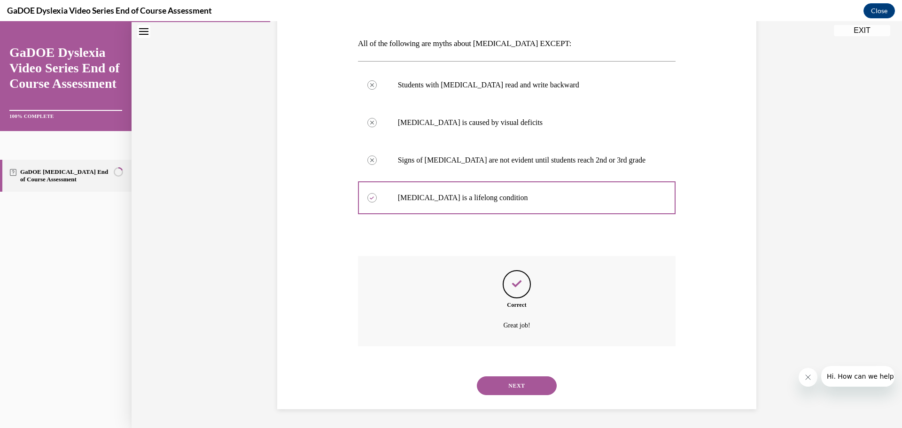
click at [495, 381] on button "NEXT" at bounding box center [517, 385] width 80 height 19
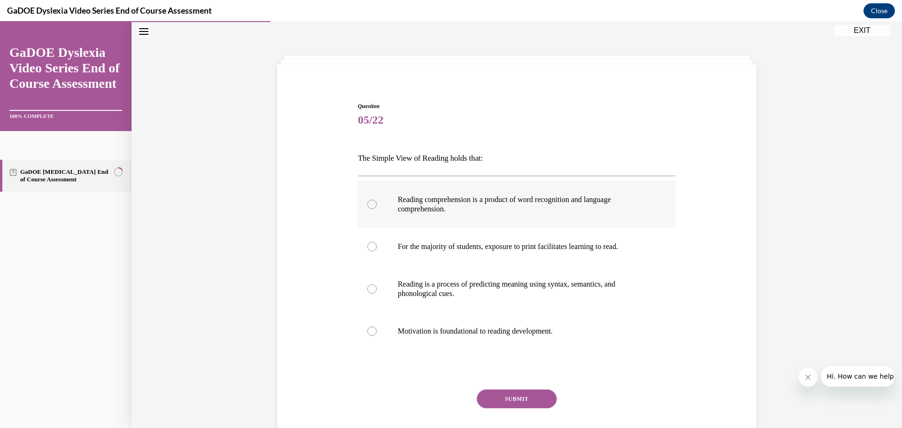
click at [614, 210] on p "Reading comprehension is a product of word recognition and language comprehensi…" at bounding box center [525, 204] width 255 height 19
click at [377, 209] on input "Reading comprehension is a product of word recognition and language comprehensi…" at bounding box center [371, 204] width 9 height 9
radio input "true"
click at [501, 387] on div "Question 05/22 The Simple View of Reading holds that: Reading comprehension is …" at bounding box center [517, 284] width 318 height 364
click at [492, 394] on button "SUBMIT" at bounding box center [517, 398] width 80 height 19
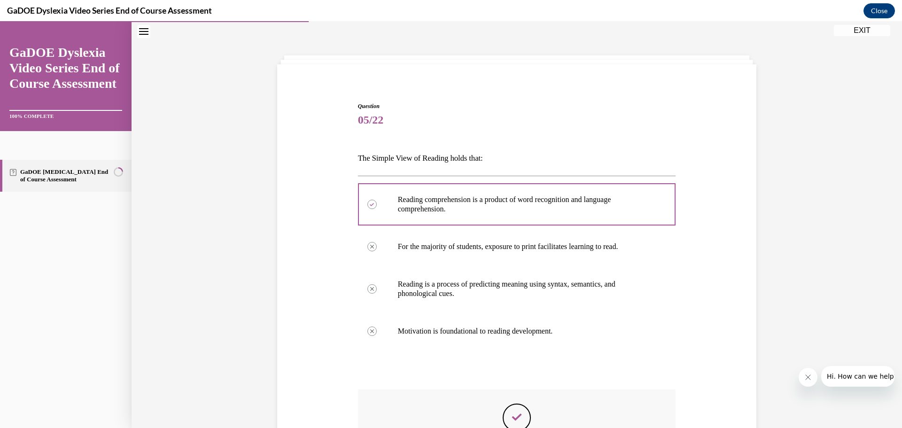
scroll to position [162, 0]
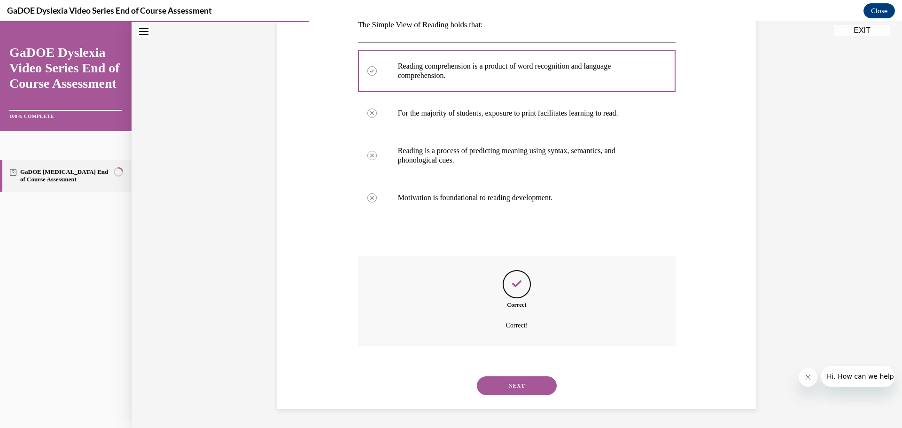
click at [484, 391] on button "NEXT" at bounding box center [517, 385] width 80 height 19
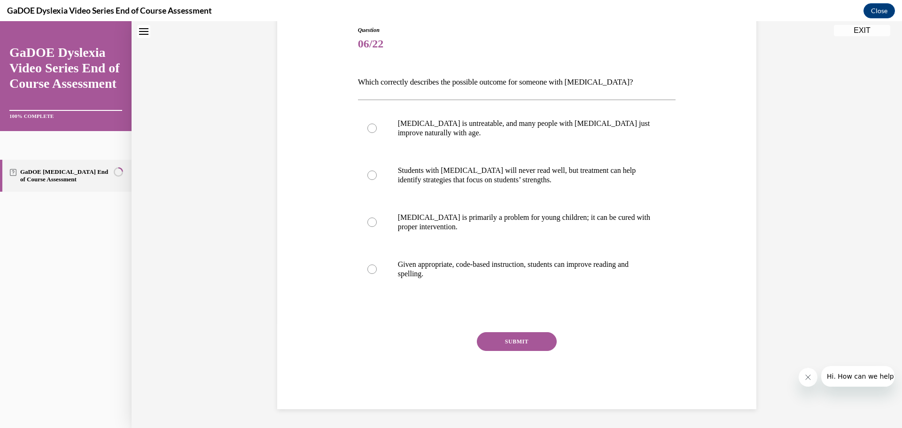
scroll to position [29, 0]
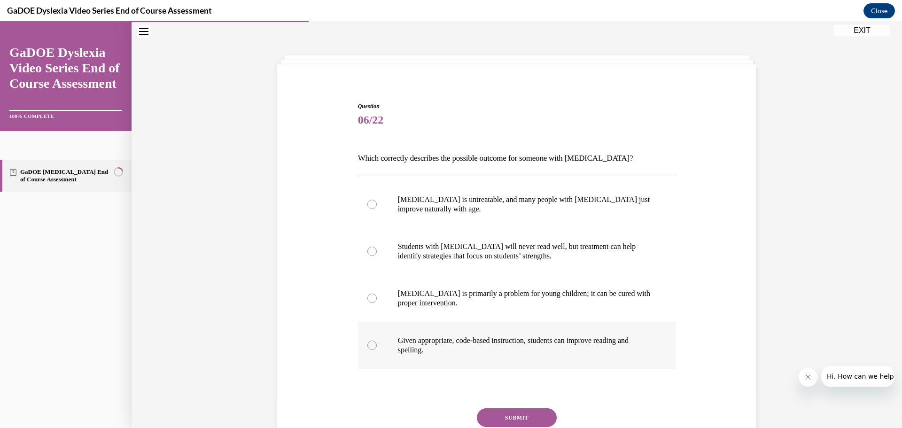
click at [588, 337] on p "Given appropriate, code-based instruction, students can improve reading and spe…" at bounding box center [525, 345] width 255 height 19
click at [377, 341] on input "Given appropriate, code-based instruction, students can improve reading and spe…" at bounding box center [371, 345] width 9 height 9
radio input "true"
click at [506, 410] on button "SUBMIT" at bounding box center [517, 417] width 80 height 19
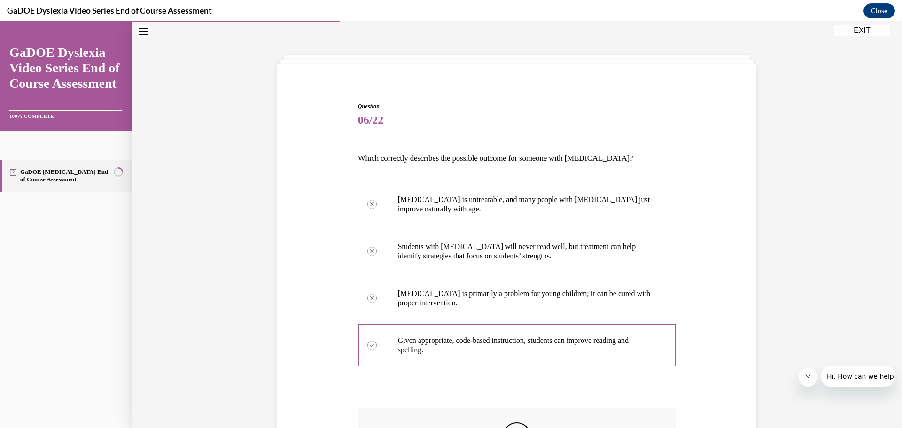
scroll to position [181, 0]
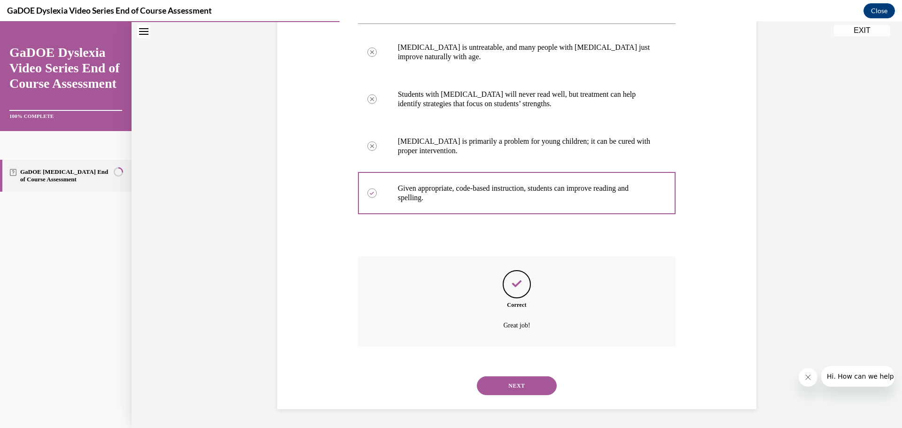
click at [499, 377] on button "NEXT" at bounding box center [517, 385] width 80 height 19
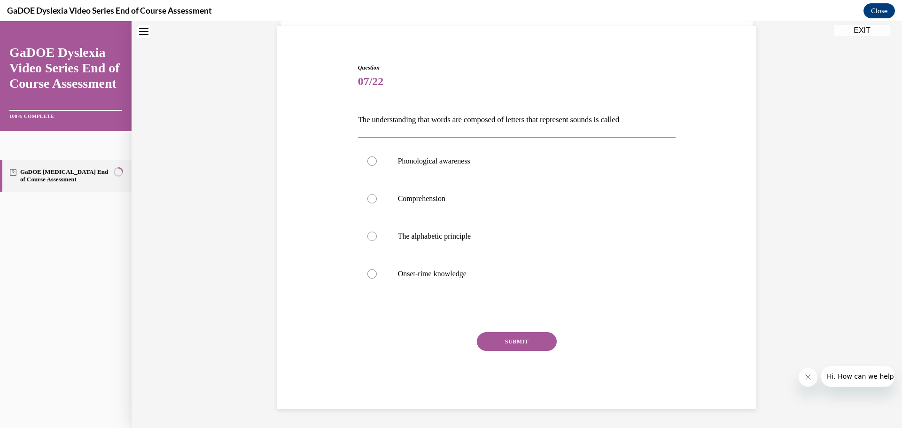
scroll to position [29, 0]
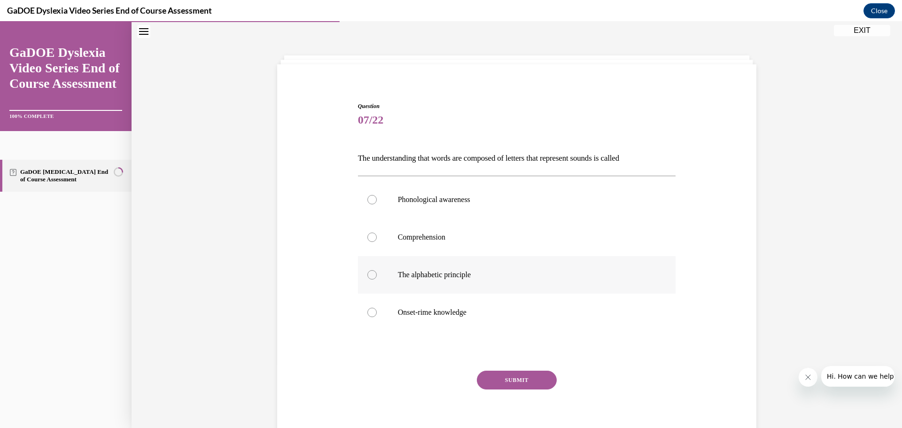
click at [495, 280] on label "The alphabetic principle" at bounding box center [517, 275] width 318 height 38
click at [377, 279] on input "The alphabetic principle" at bounding box center [371, 274] width 9 height 9
radio input "true"
click at [495, 378] on button "SUBMIT" at bounding box center [517, 380] width 80 height 19
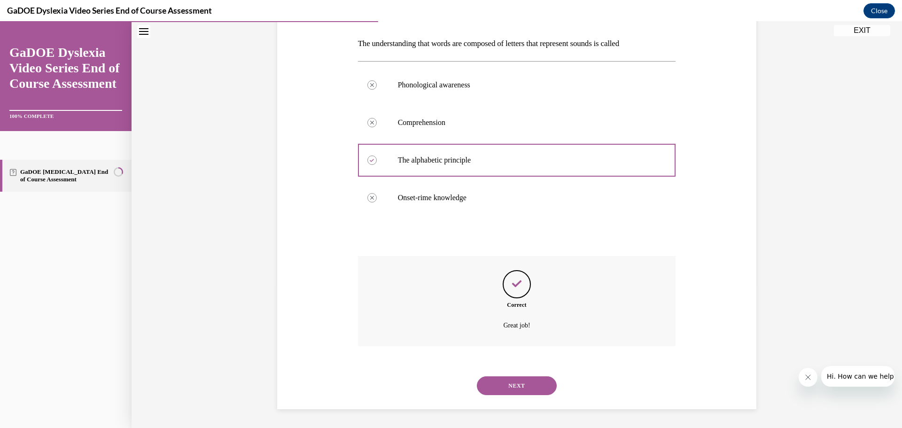
click at [490, 388] on button "NEXT" at bounding box center [517, 385] width 80 height 19
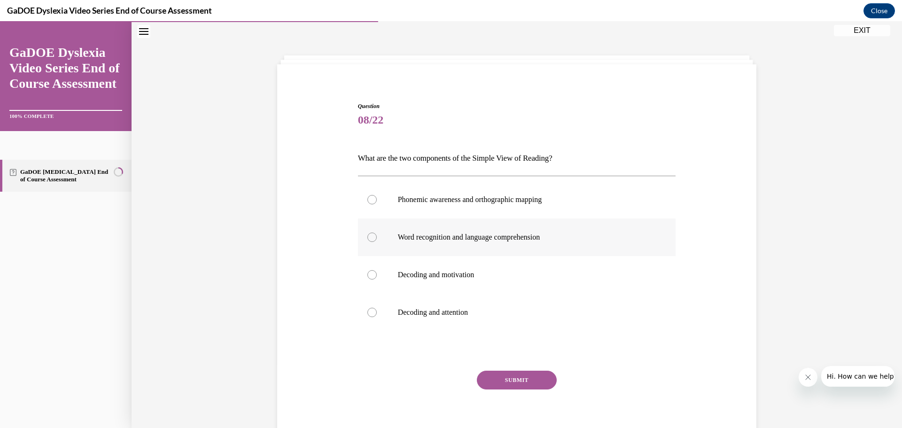
click at [577, 239] on p "Word recognition and language comprehension" at bounding box center [525, 236] width 255 height 9
click at [377, 239] on input "Word recognition and language comprehension" at bounding box center [371, 236] width 9 height 9
radio input "true"
click at [490, 381] on button "SUBMIT" at bounding box center [517, 380] width 80 height 19
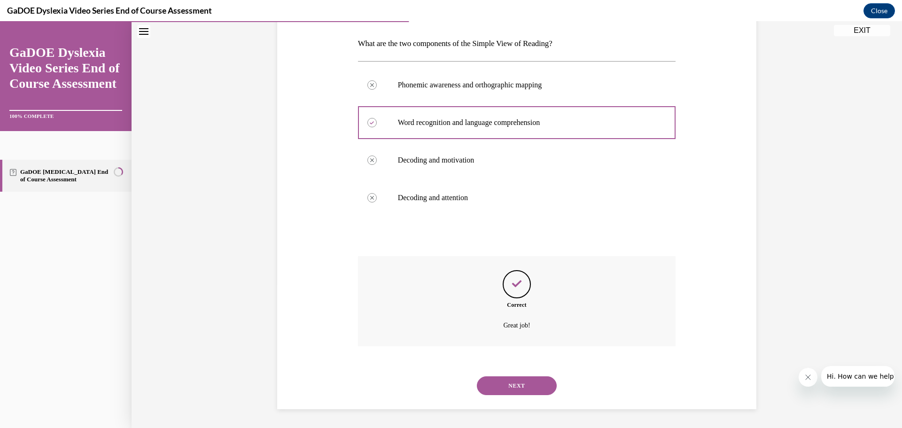
click at [498, 377] on button "NEXT" at bounding box center [517, 385] width 80 height 19
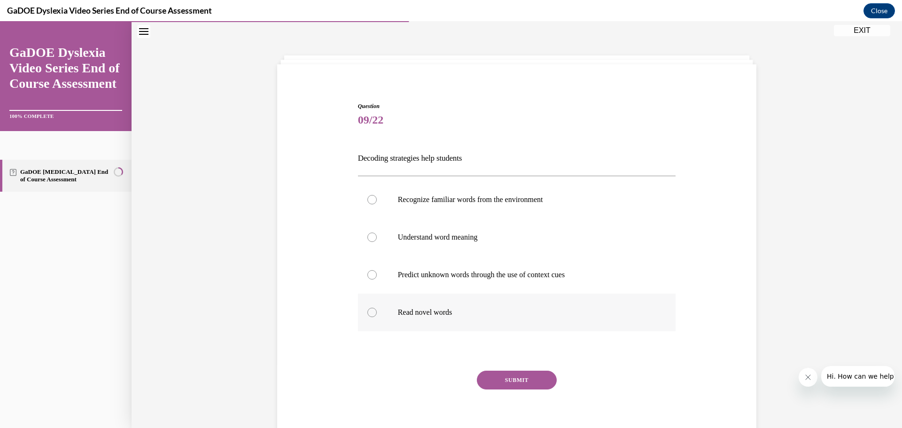
click at [503, 317] on label "Read novel words" at bounding box center [517, 313] width 318 height 38
click at [377, 317] on input "Read novel words" at bounding box center [371, 312] width 9 height 9
radio input "true"
click at [486, 371] on button "SUBMIT" at bounding box center [517, 380] width 80 height 19
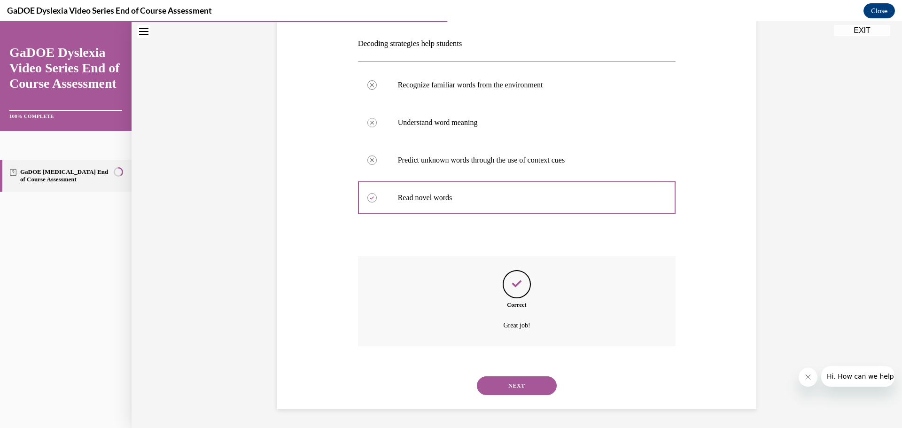
click at [498, 383] on button "NEXT" at bounding box center [517, 385] width 80 height 19
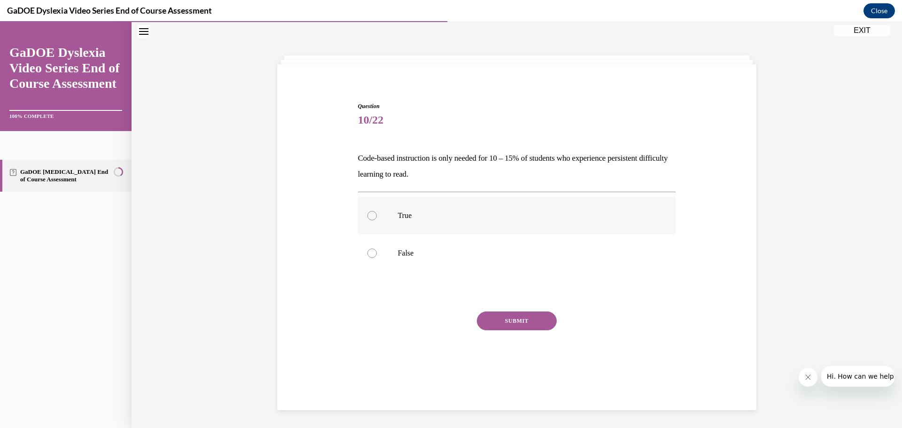
click at [610, 210] on label "True" at bounding box center [517, 216] width 318 height 38
click at [377, 211] on input "True" at bounding box center [371, 215] width 9 height 9
radio input "true"
click at [518, 320] on button "SUBMIT" at bounding box center [517, 320] width 80 height 19
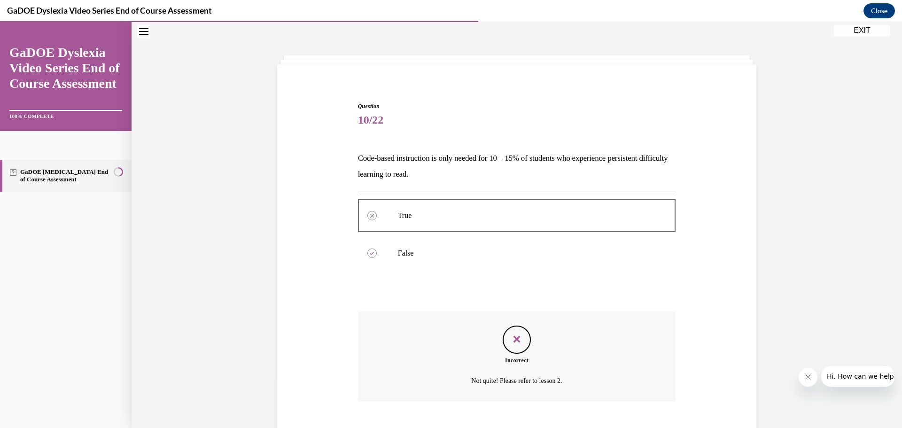
scroll to position [84, 0]
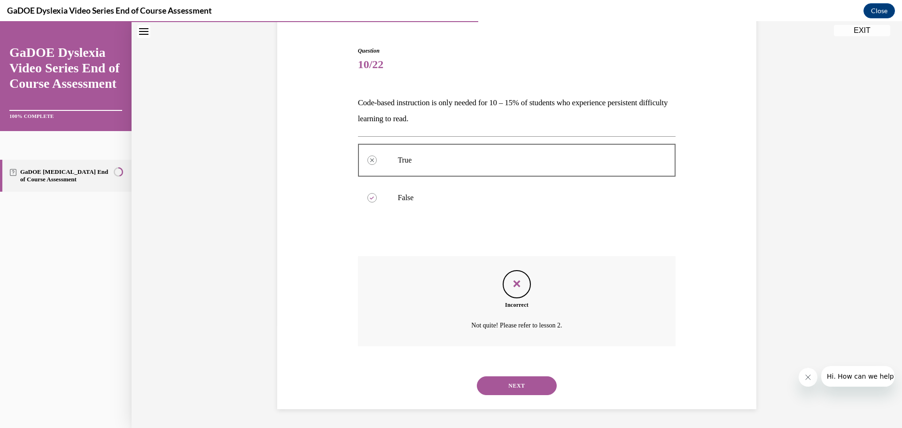
click at [500, 378] on button "NEXT" at bounding box center [517, 385] width 80 height 19
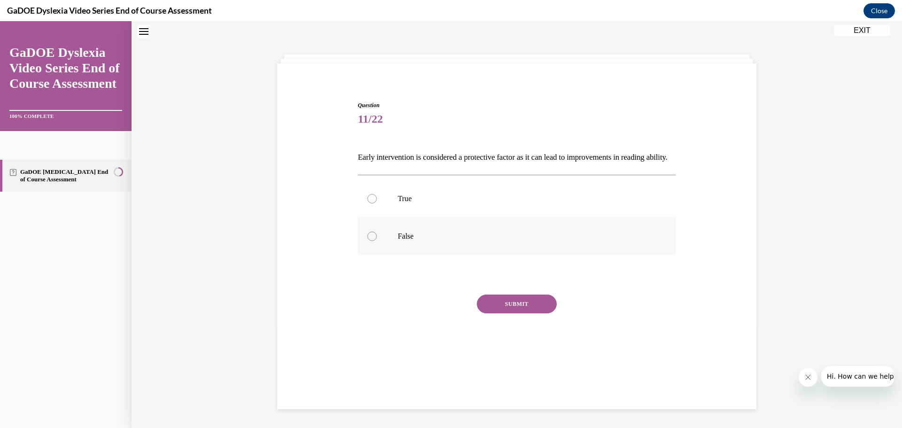
scroll to position [29, 0]
click at [501, 204] on p "True" at bounding box center [525, 199] width 255 height 9
click at [377, 204] on input "True" at bounding box center [371, 199] width 9 height 9
radio input "true"
click at [510, 312] on button "SUBMIT" at bounding box center [517, 304] width 80 height 19
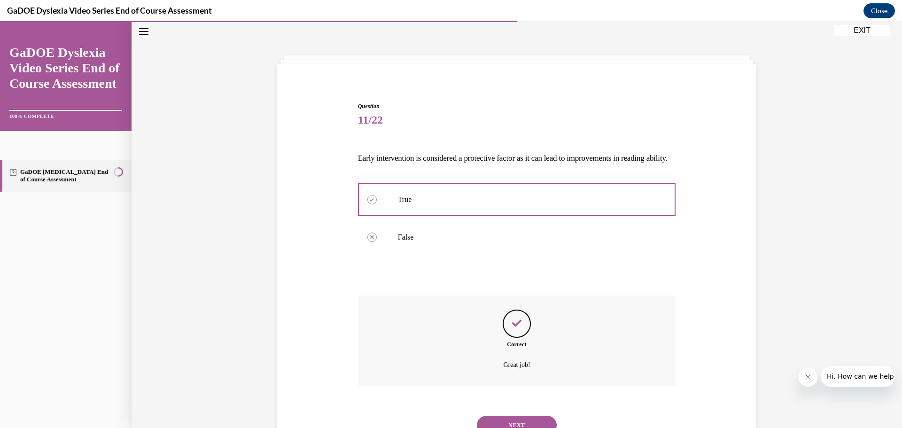
scroll to position [84, 0]
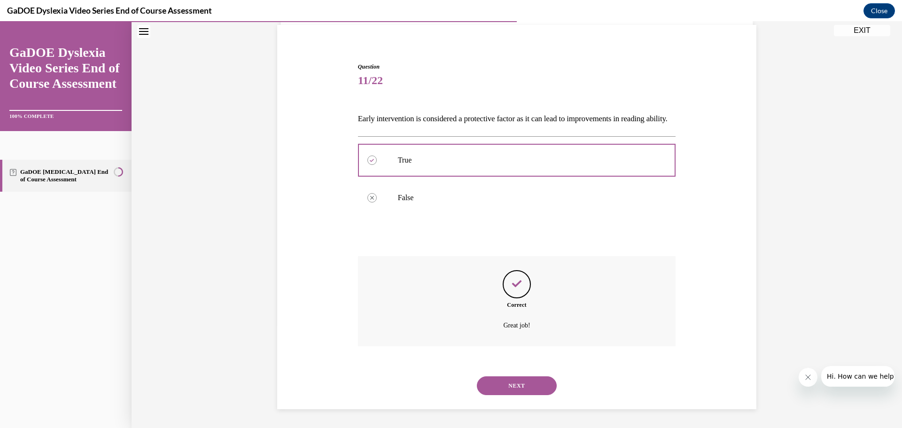
click at [486, 385] on button "NEXT" at bounding box center [517, 385] width 80 height 19
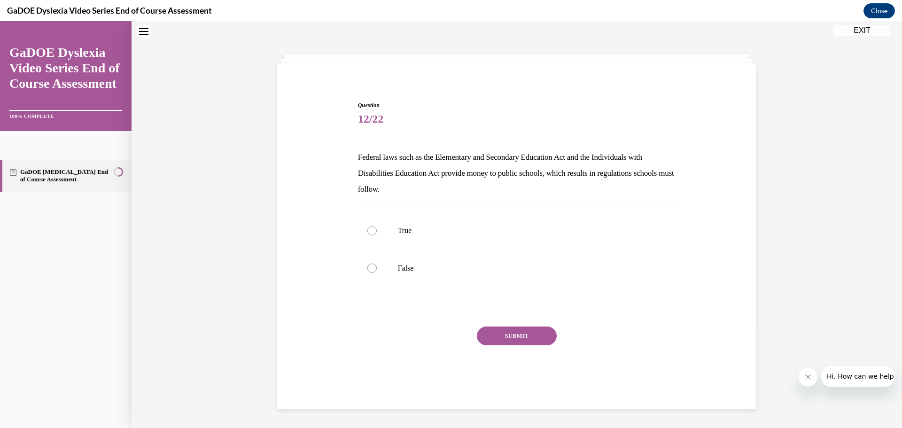
scroll to position [29, 0]
click at [407, 233] on p "True" at bounding box center [525, 231] width 255 height 9
click at [377, 233] on input "True" at bounding box center [371, 231] width 9 height 9
radio input "true"
click at [510, 333] on button "SUBMIT" at bounding box center [517, 336] width 80 height 19
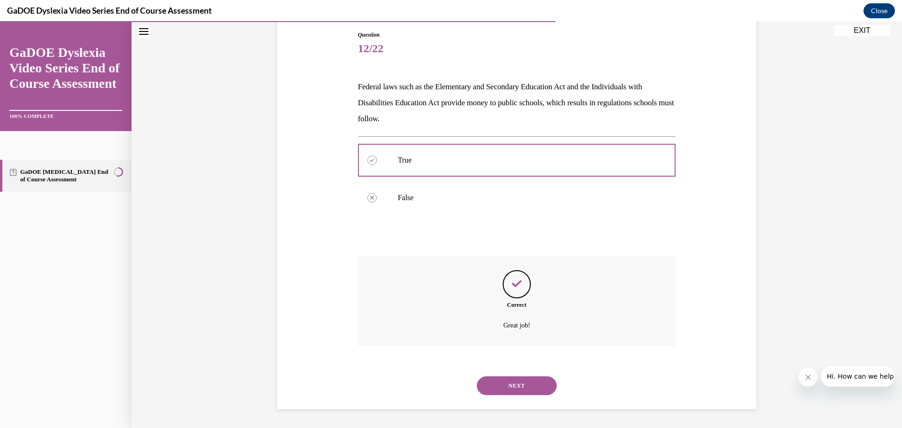
click at [512, 388] on button "NEXT" at bounding box center [517, 385] width 80 height 19
